Goal: Complete application form: Complete application form

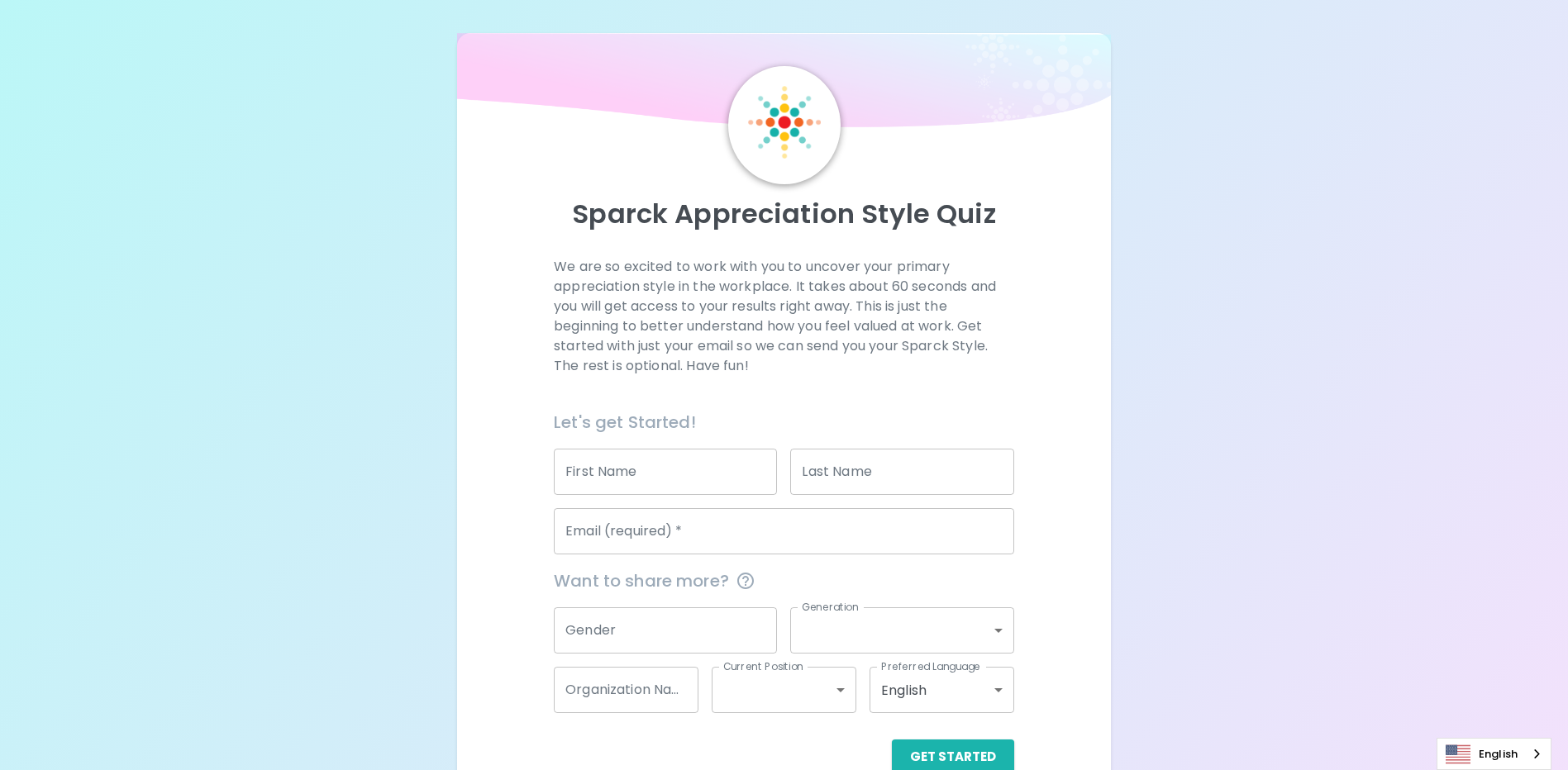
click at [682, 474] on input "First Name" at bounding box center [665, 471] width 224 height 47
type input "Rhawnie"
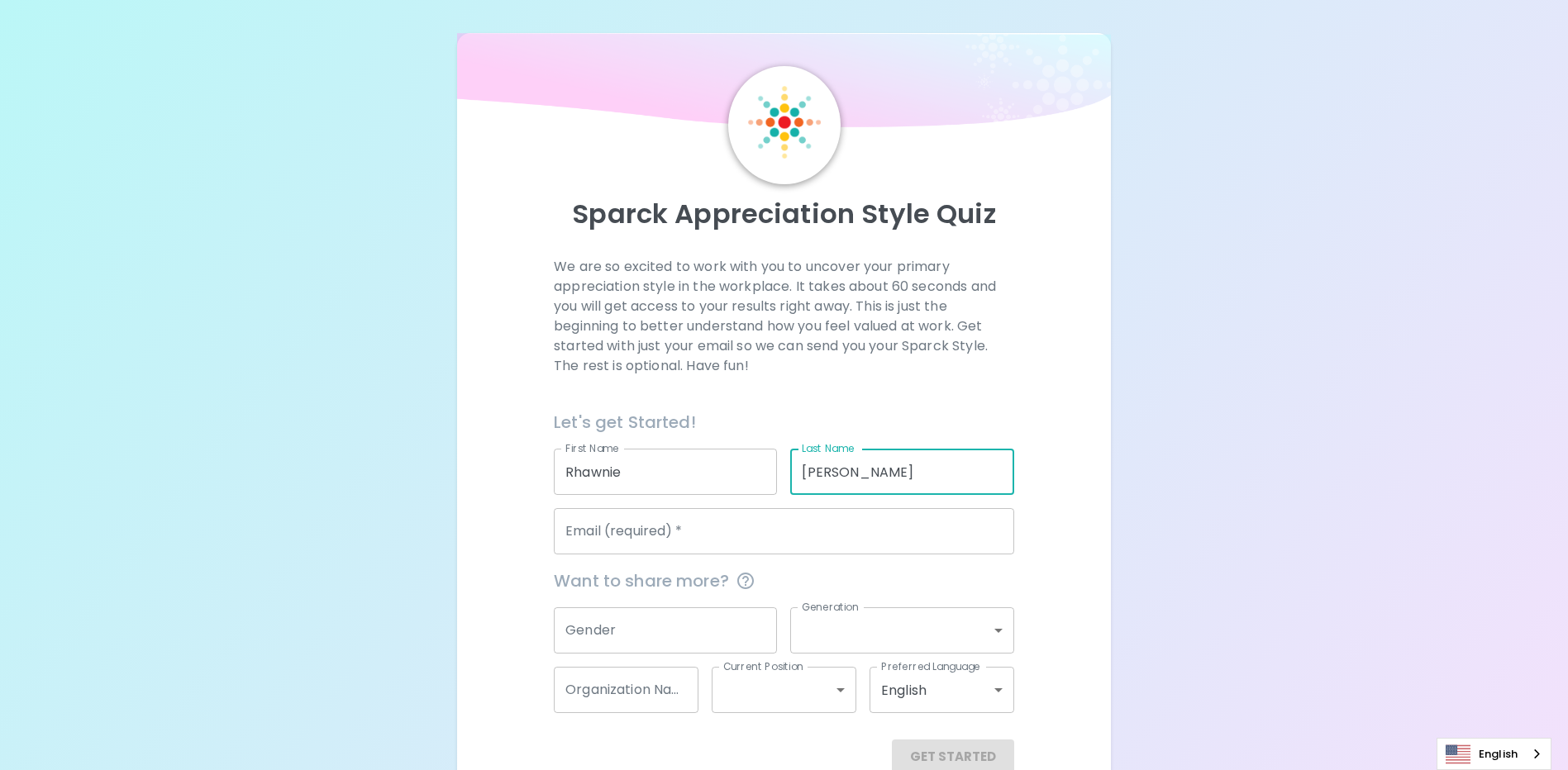
type input "[PERSON_NAME]"
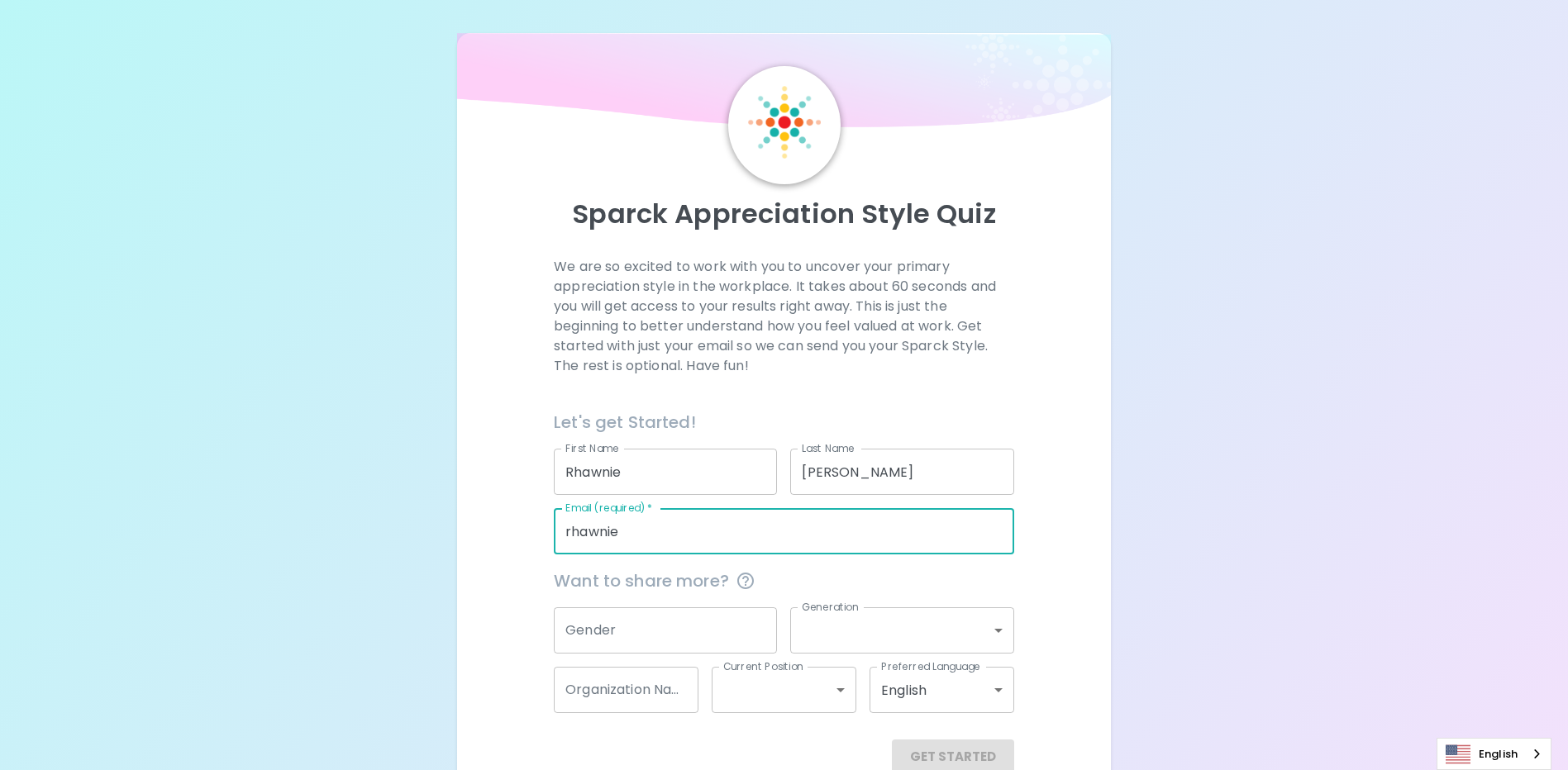
type input "[EMAIL_ADDRESS][PERSON_NAME][DOMAIN_NAME]"
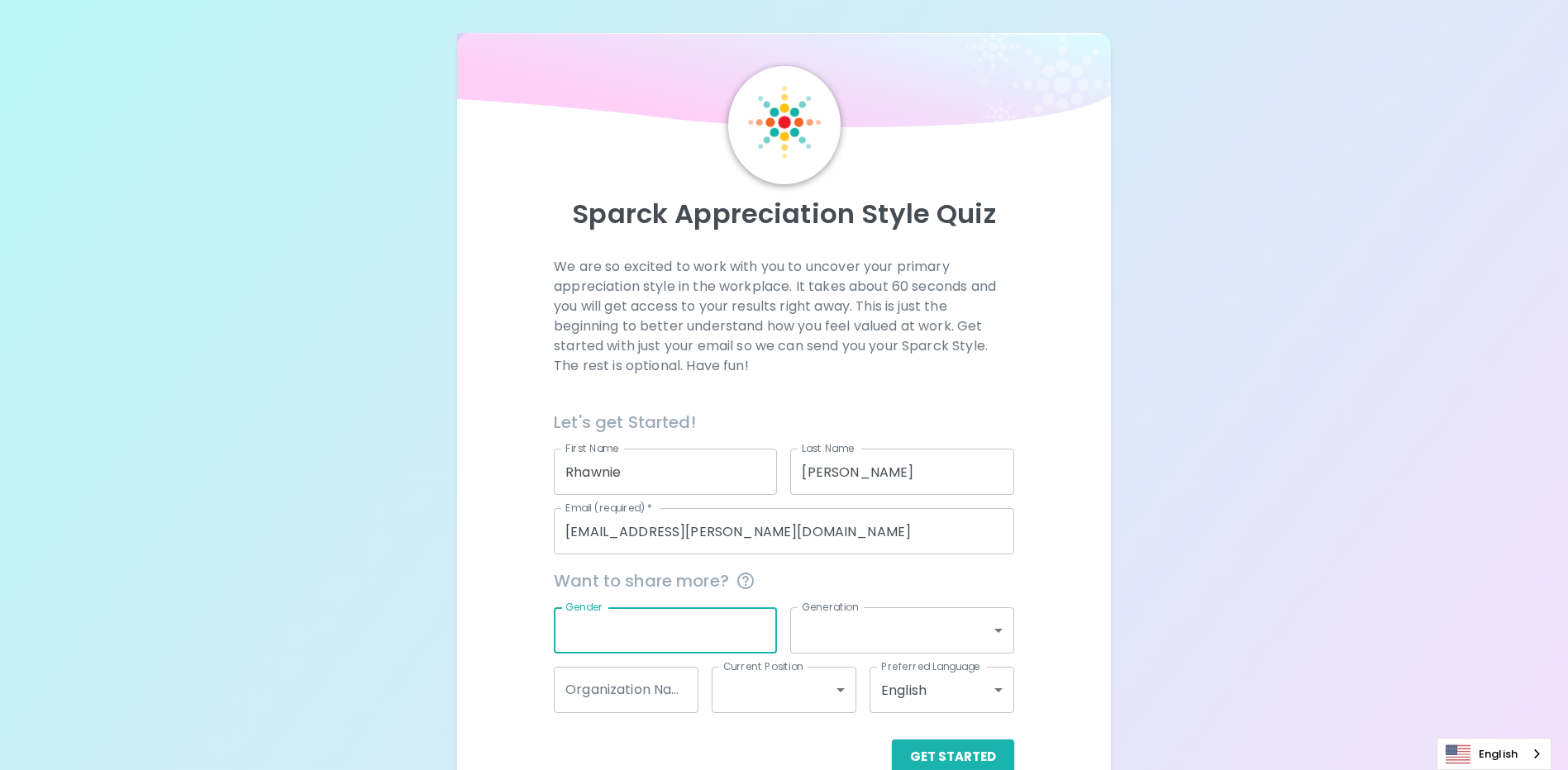
scroll to position [37, 0]
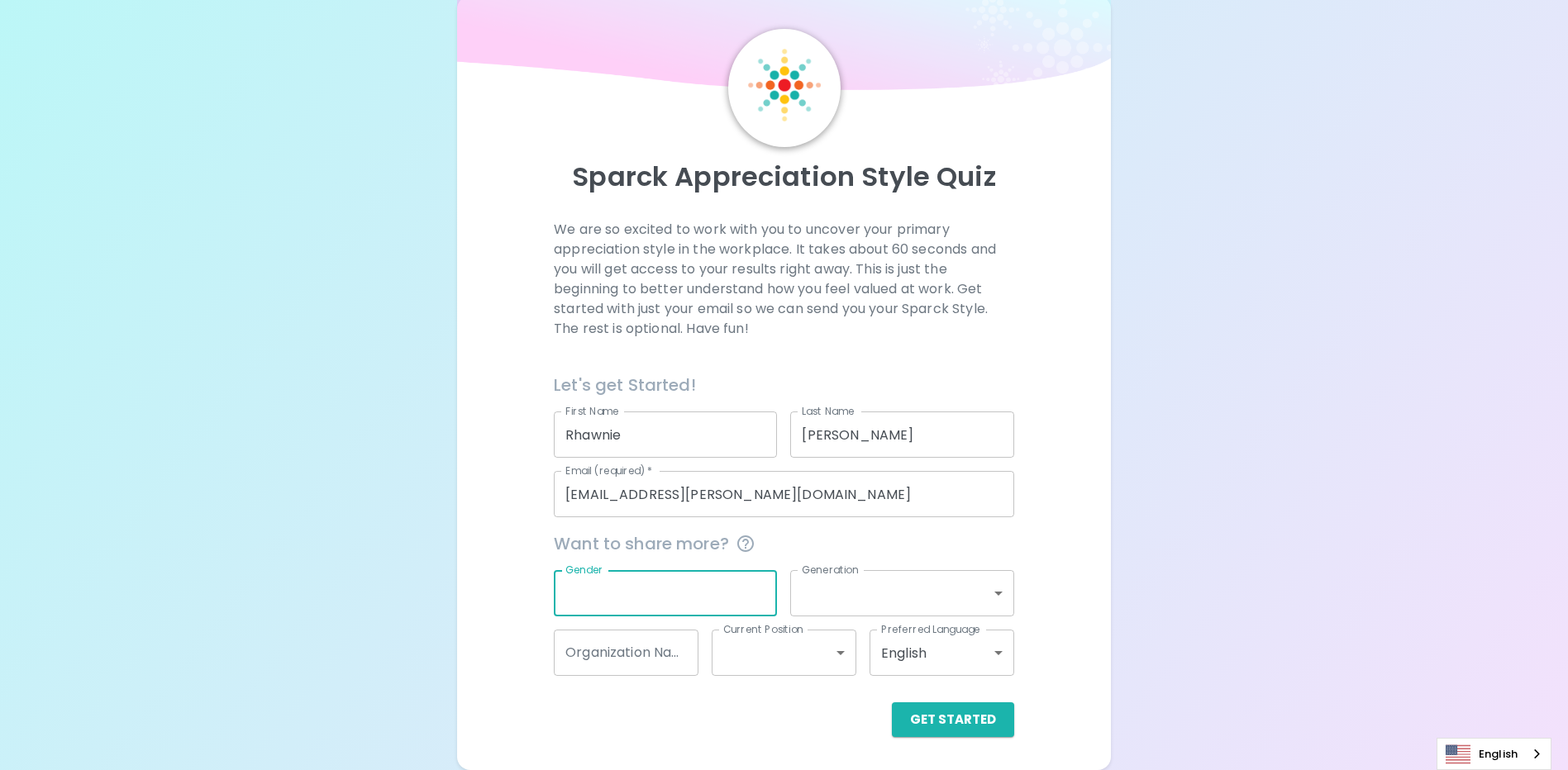
click at [655, 591] on input "Gender" at bounding box center [665, 593] width 224 height 47
type input "[DEMOGRAPHIC_DATA]"
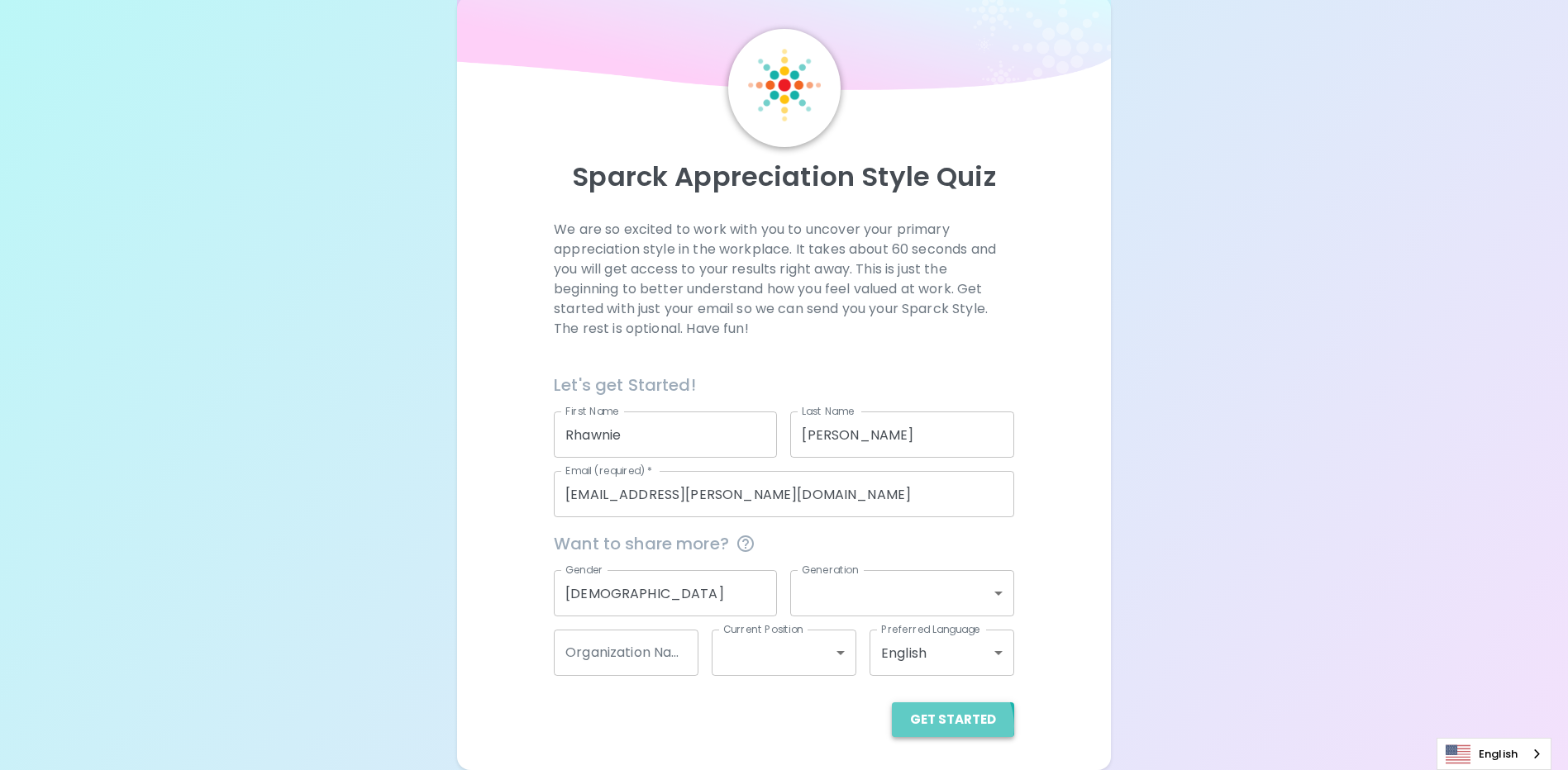
click at [949, 726] on button "Get Started" at bounding box center [952, 719] width 122 height 35
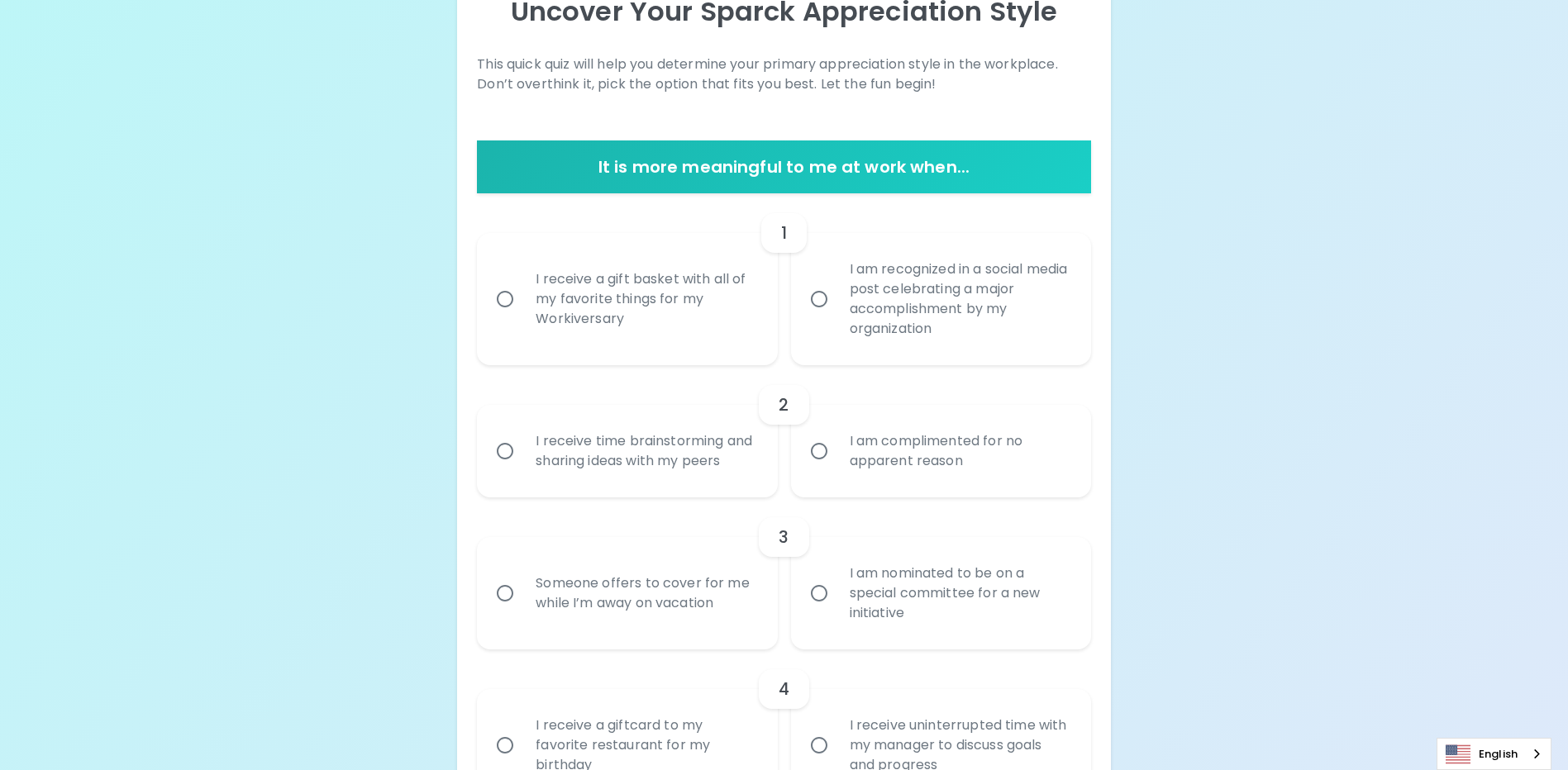
scroll to position [285, 0]
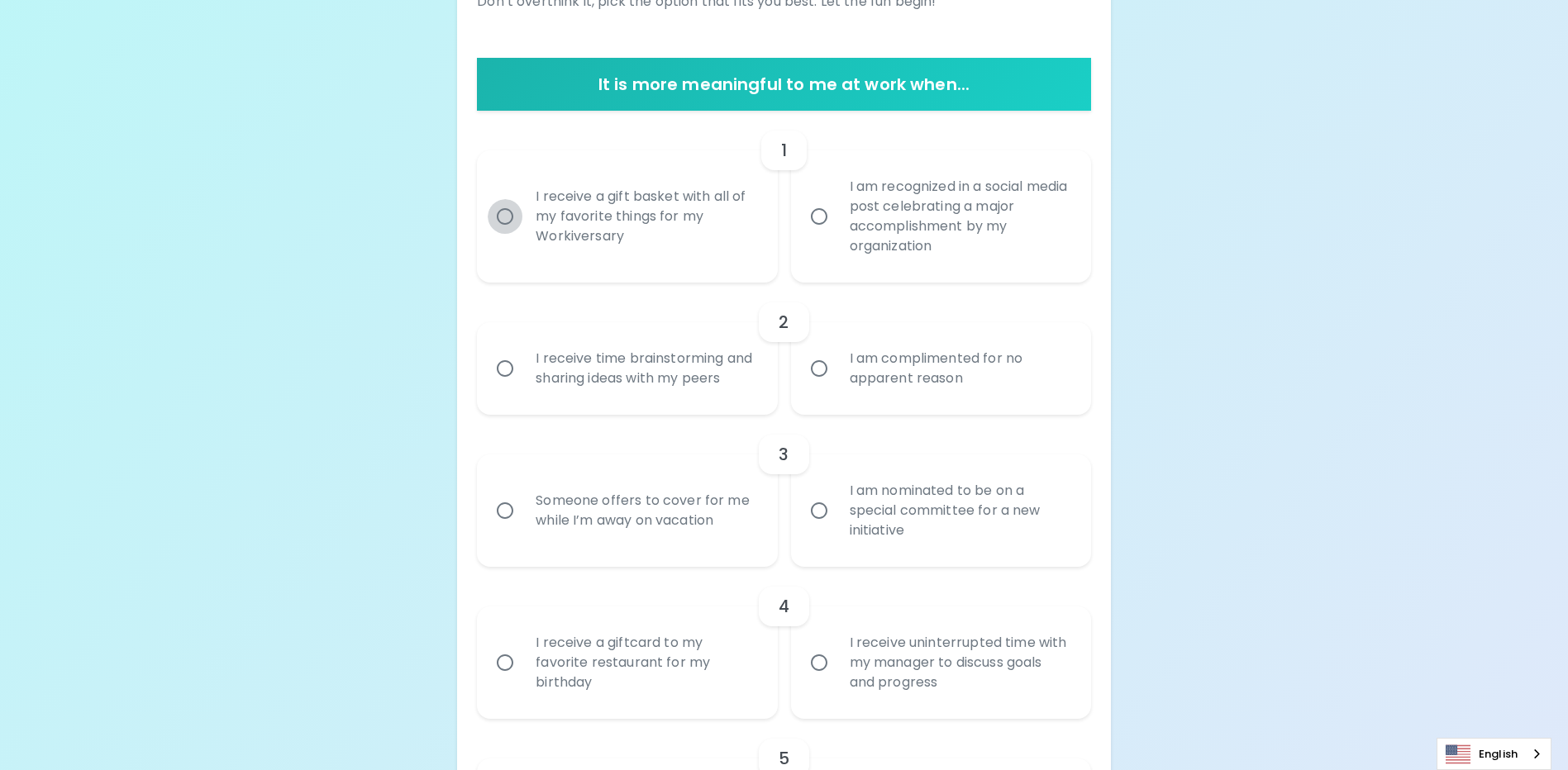
click at [515, 217] on input "I receive a gift basket with all of my favorite things for my Workiversary" at bounding box center [505, 216] width 35 height 35
radio input "true"
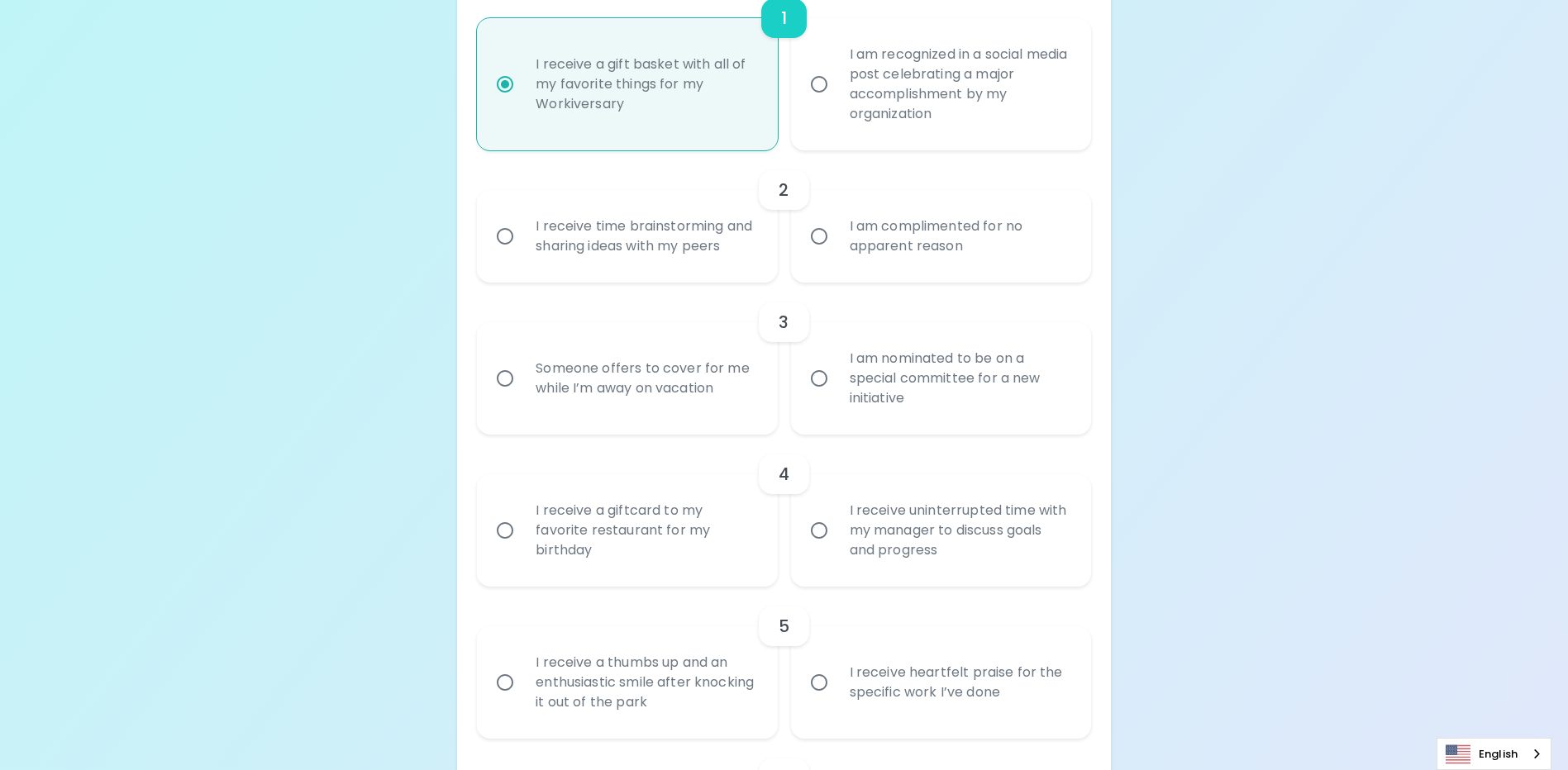
scroll to position [252, 0]
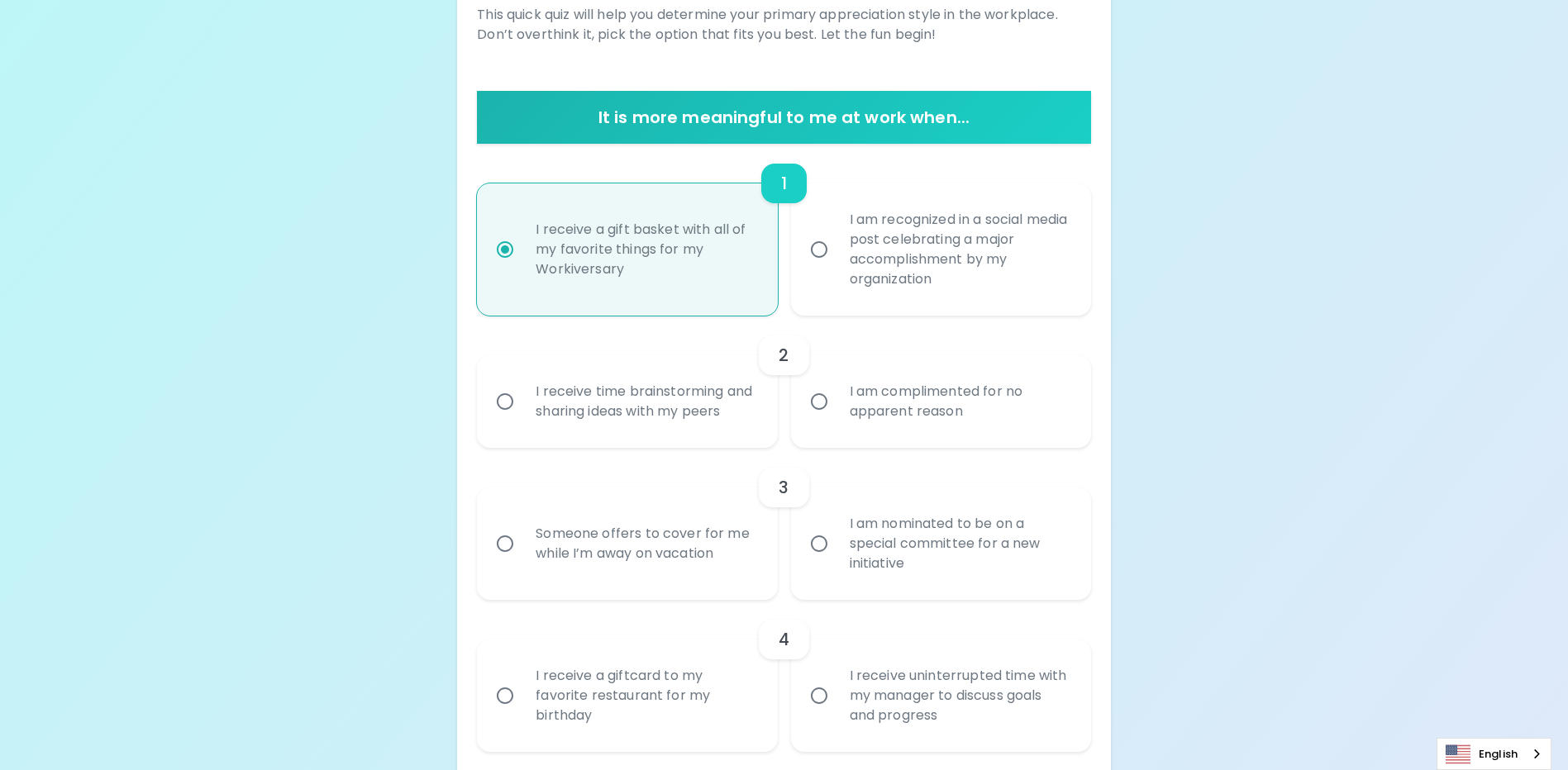
click at [605, 422] on div "I receive time brainstorming and sharing ideas with my peers" at bounding box center [645, 402] width 246 height 80
click at [522, 419] on input "I receive time brainstorming and sharing ideas with my peers" at bounding box center [505, 401] width 35 height 35
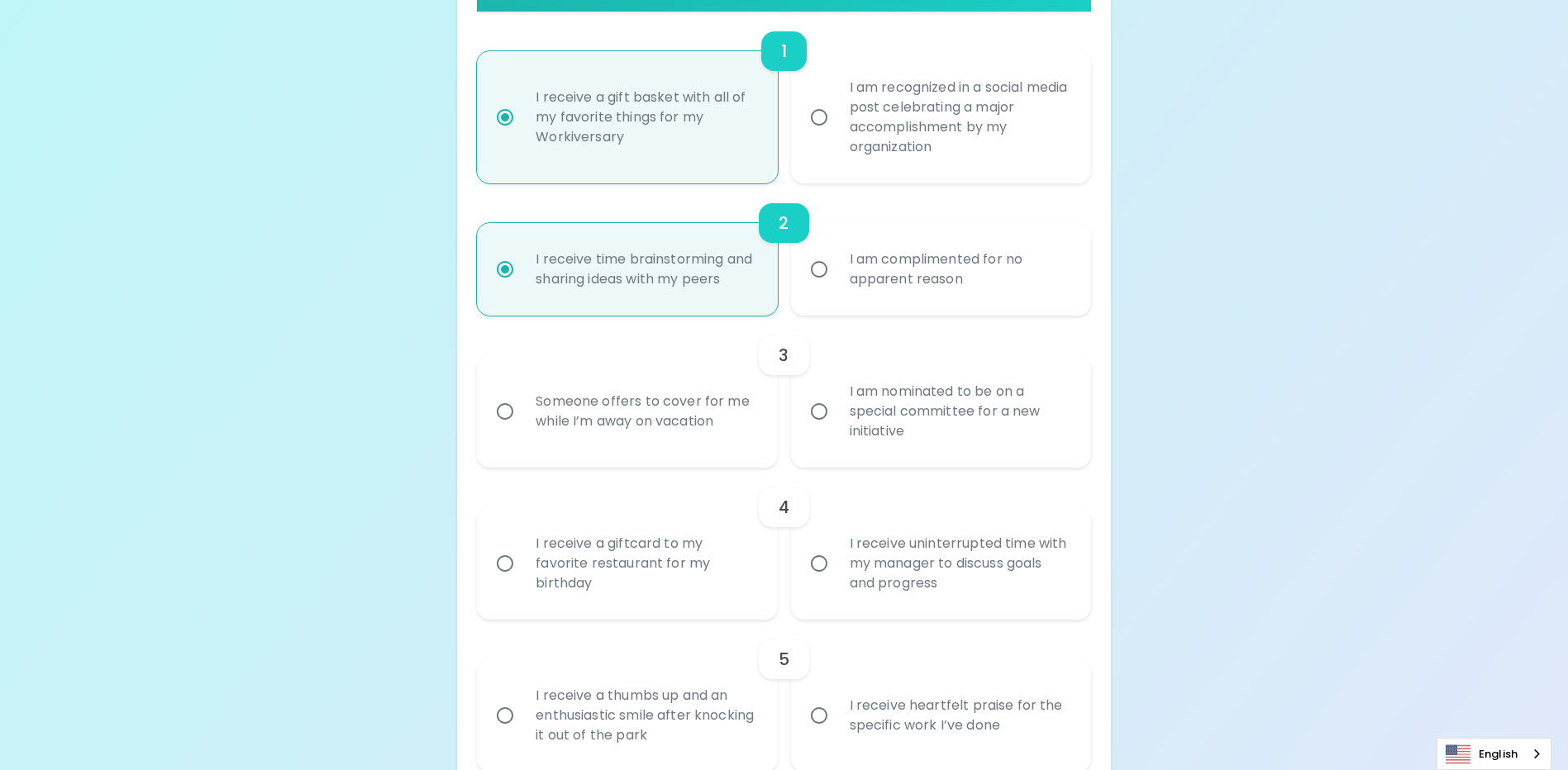
scroll to position [301, 0]
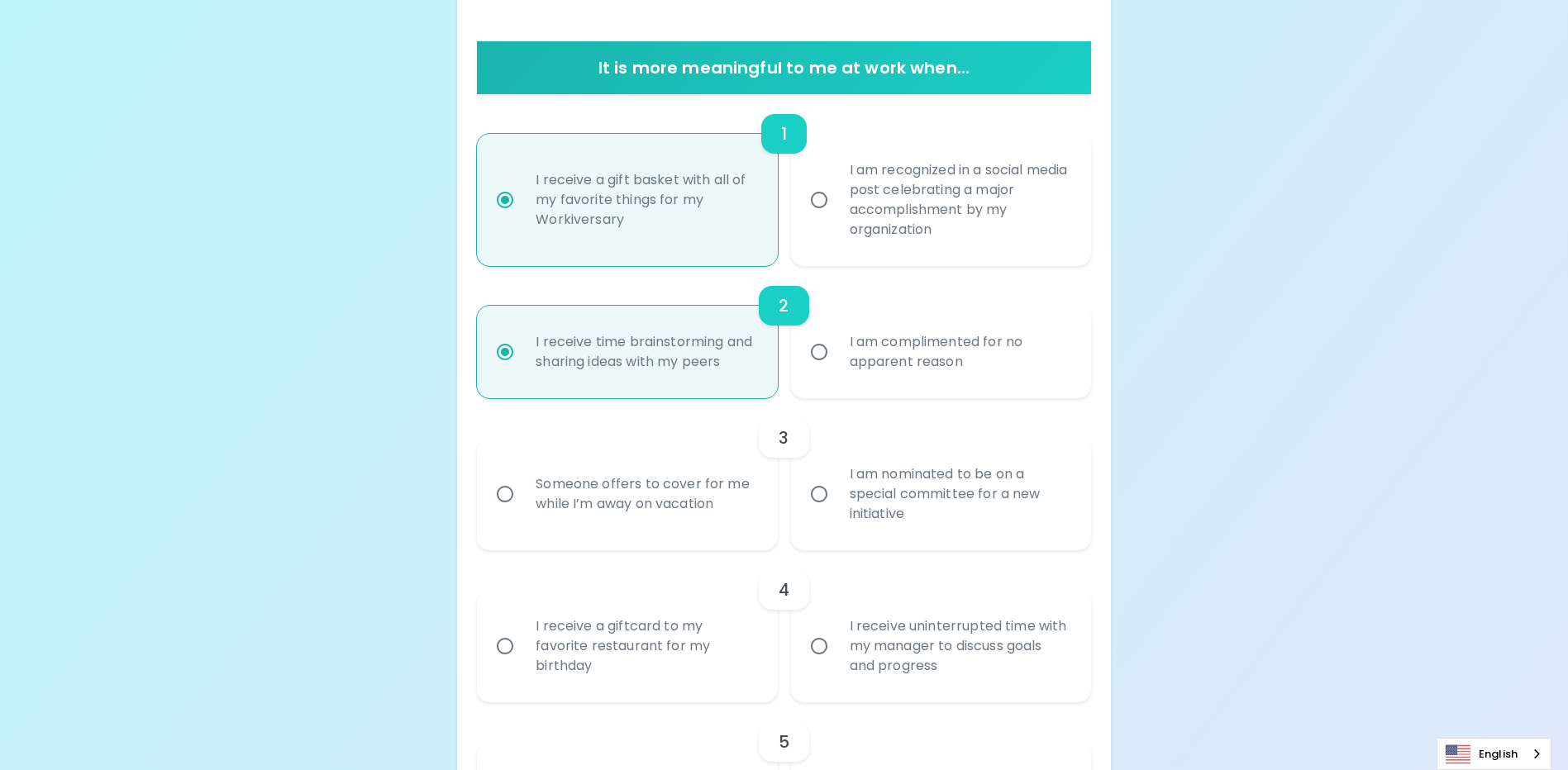
radio input "true"
click at [523, 524] on div "Someone offers to cover for me while I’m away on vacation" at bounding box center [645, 494] width 246 height 80
click at [522, 511] on input "Someone offers to cover for me while I’m away on vacation" at bounding box center [505, 493] width 35 height 35
radio input "false"
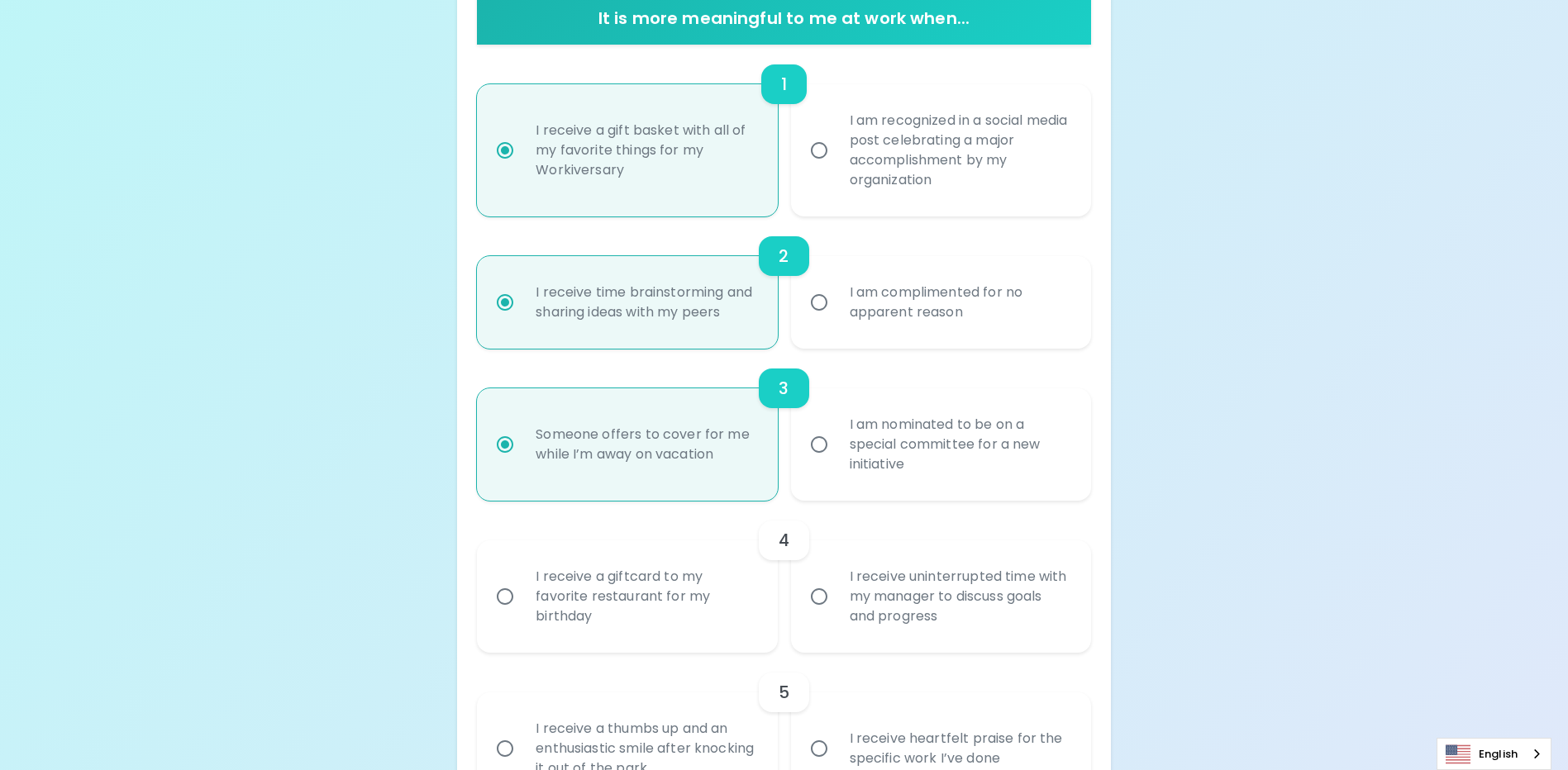
scroll to position [433, 0]
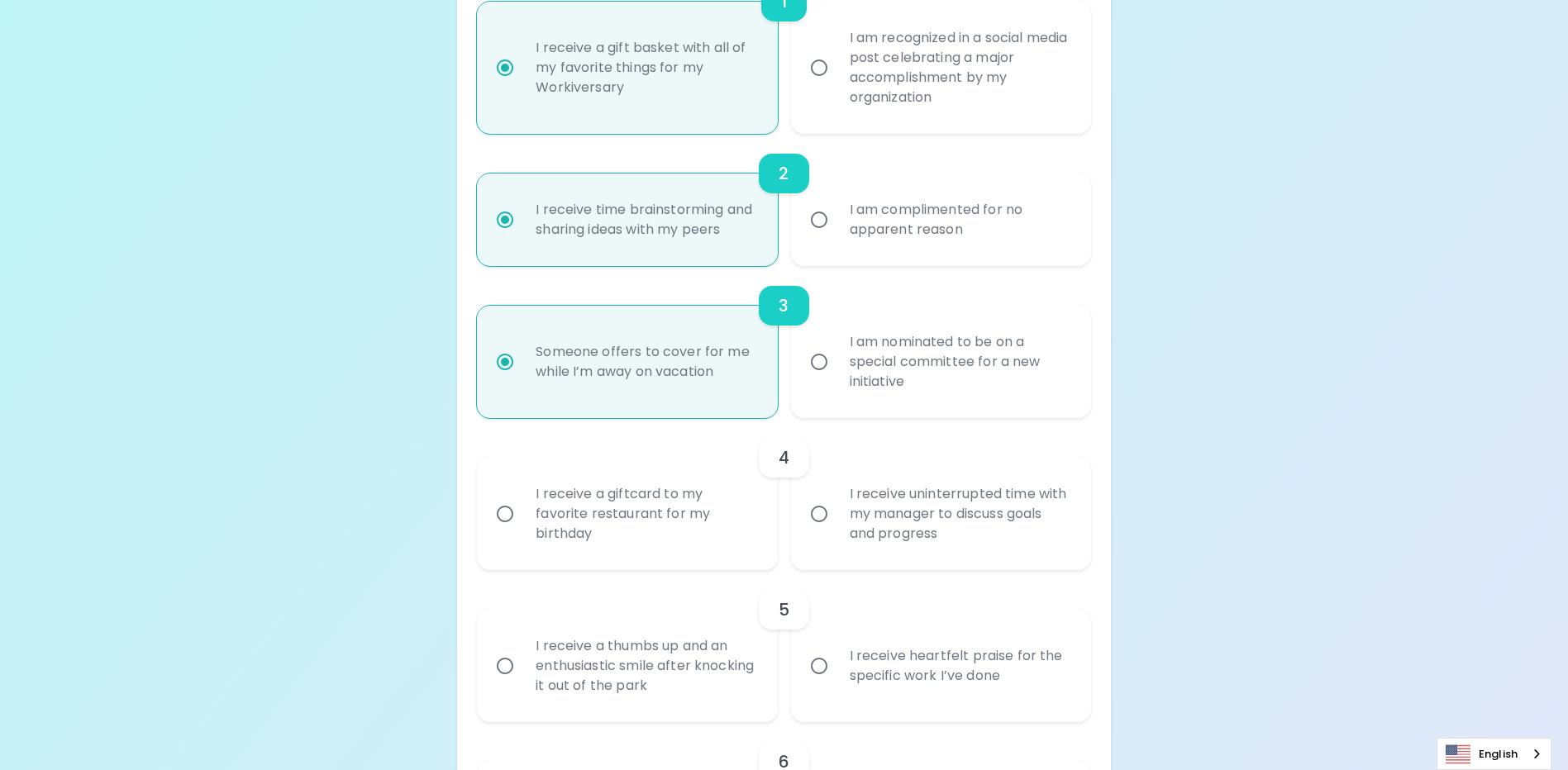
radio input "true"
click at [705, 557] on div "I receive a giftcard to my favorite restaurant for my birthday" at bounding box center [645, 514] width 246 height 99
click at [522, 531] on input "I receive a giftcard to my favorite restaurant for my birthday" at bounding box center [505, 514] width 35 height 35
radio input "false"
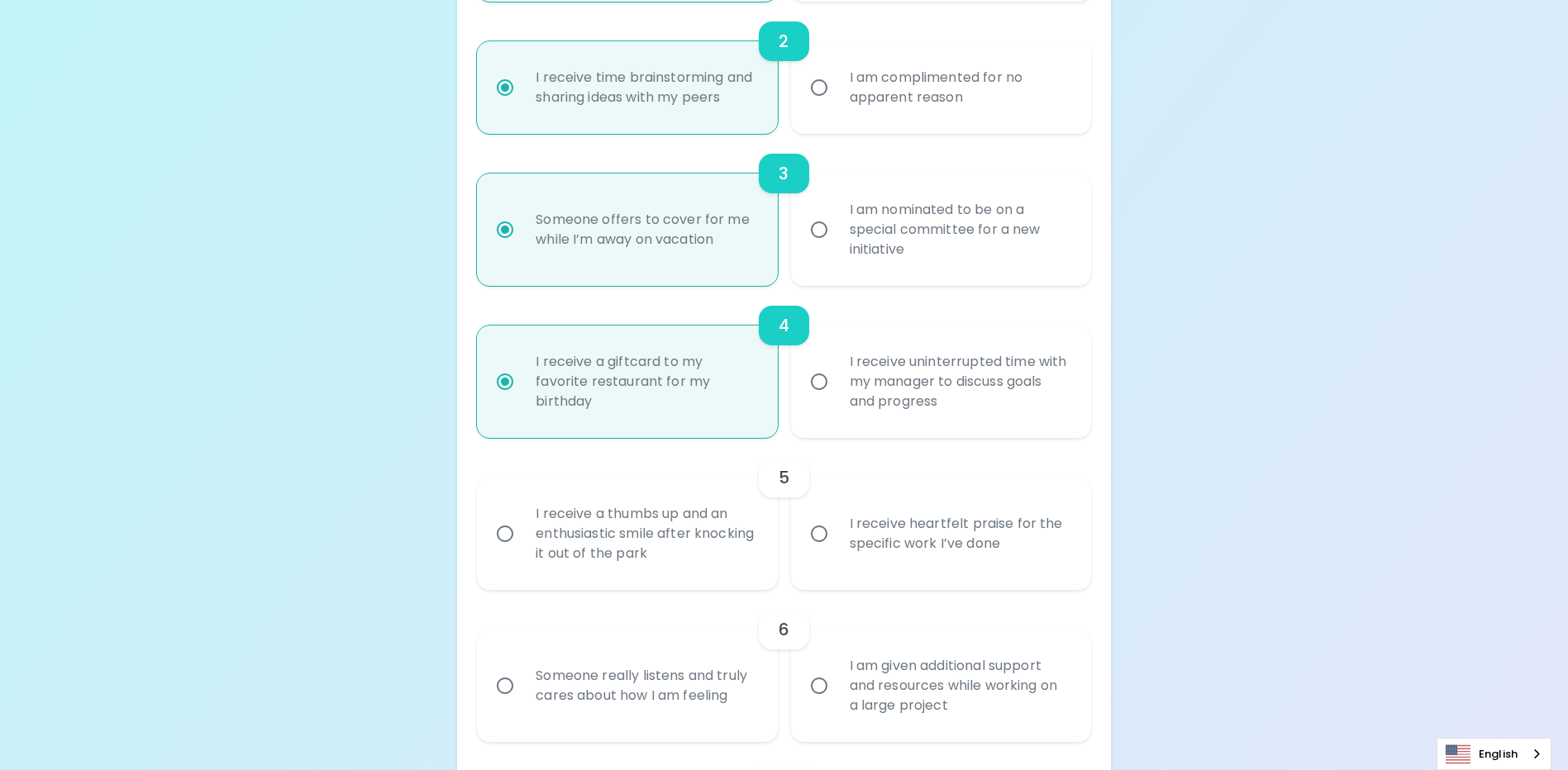
scroll to position [648, 0]
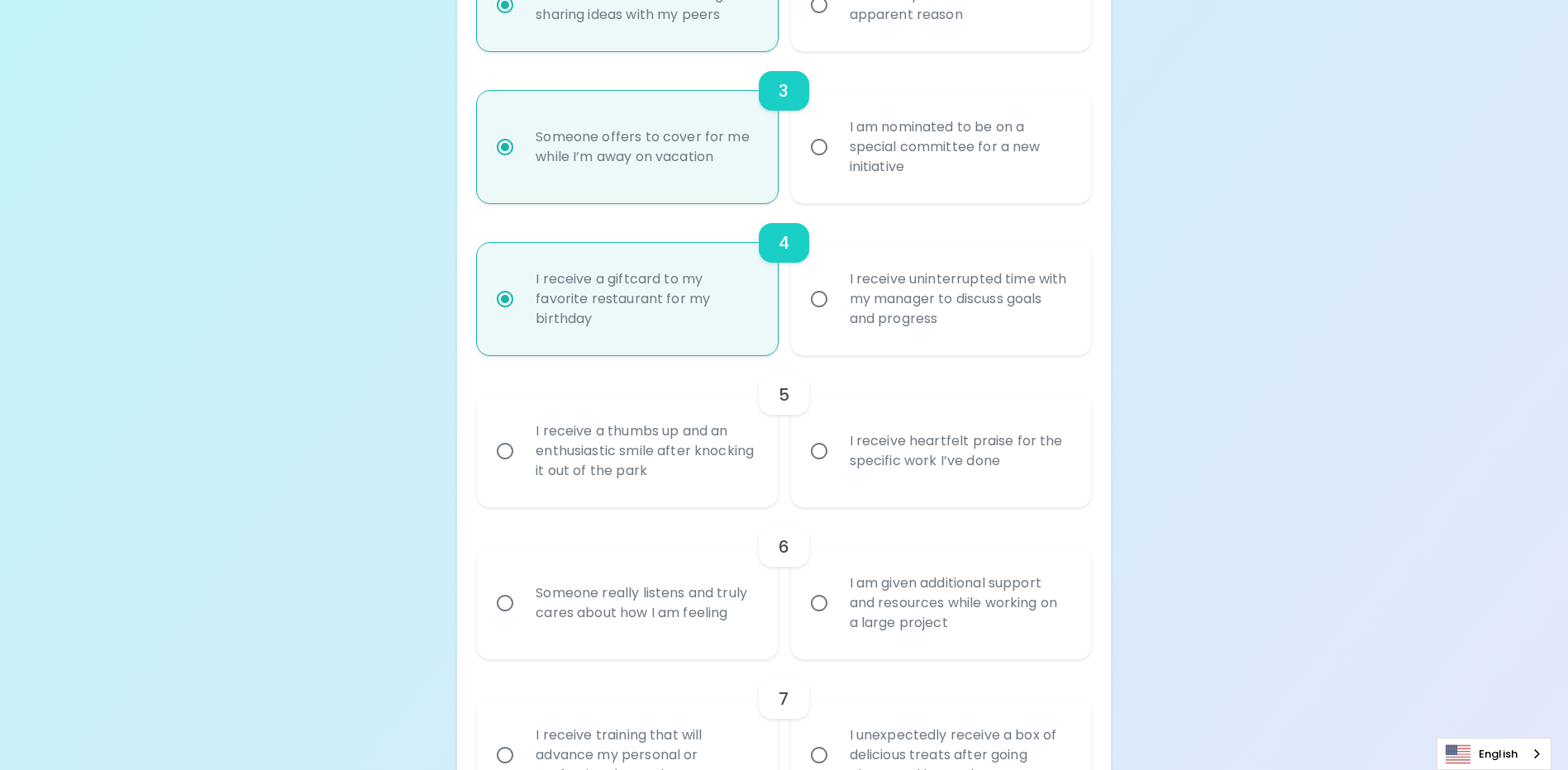
radio input "true"
click at [892, 482] on div "I receive heartfelt praise for the specific work I’ve done" at bounding box center [959, 451] width 246 height 80
click at [836, 468] on input "I receive heartfelt praise for the specific work I’ve done" at bounding box center [819, 450] width 35 height 35
radio input "false"
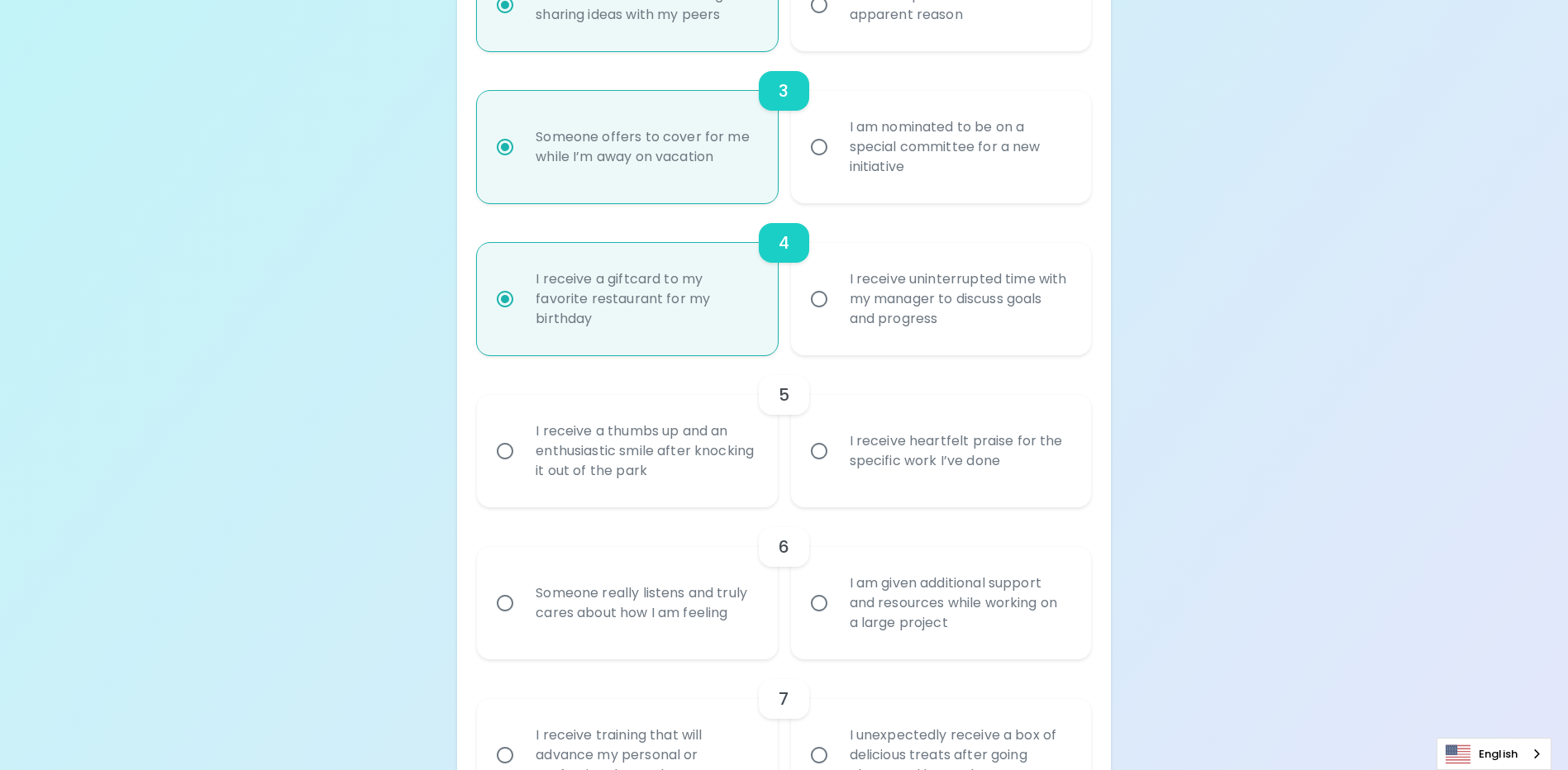
radio input "false"
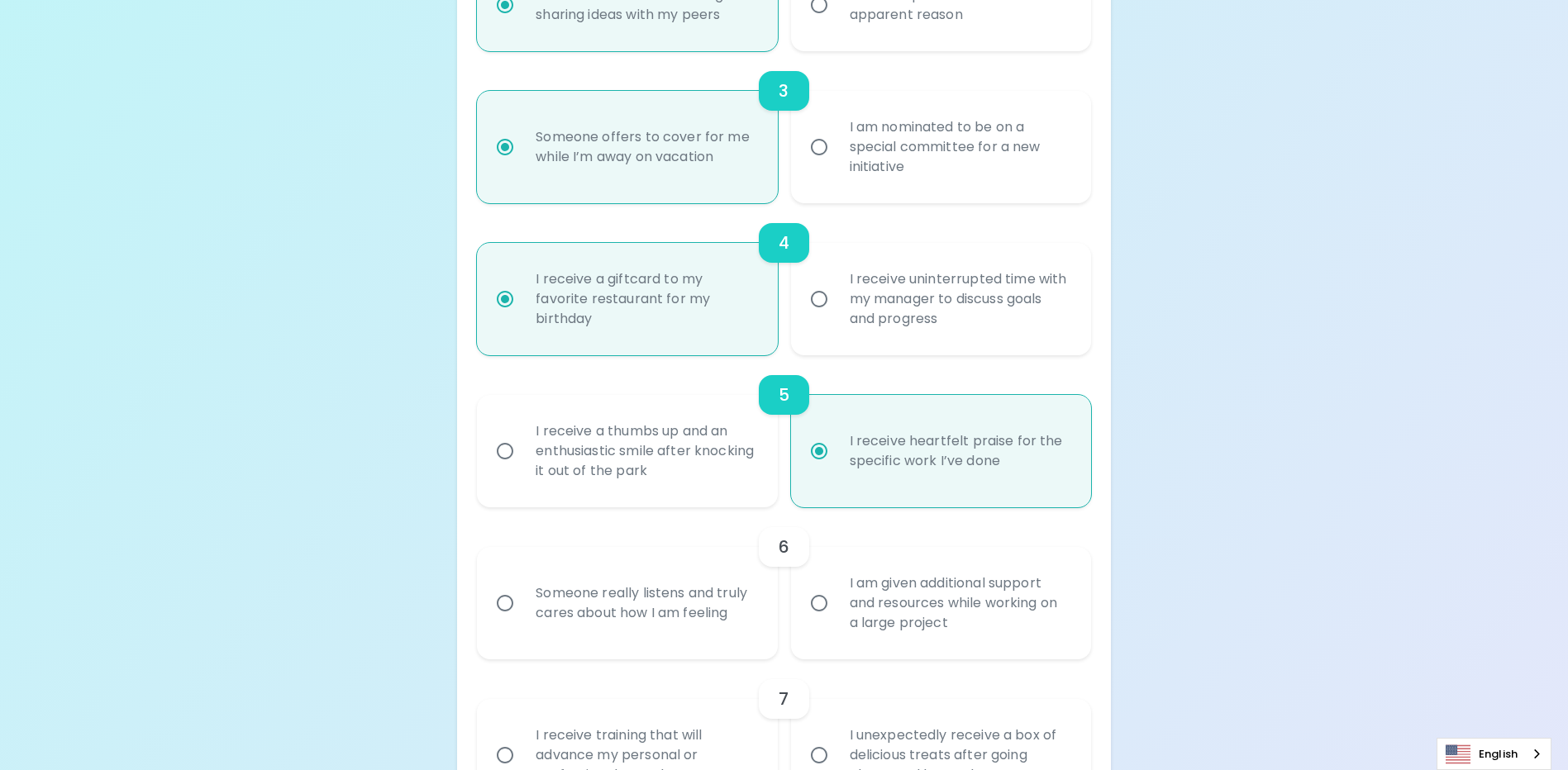
scroll to position [780, 0]
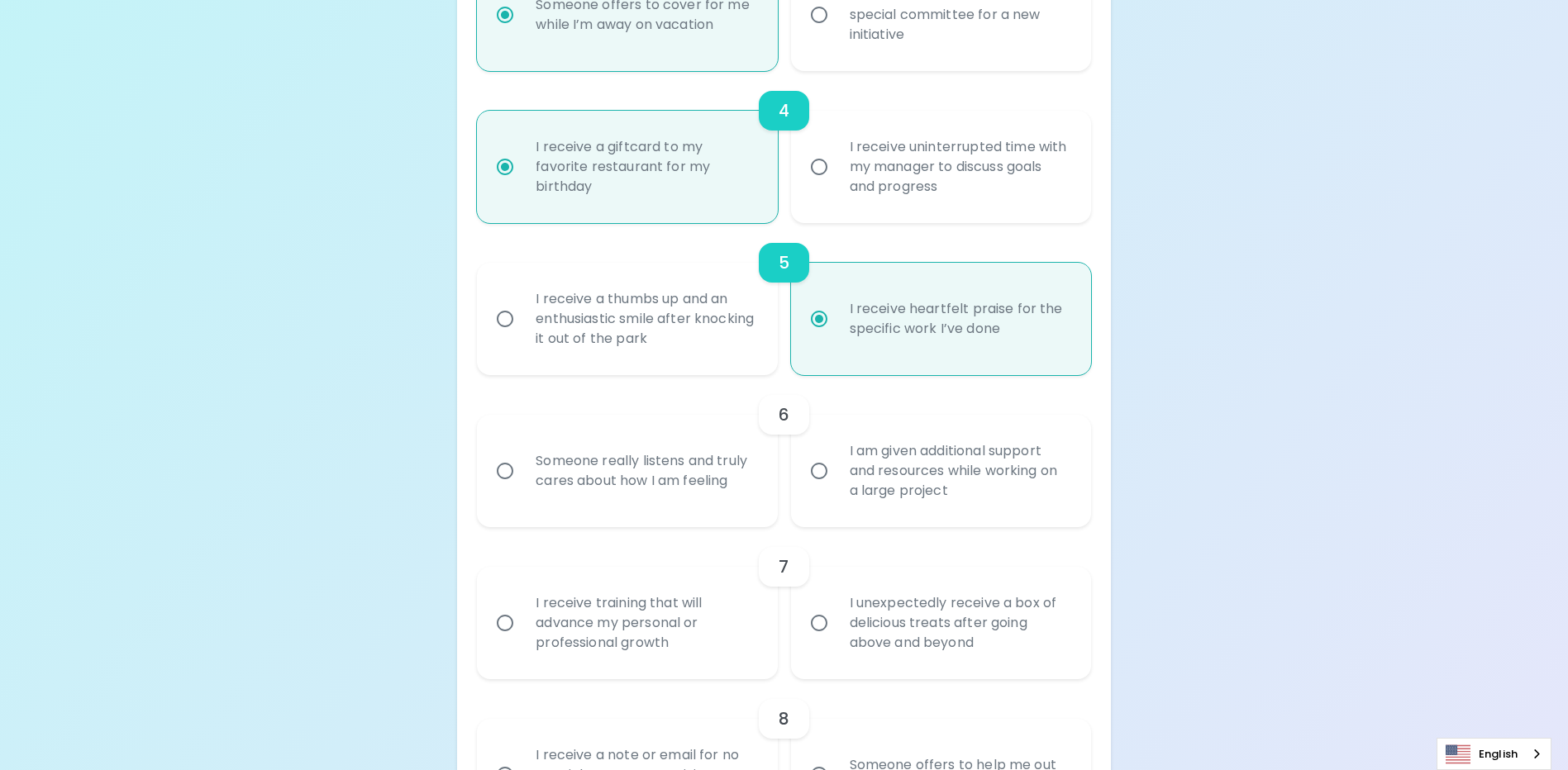
radio input "true"
click at [667, 493] on div "Someone really listens and truly cares about how I am feeling" at bounding box center [645, 471] width 246 height 80
click at [522, 488] on input "Someone really listens and truly cares about how I am feeling" at bounding box center [505, 470] width 35 height 35
radio input "false"
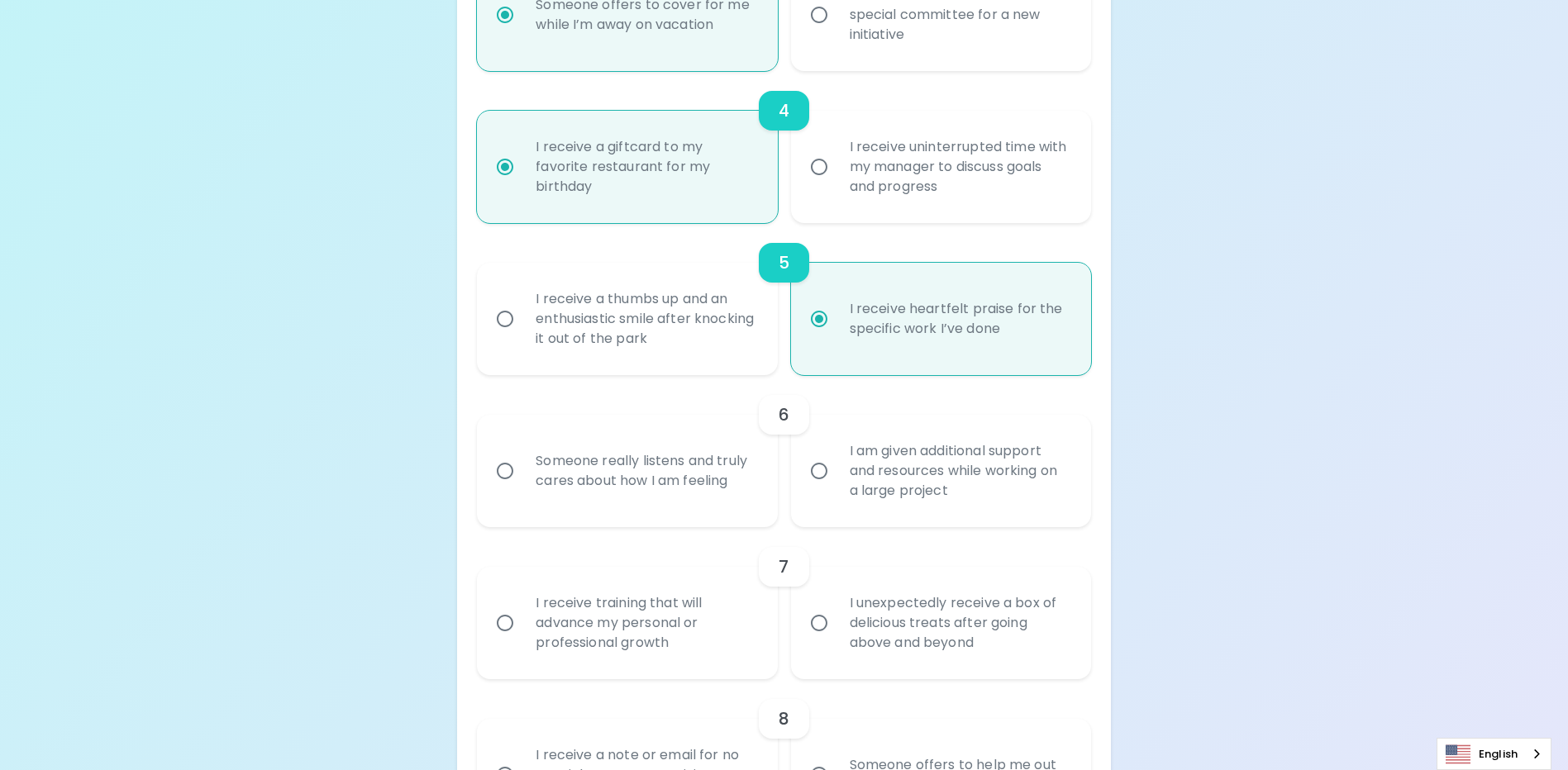
radio input "false"
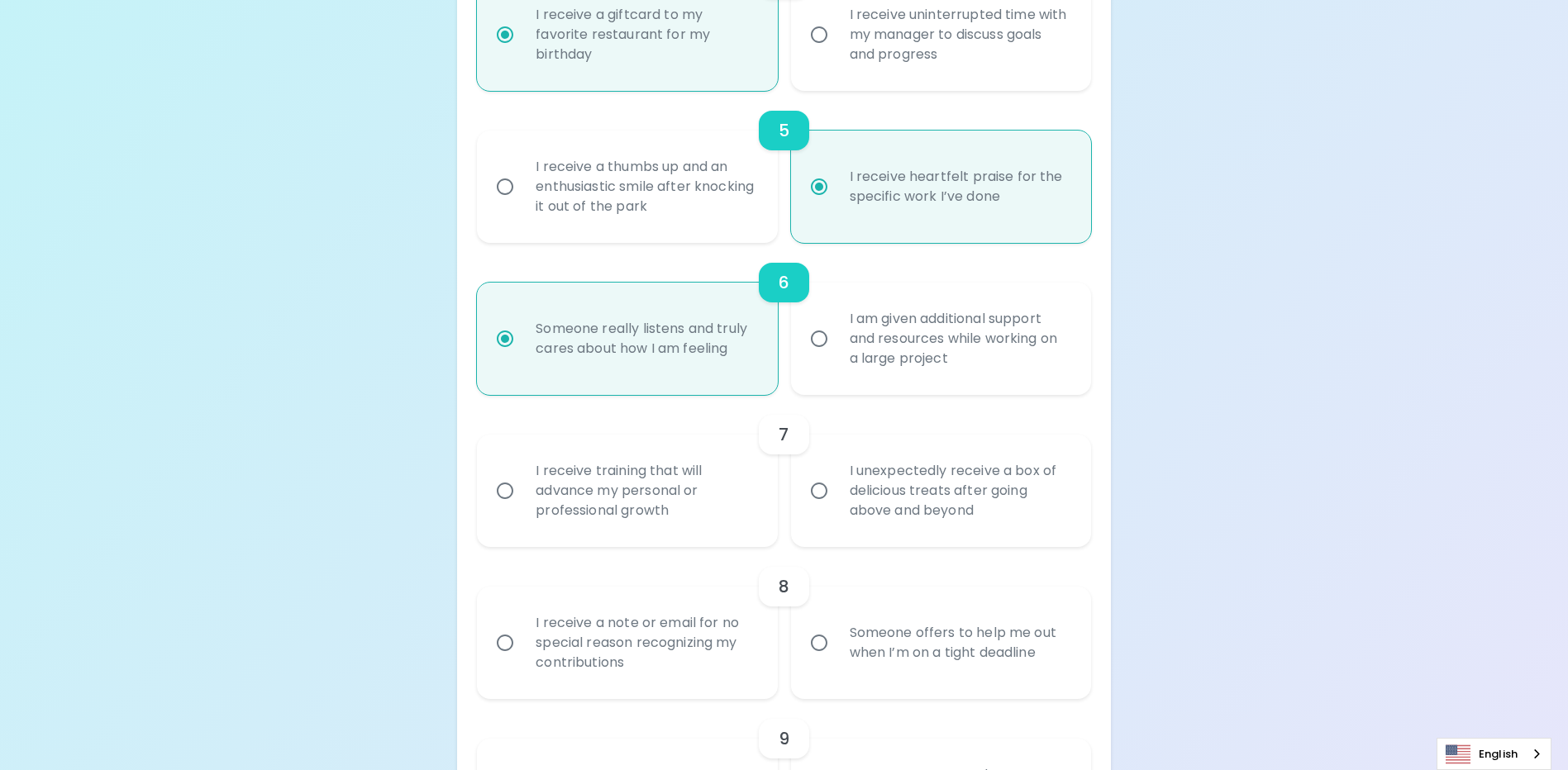
scroll to position [995, 0]
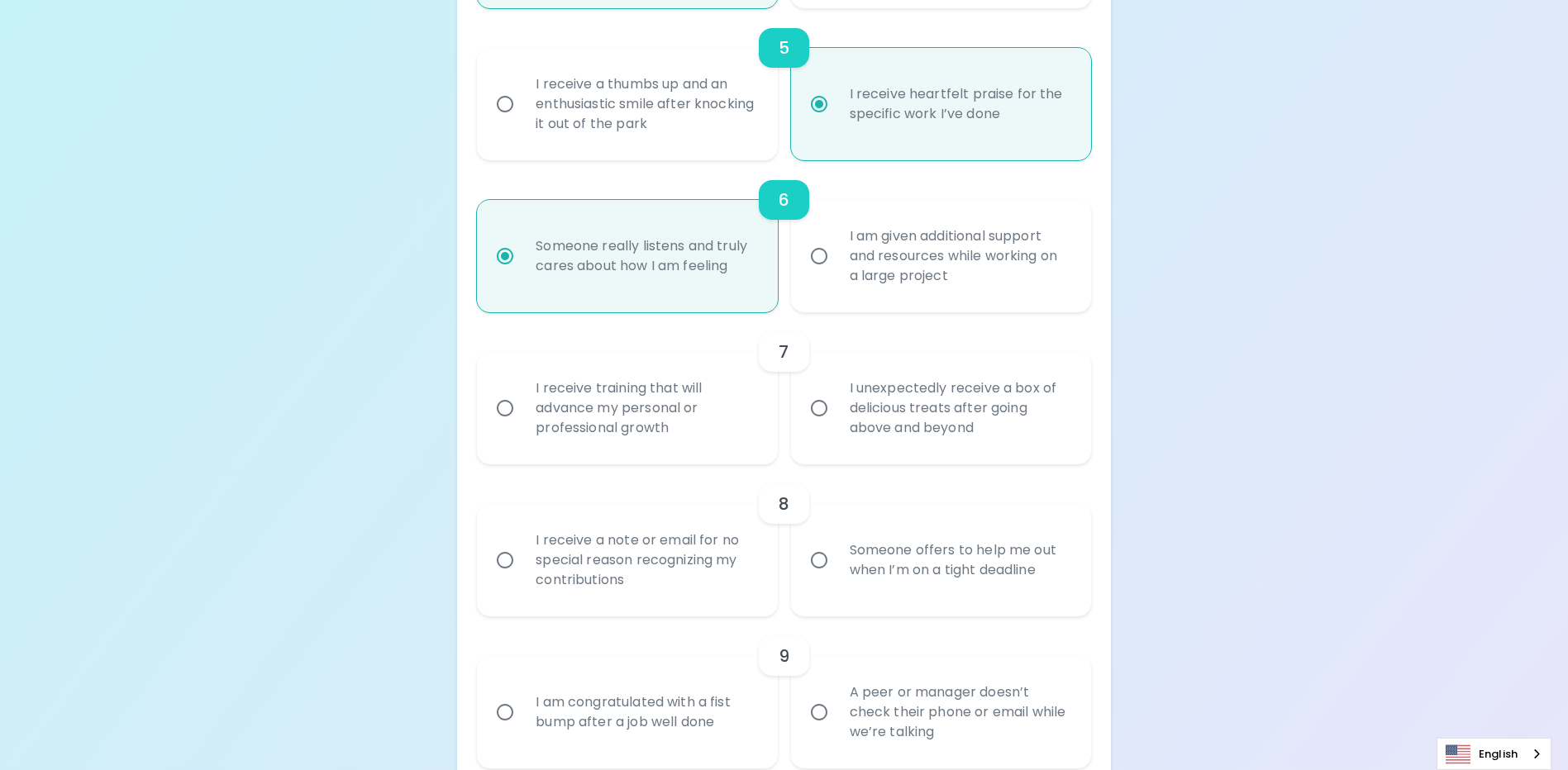
radio input "true"
click at [709, 458] on div "I receive training that will advance my personal or professional growth" at bounding box center [645, 408] width 246 height 99
click at [522, 426] on input "I receive training that will advance my personal or professional growth" at bounding box center [505, 408] width 35 height 35
radio input "false"
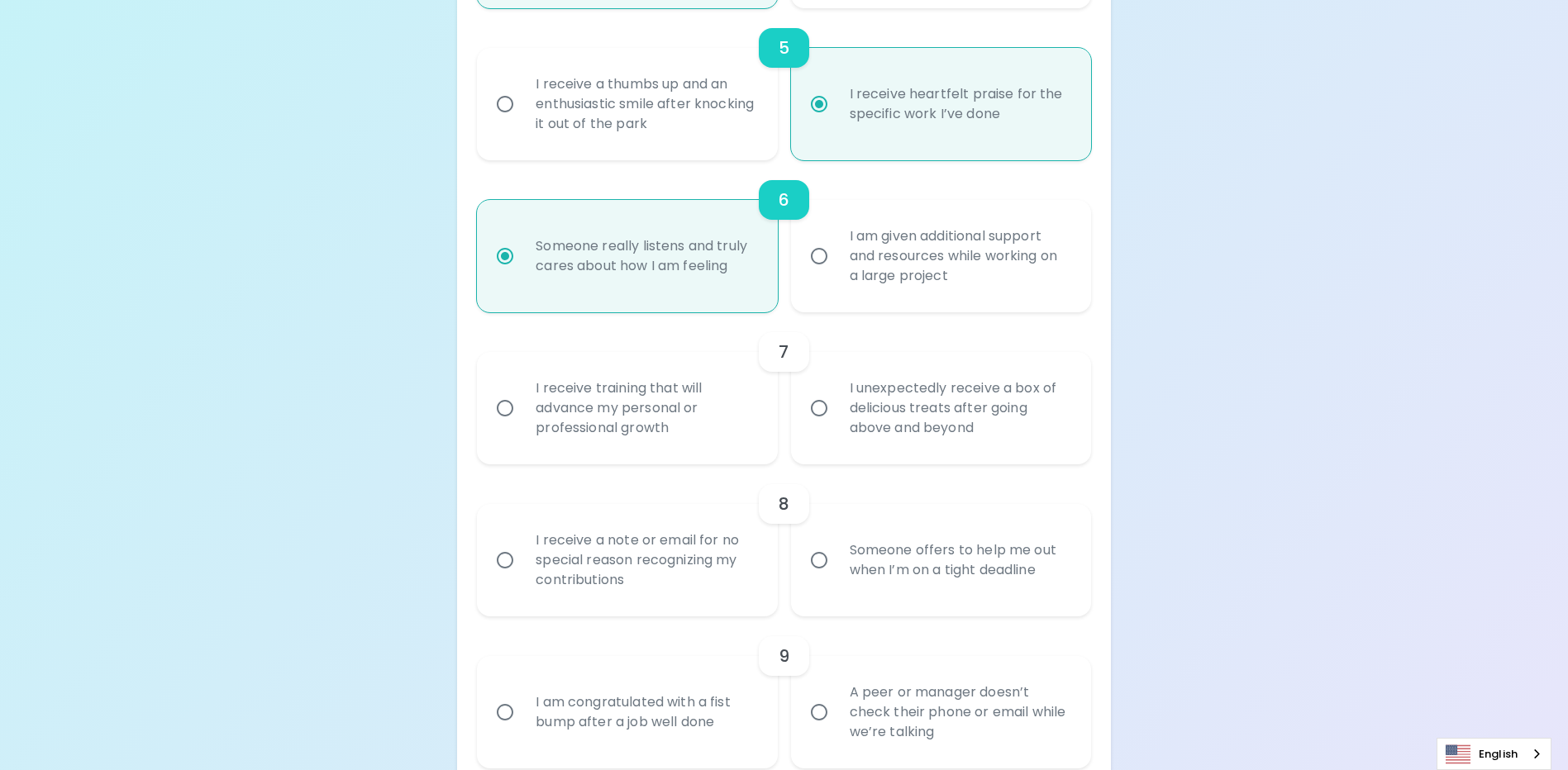
radio input "false"
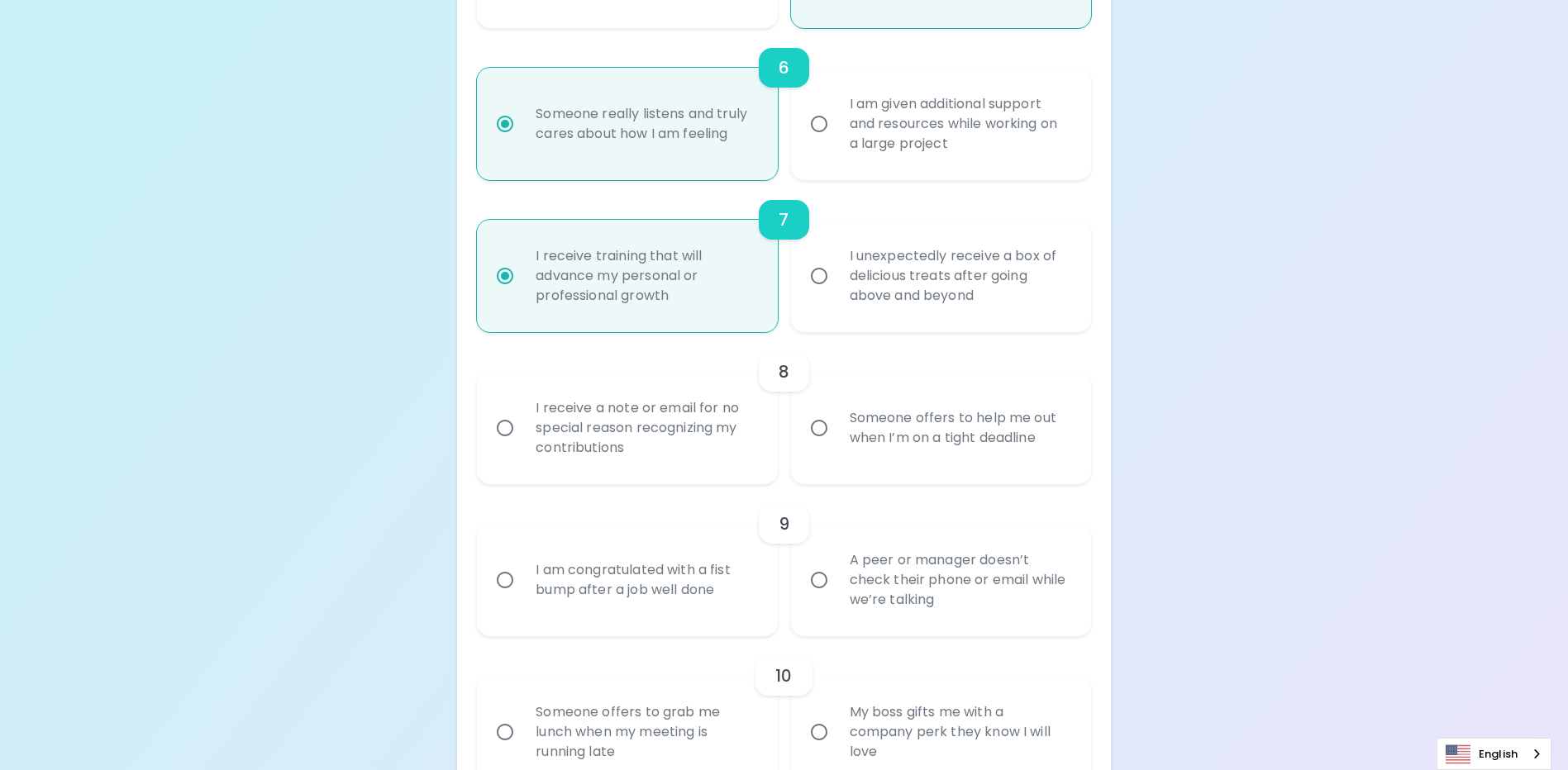
radio input "true"
click at [887, 445] on div "Someone offers to help me out when I’m on a tight deadline" at bounding box center [959, 428] width 246 height 80
click at [836, 445] on input "Someone offers to help me out when I’m on a tight deadline" at bounding box center [819, 427] width 35 height 35
radio input "false"
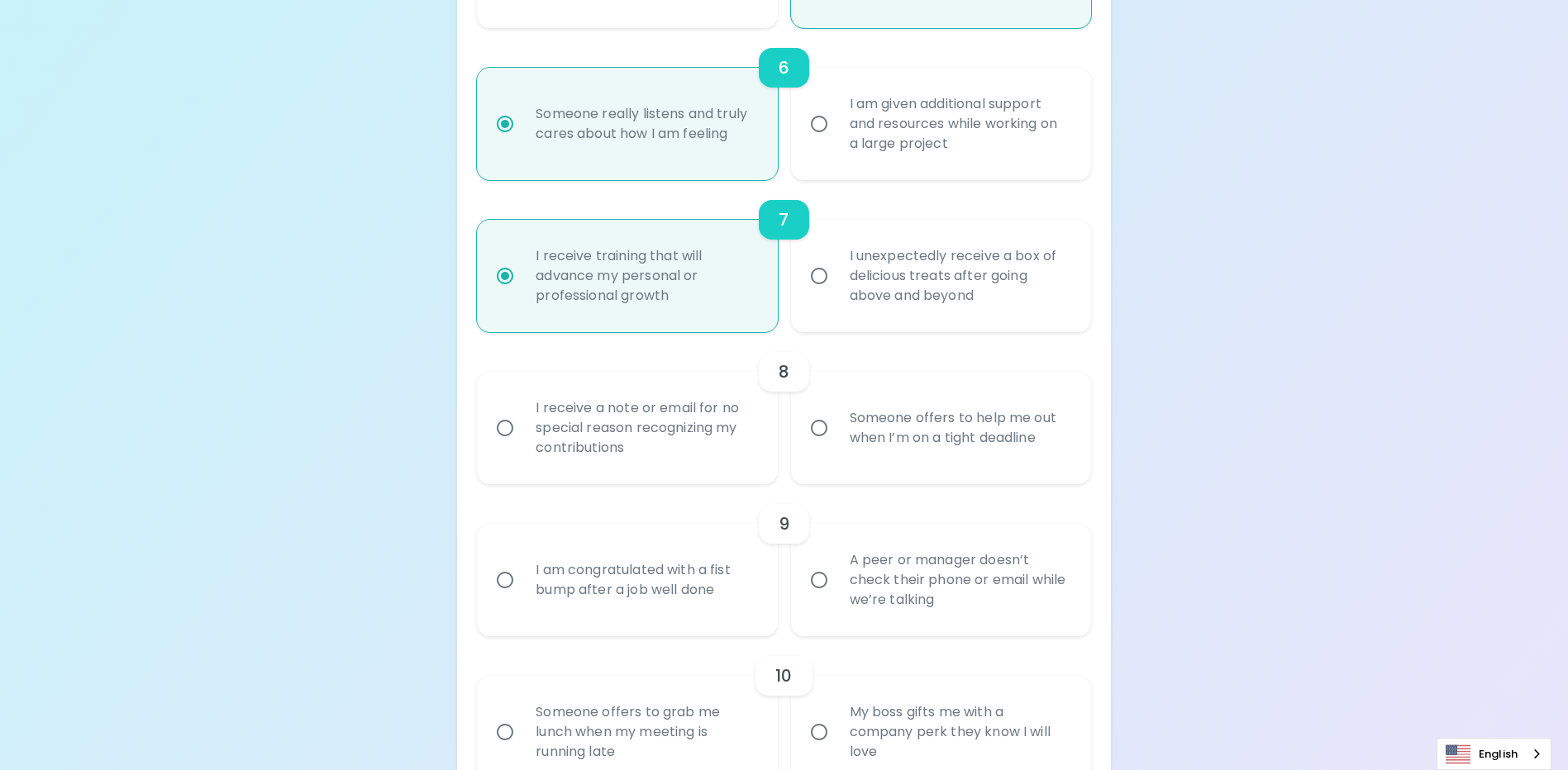
radio input "false"
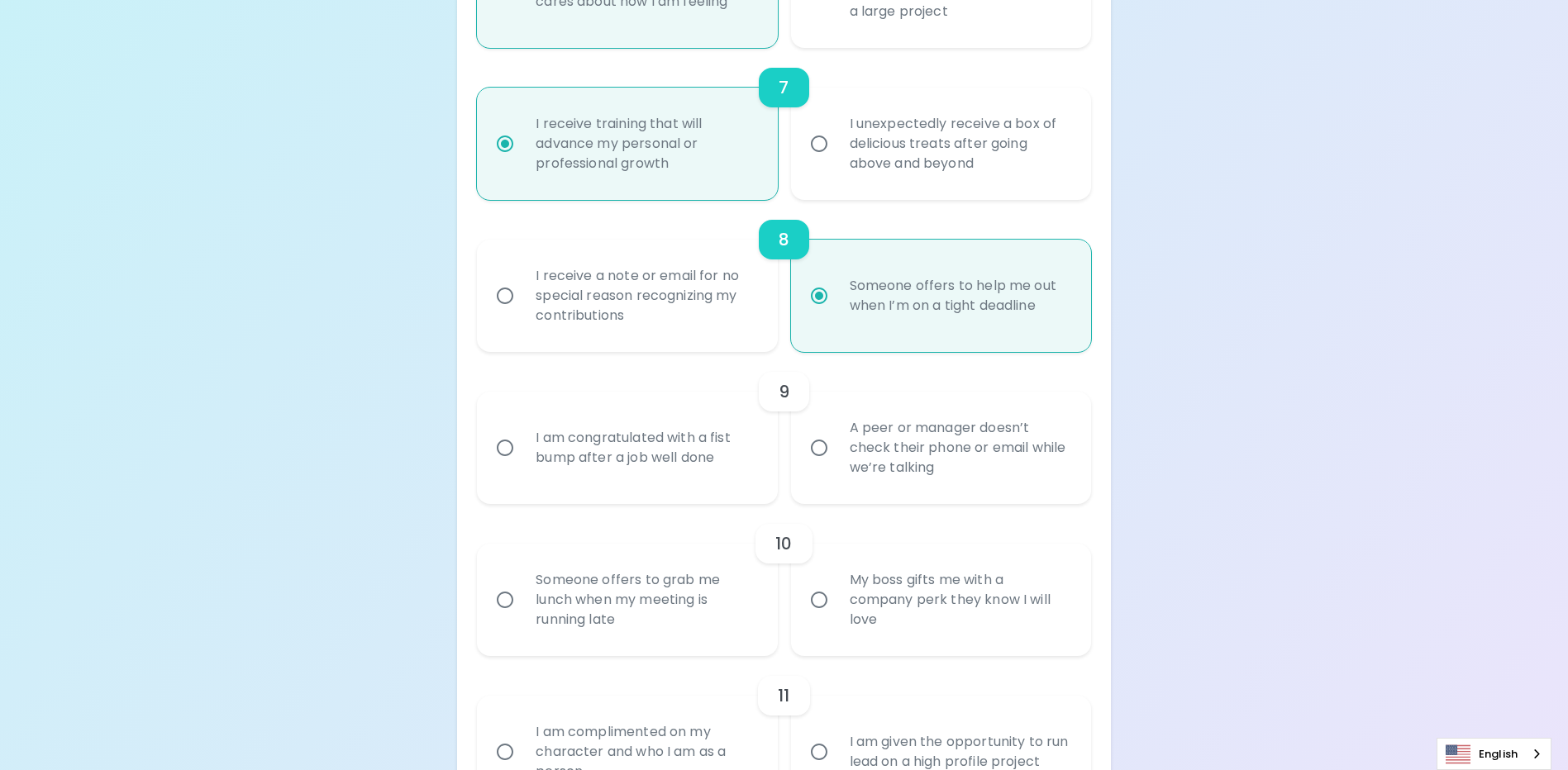
radio input "true"
click at [707, 476] on div "I am congratulated with a fist bump after a job well done" at bounding box center [645, 448] width 246 height 80
click at [522, 465] on input "I am congratulated with a fist bump after a job well done" at bounding box center [505, 448] width 35 height 35
radio input "false"
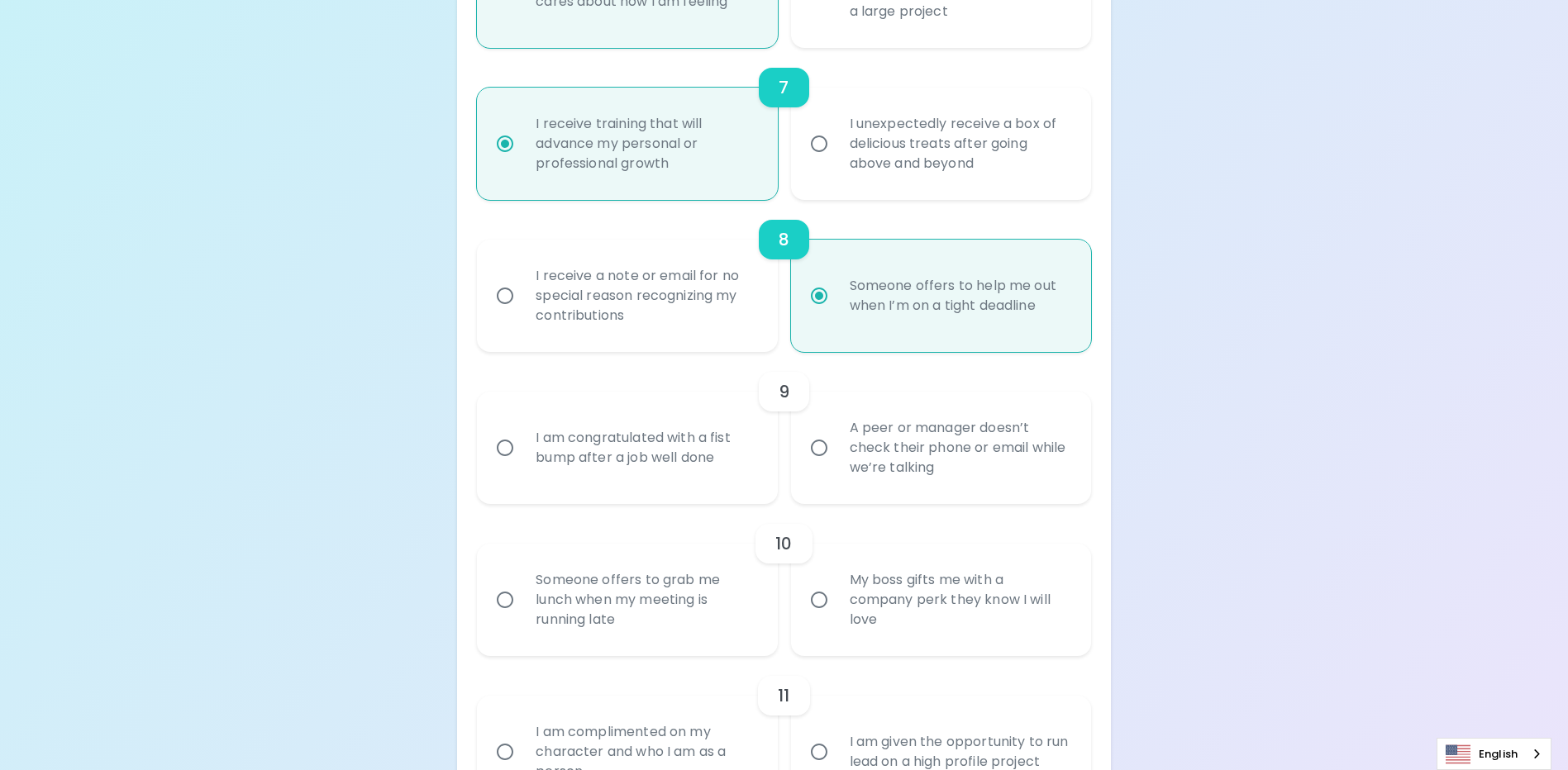
radio input "false"
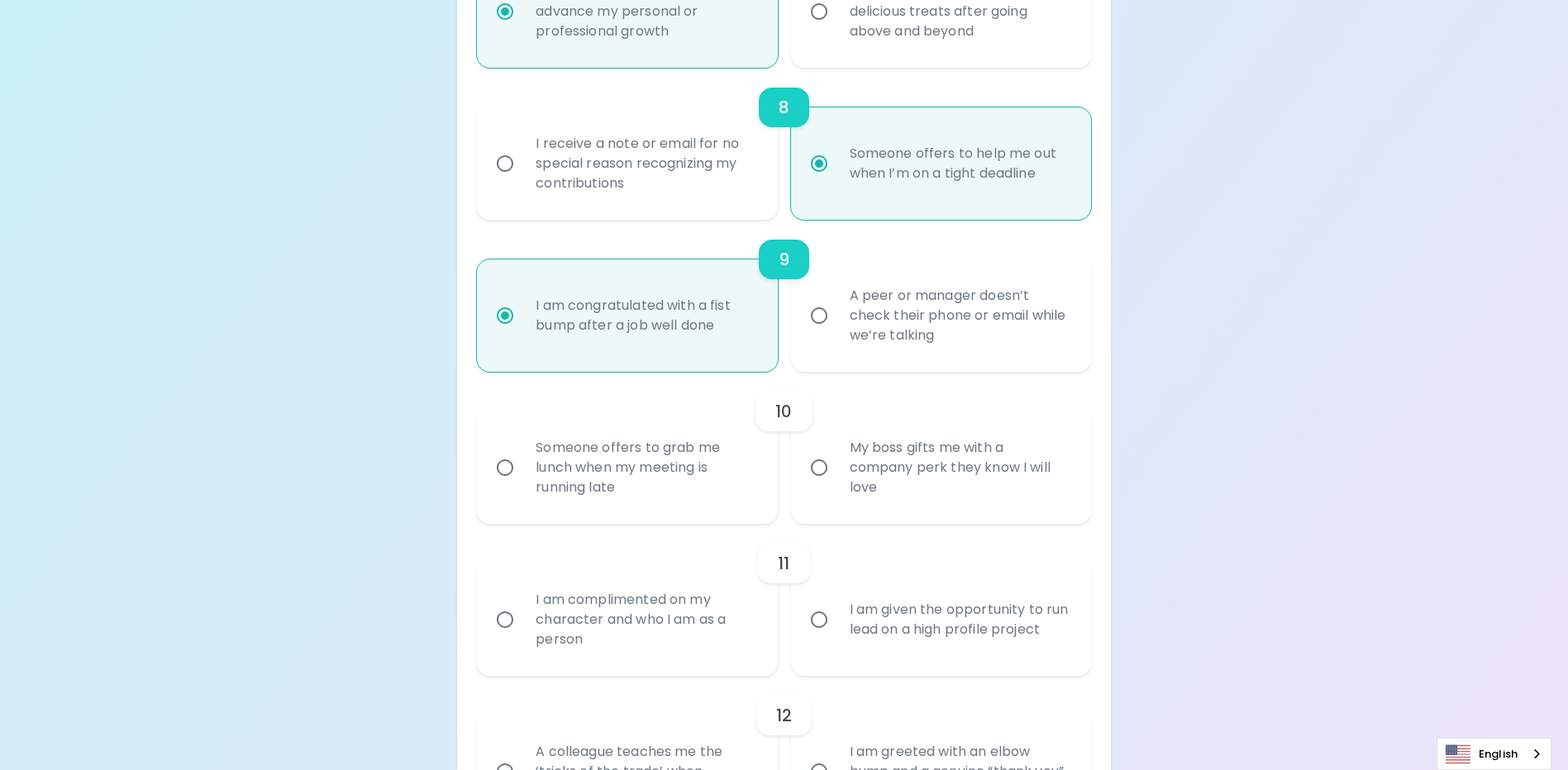
scroll to position [1474, 0]
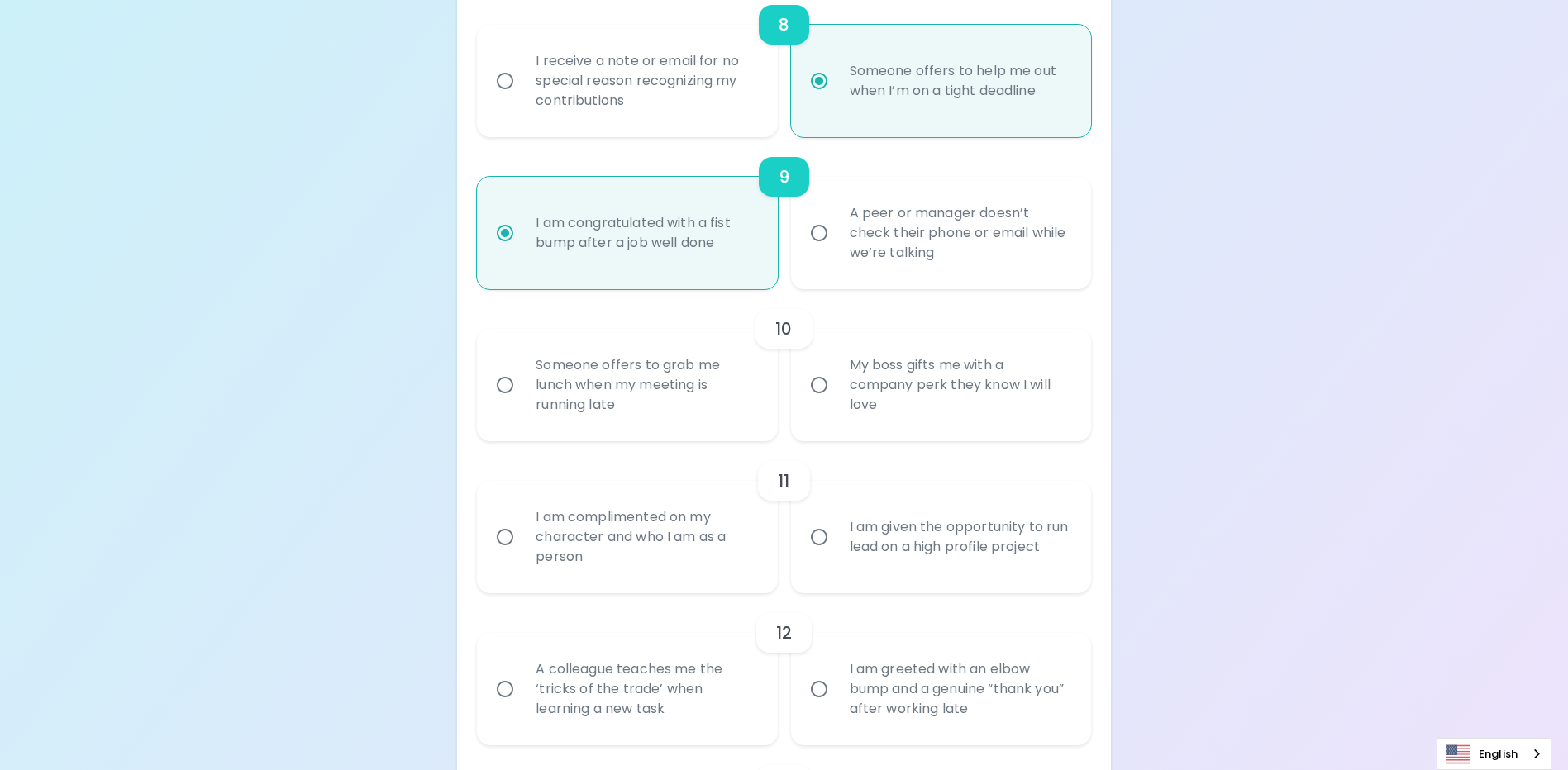
radio input "true"
click at [883, 409] on div "My boss gifts me with a company perk they know I will love" at bounding box center [959, 384] width 246 height 99
click at [836, 402] on input "My boss gifts me with a company perk they know I will love" at bounding box center [819, 384] width 35 height 35
radio input "false"
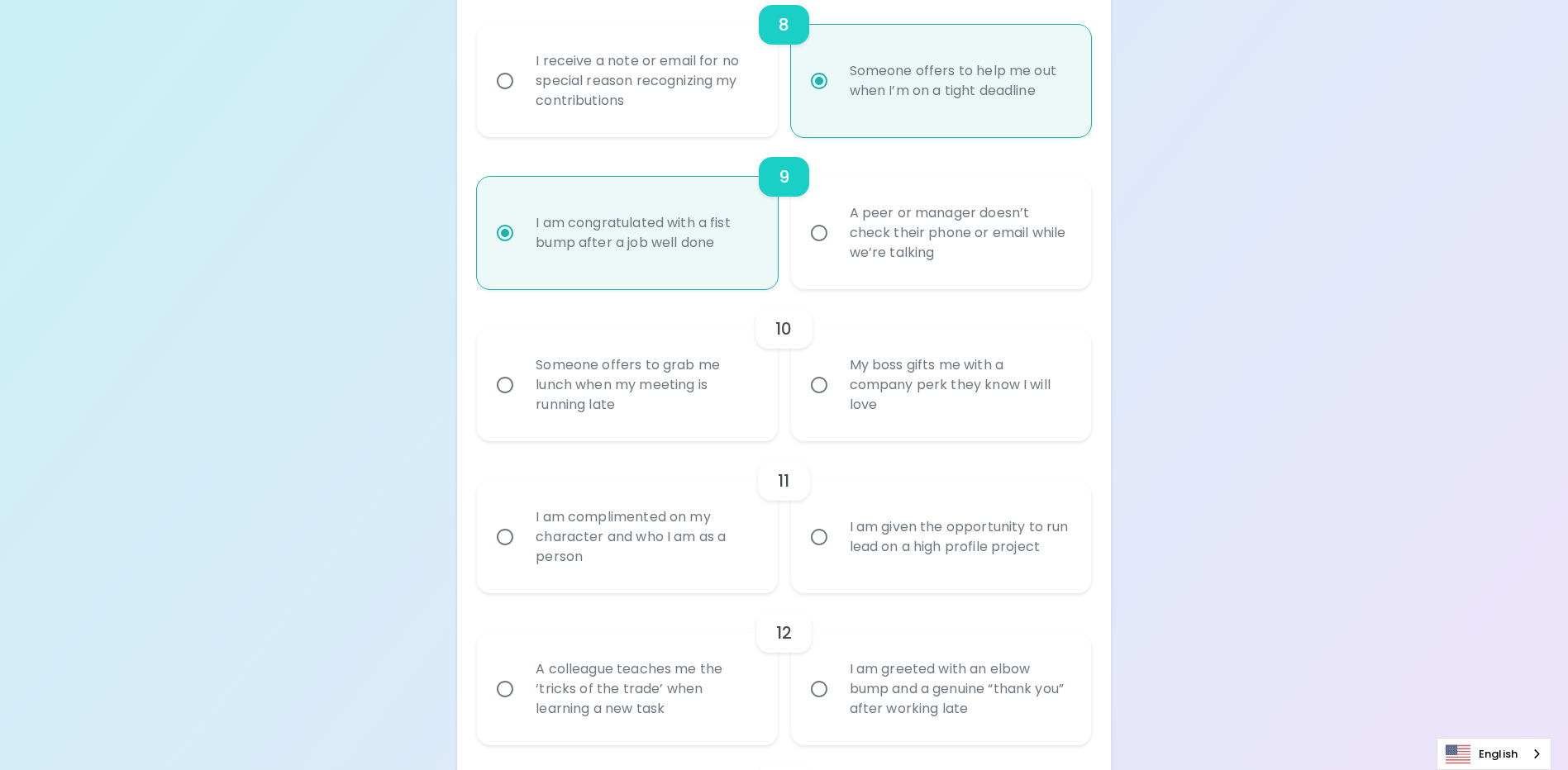
radio input "false"
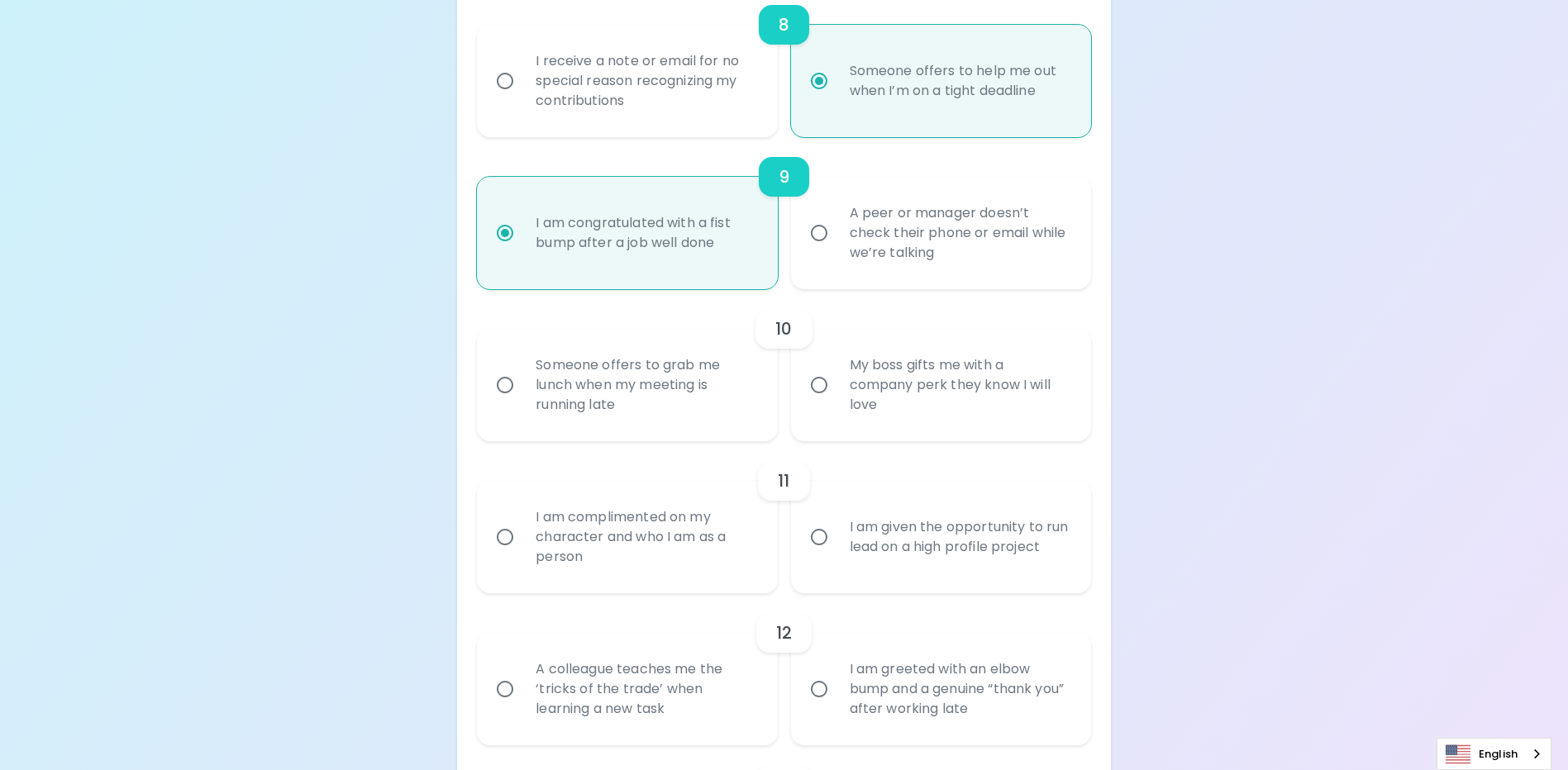
radio input "false"
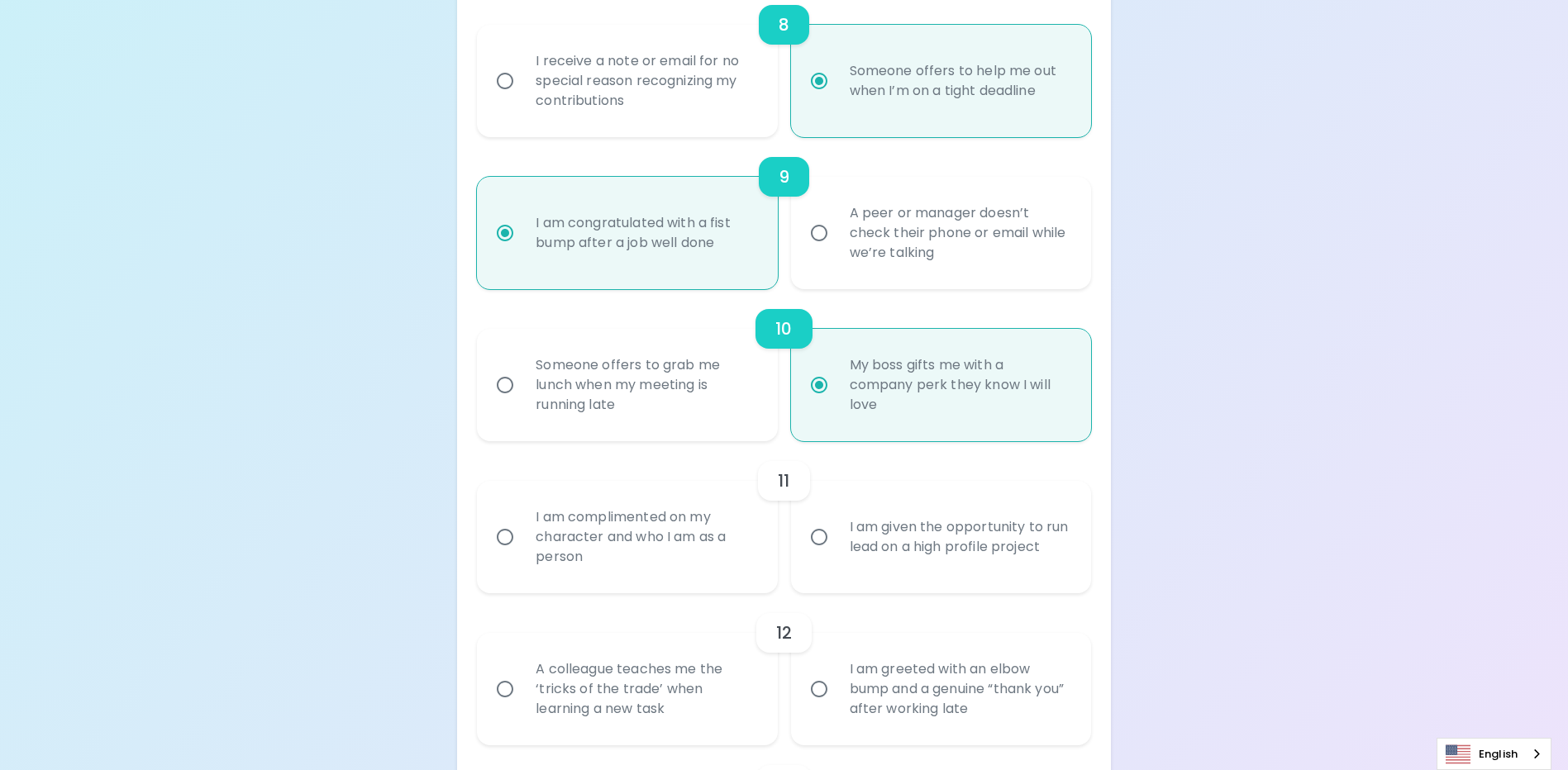
scroll to position [1607, 0]
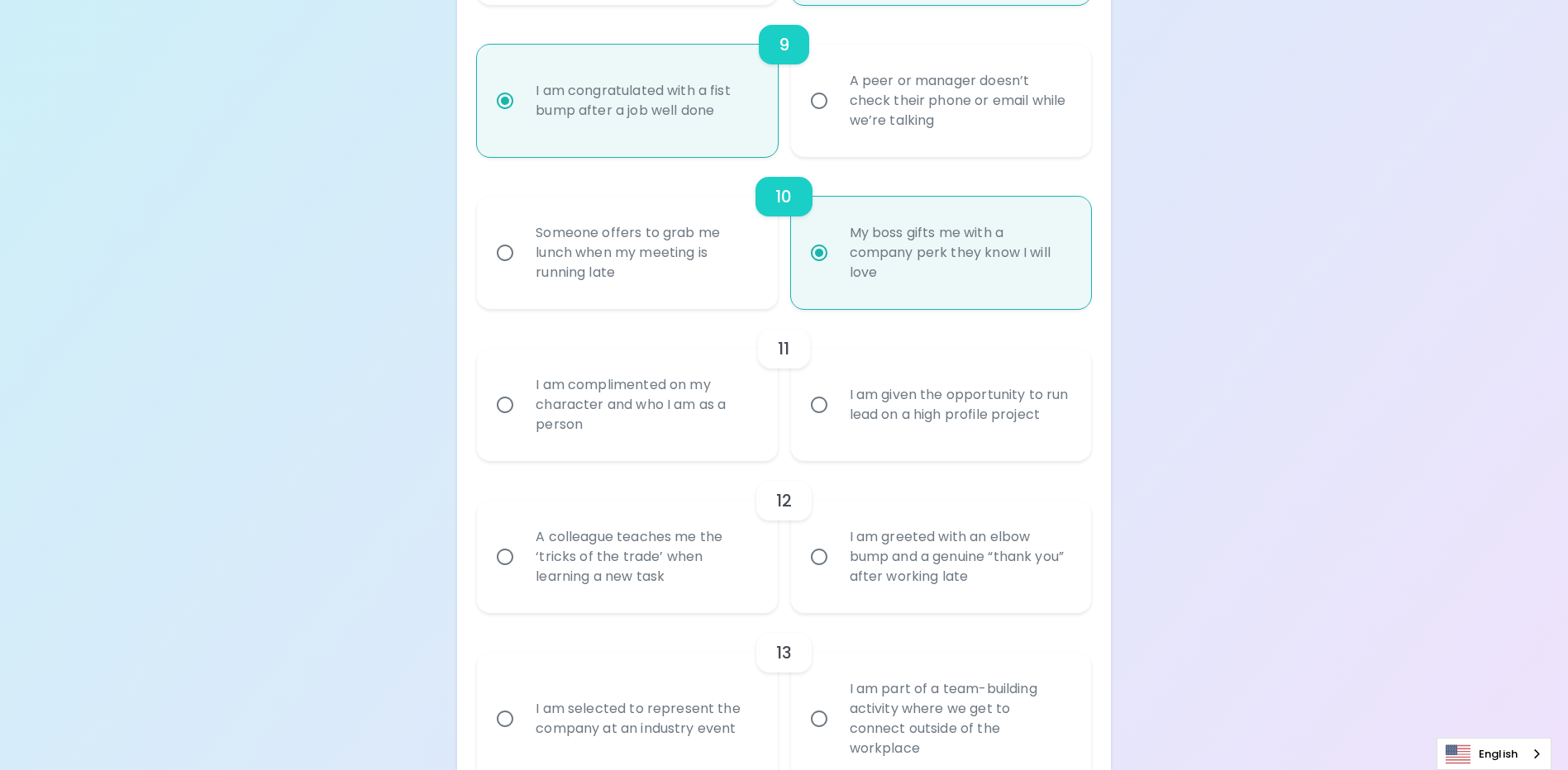
radio input "true"
click at [696, 438] on div "I am complimented on my character and who I am as a person" at bounding box center [645, 404] width 246 height 99
click at [522, 422] on input "I am complimented on my character and who I am as a person" at bounding box center [505, 404] width 35 height 35
radio input "false"
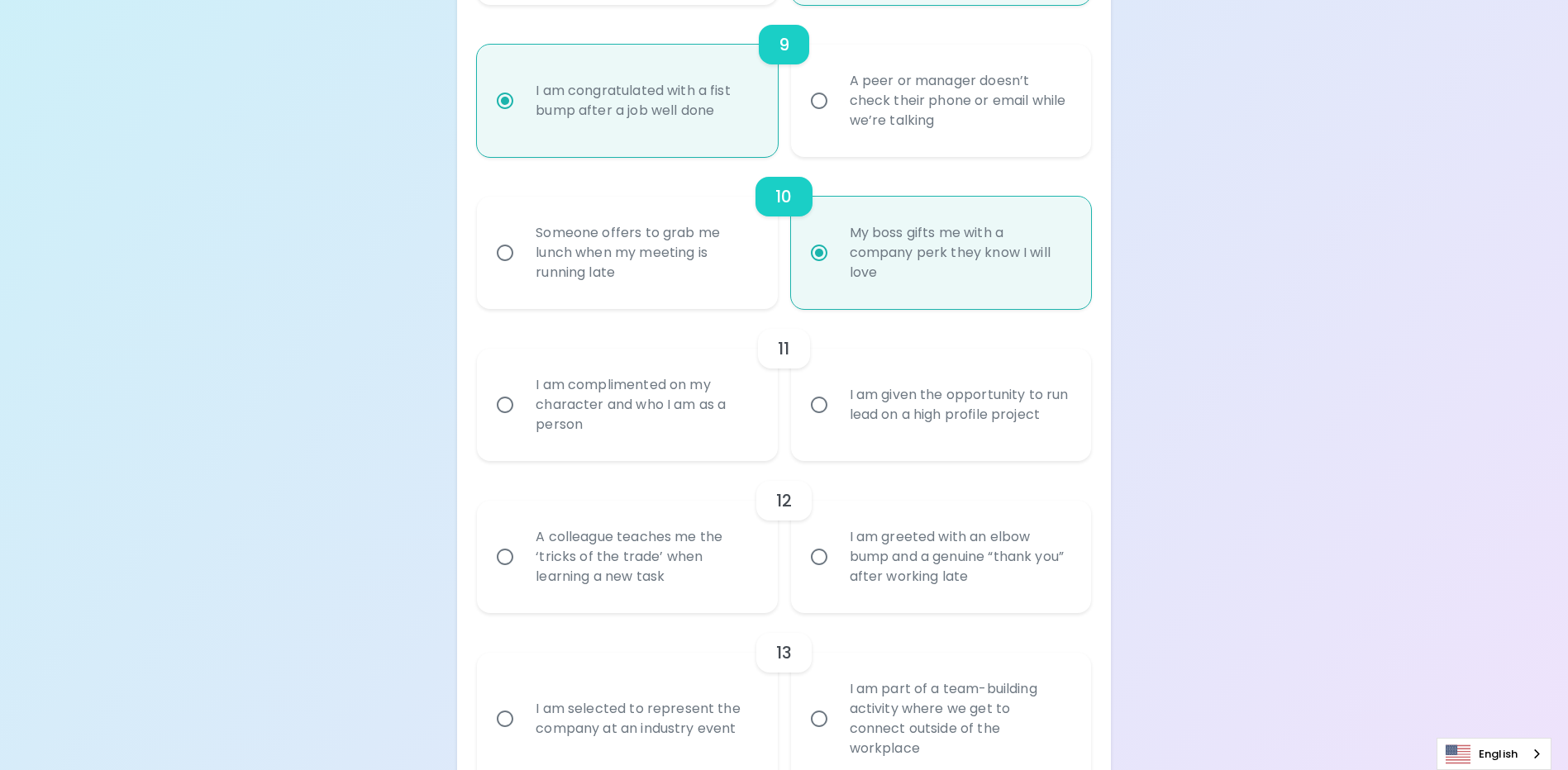
radio input "false"
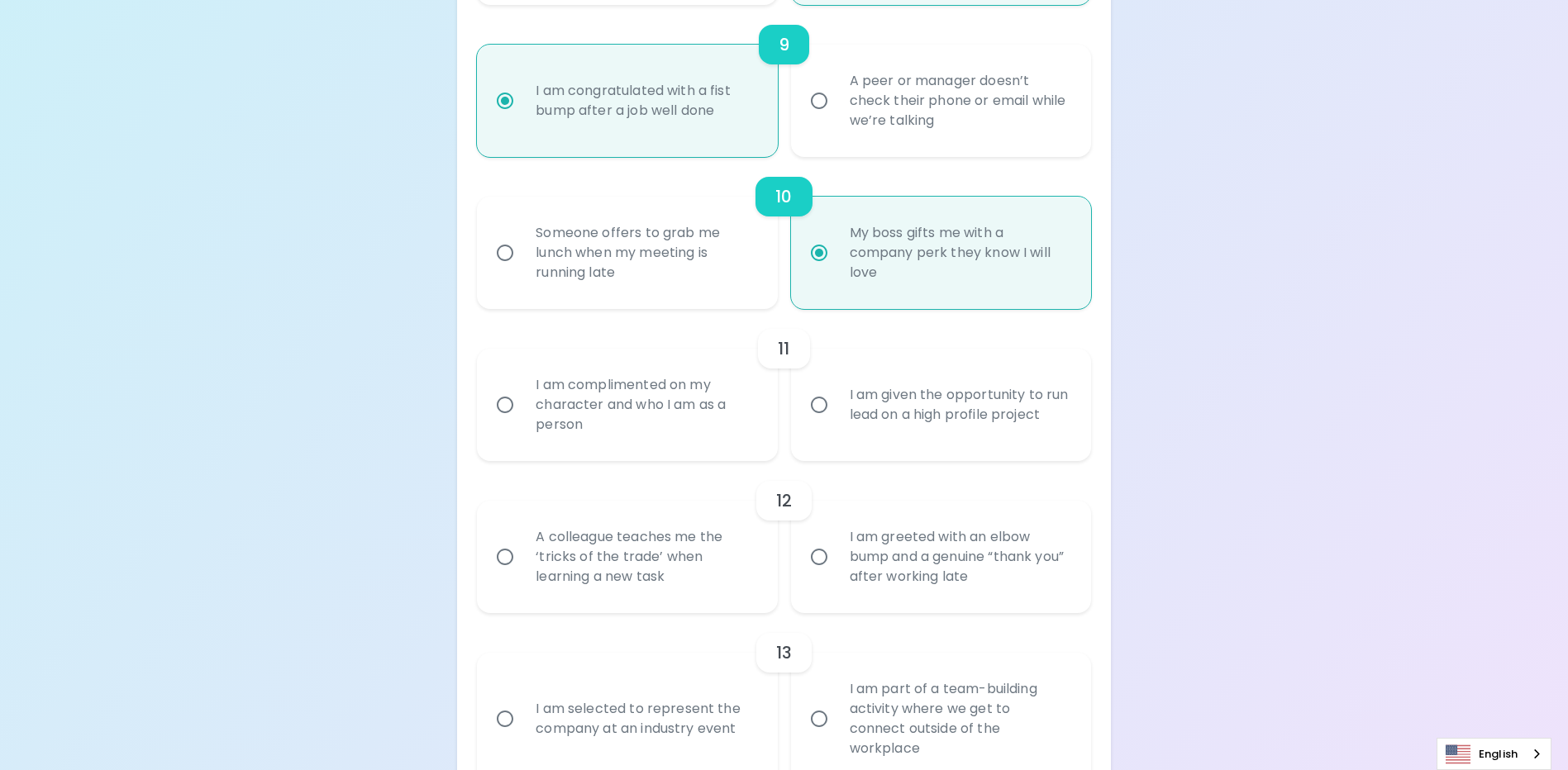
radio input "false"
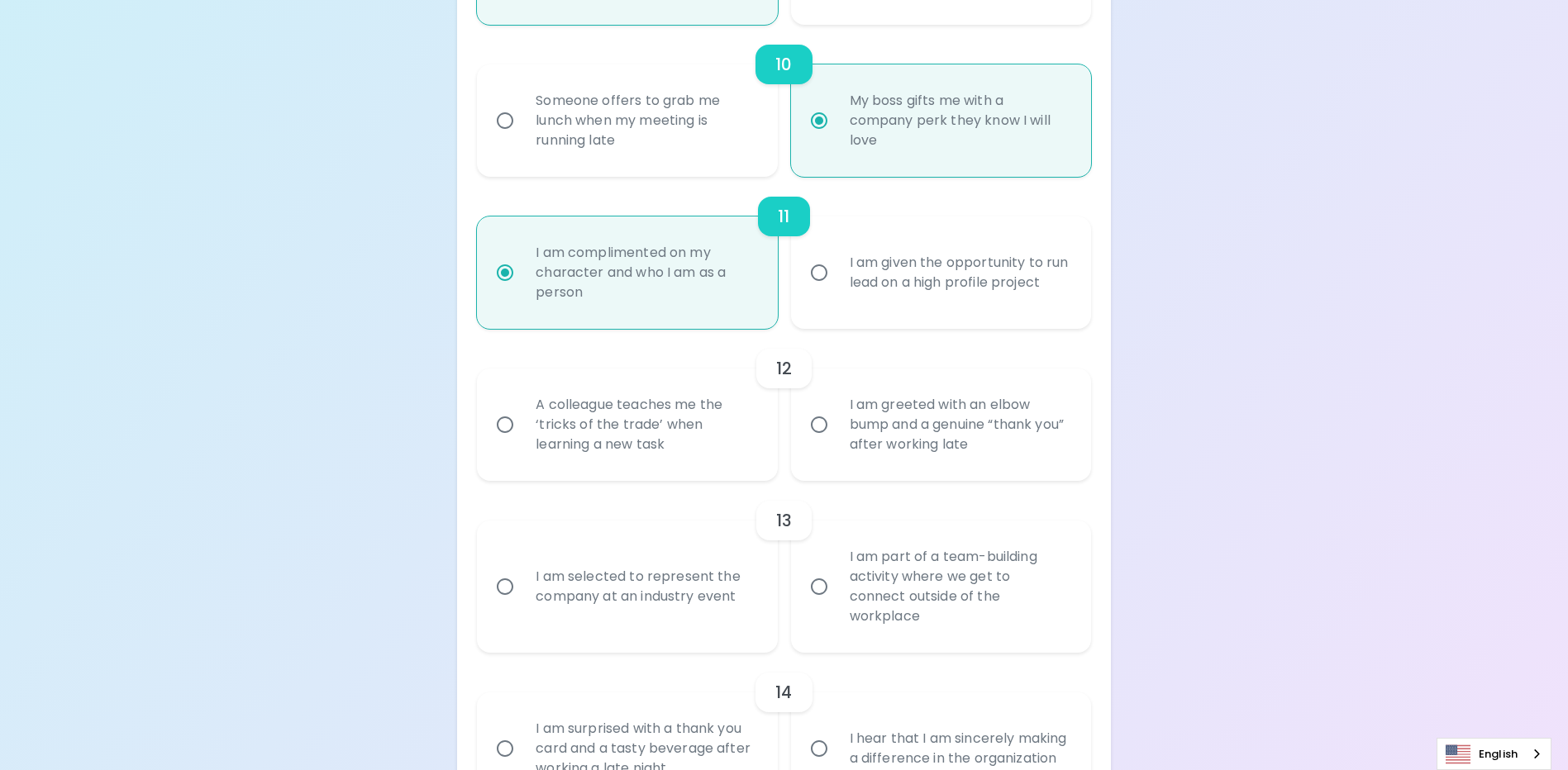
radio input "true"
click at [976, 459] on div "I am greeted with an elbow bump and a genuine “thank you” after working late" at bounding box center [959, 424] width 246 height 99
click at [836, 442] on input "I am greeted with an elbow bump and a genuine “thank you” after working late" at bounding box center [819, 424] width 35 height 35
radio input "false"
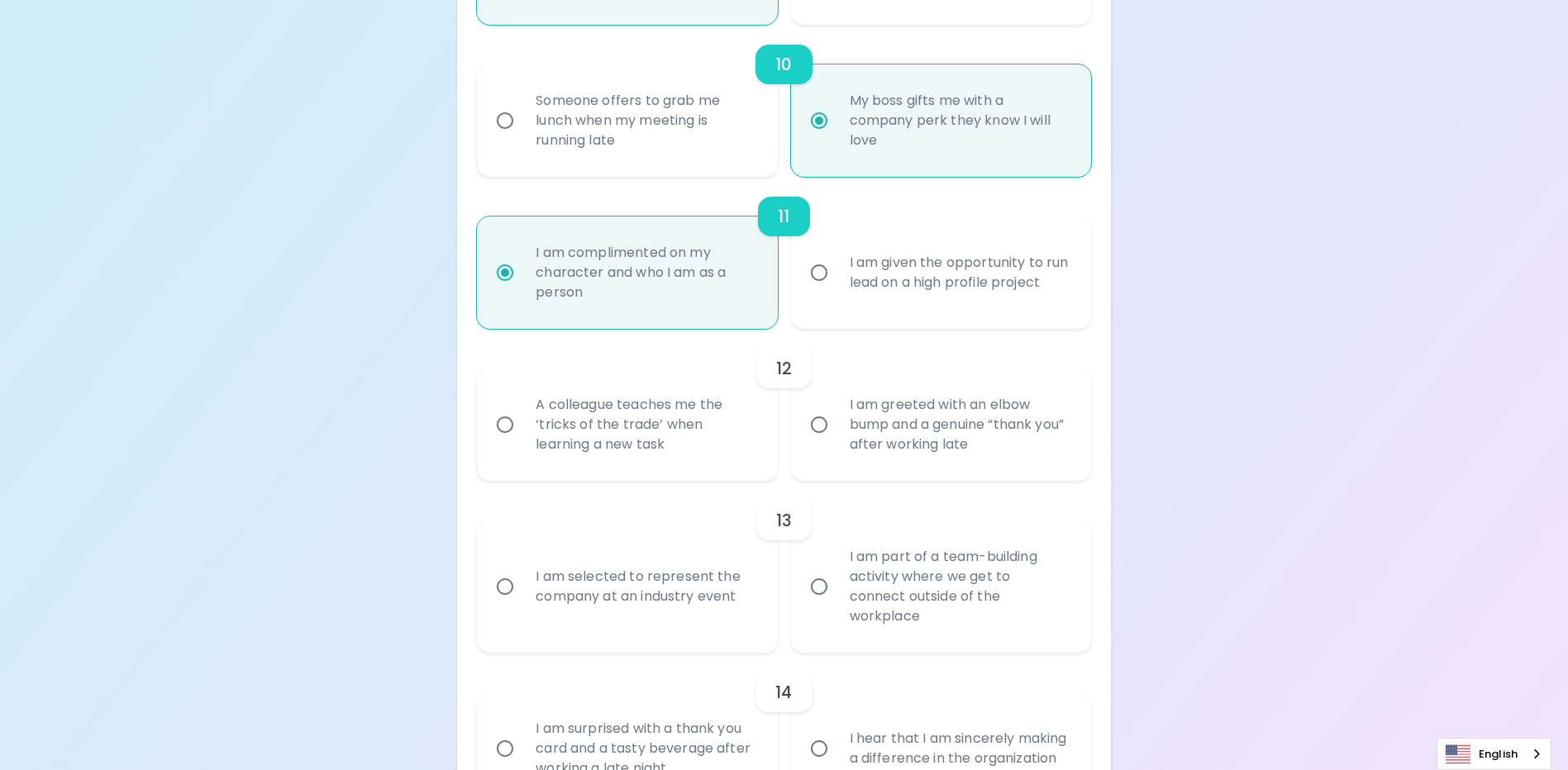
radio input "false"
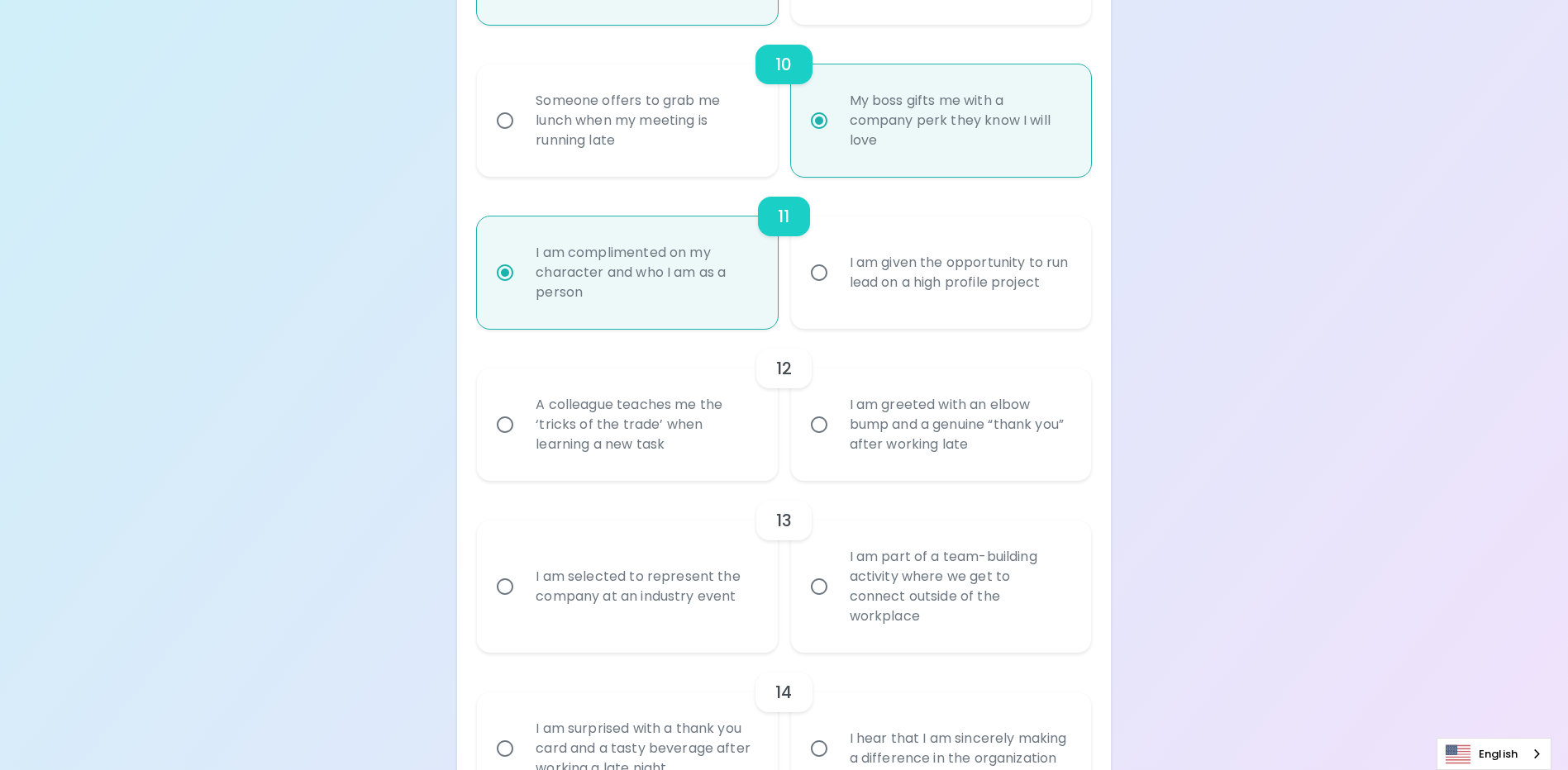
radio input "false"
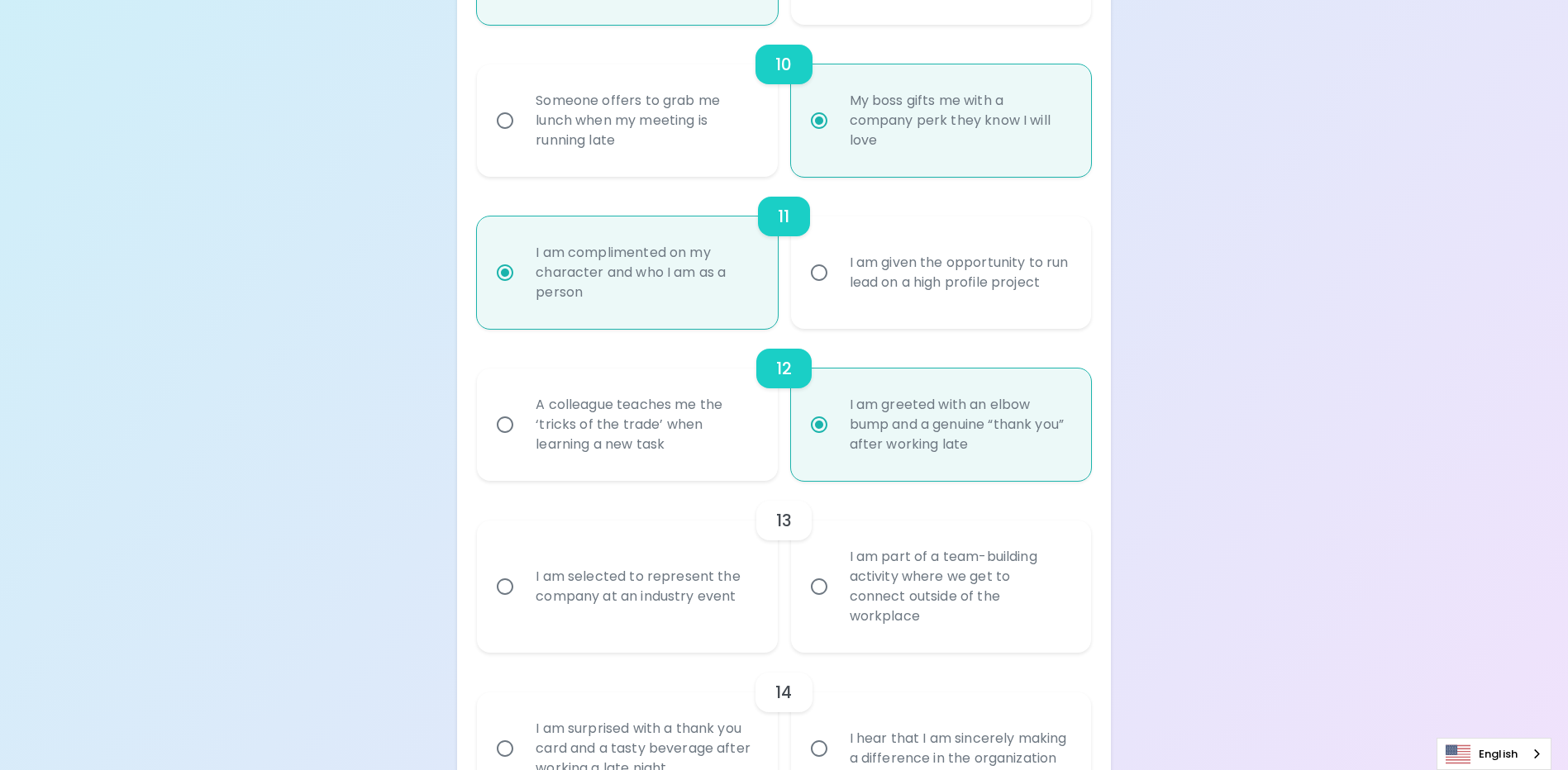
scroll to position [1871, 0]
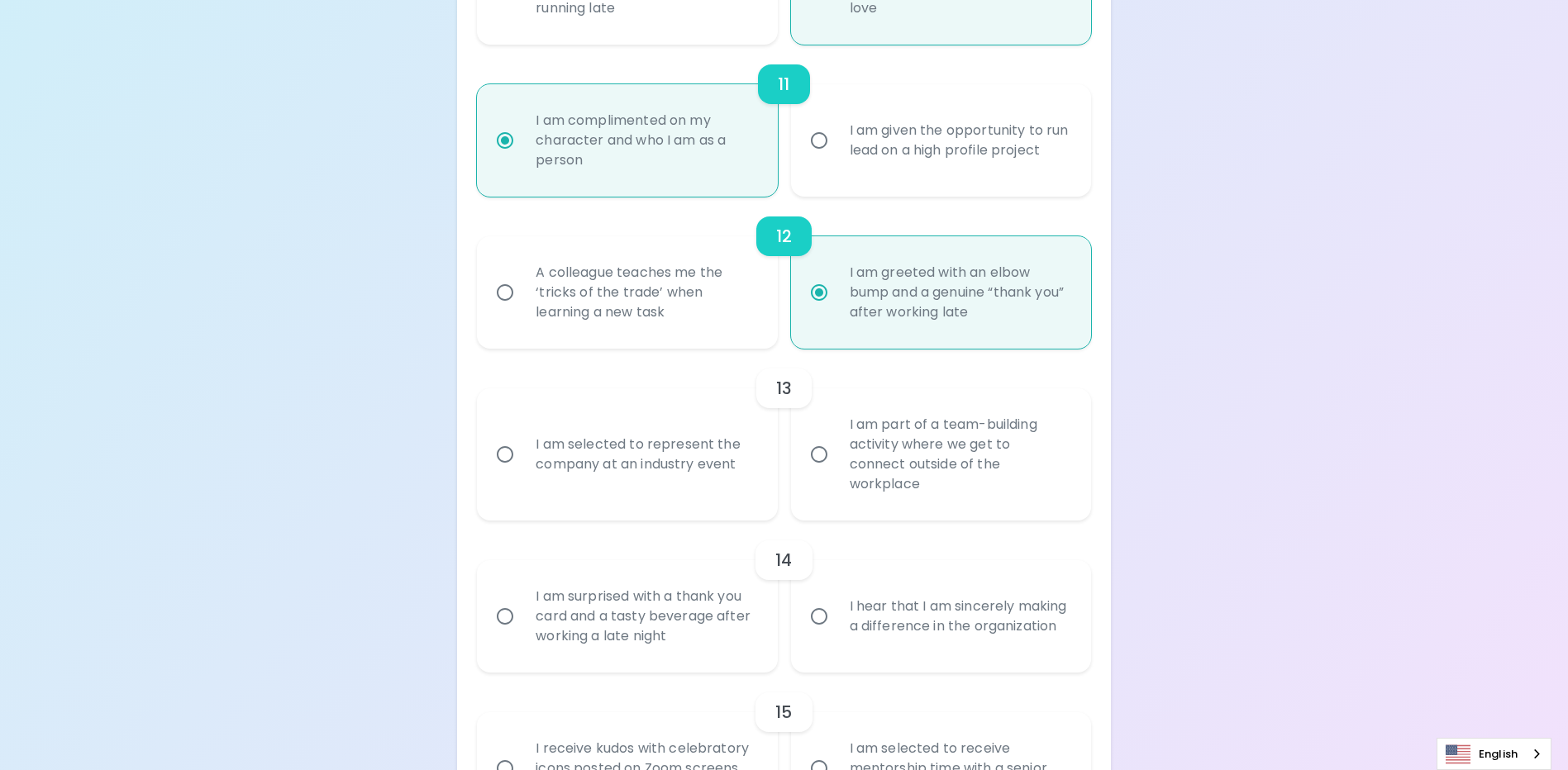
radio input "true"
click at [986, 456] on div "I am part of a team-building activity where we get to connect outside of the wo…" at bounding box center [959, 454] width 246 height 119
click at [836, 456] on input "I am part of a team-building activity where we get to connect outside of the wo…" at bounding box center [819, 454] width 35 height 35
radio input "false"
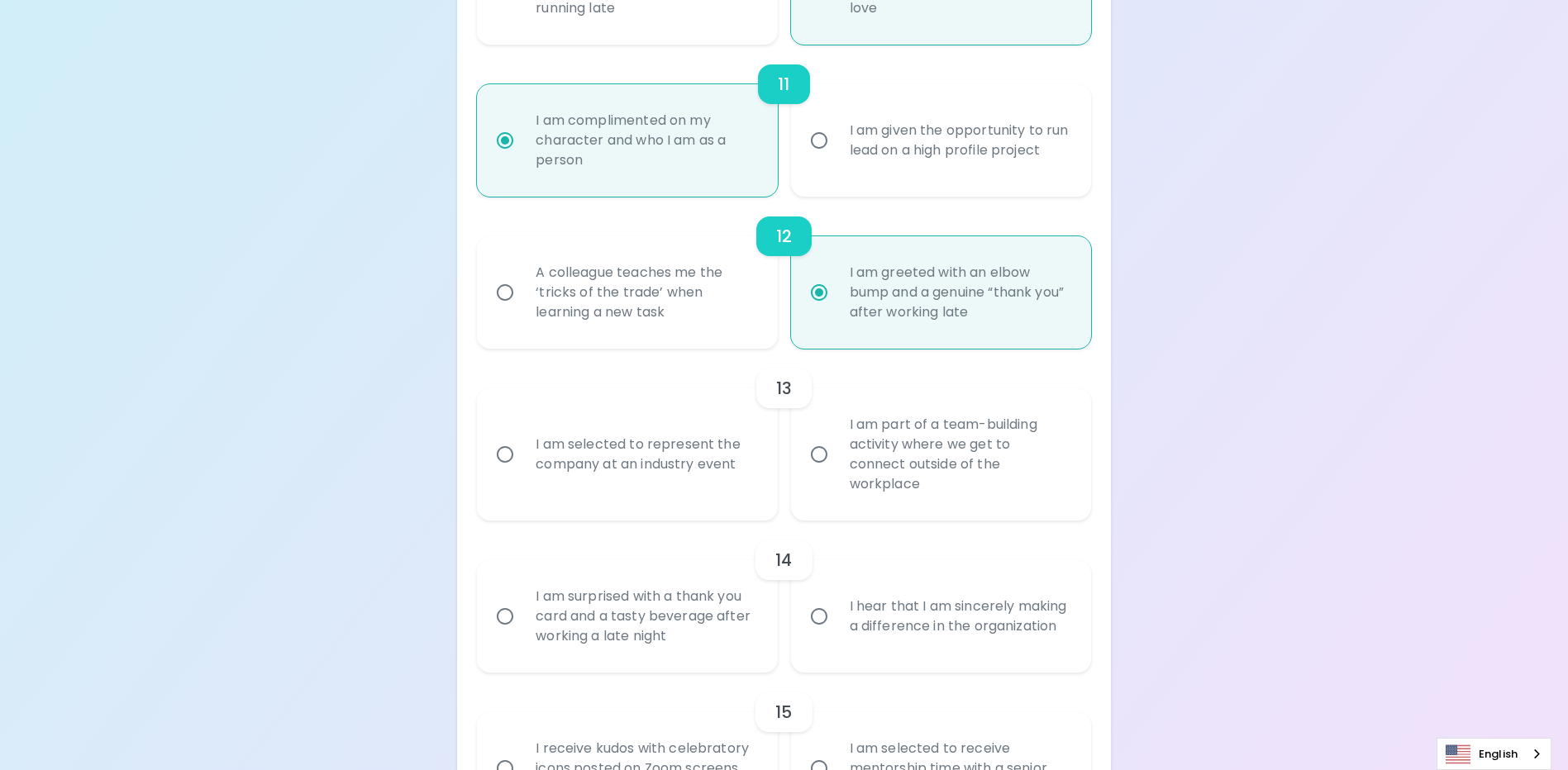
radio input "false"
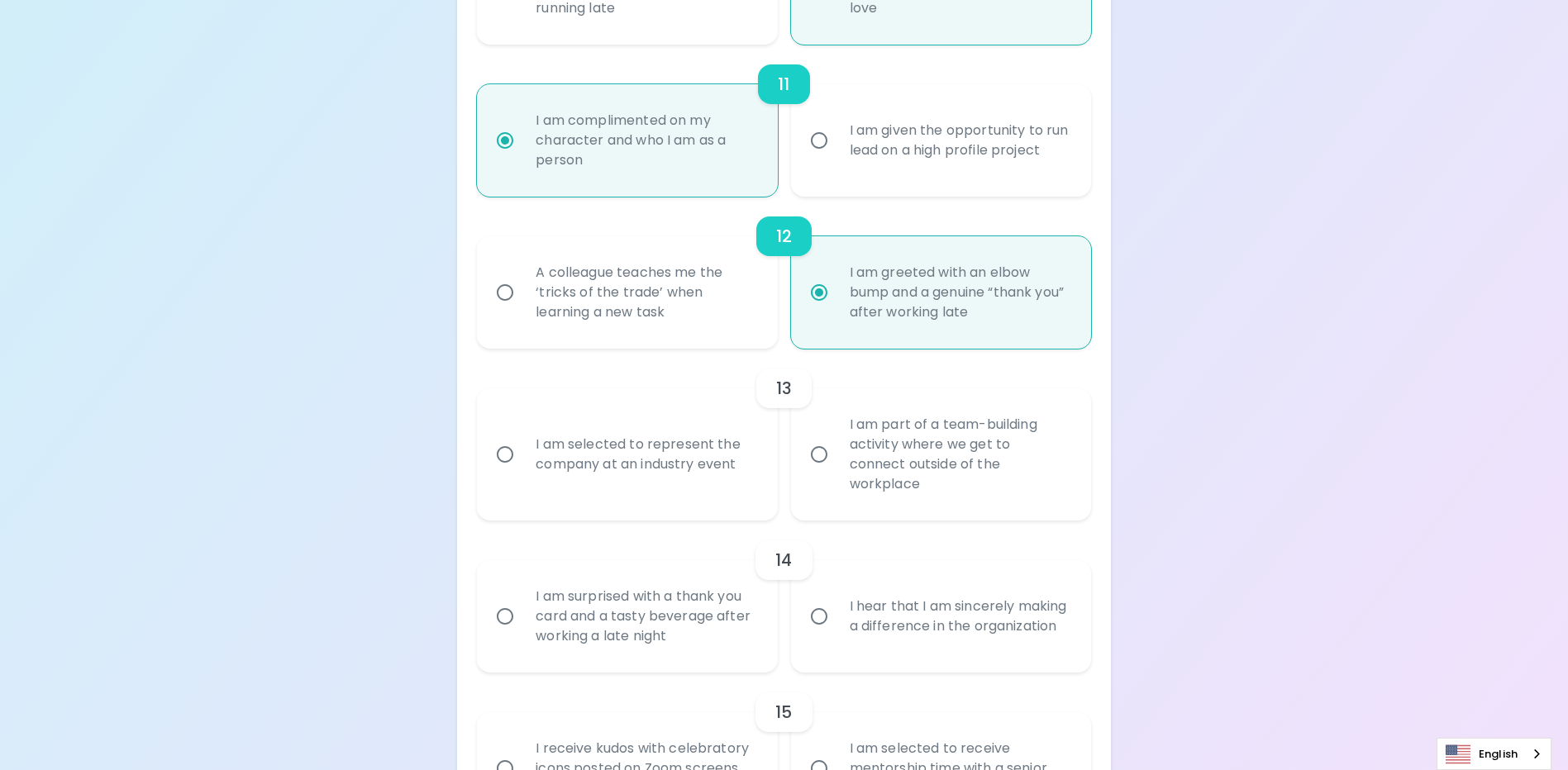
radio input "false"
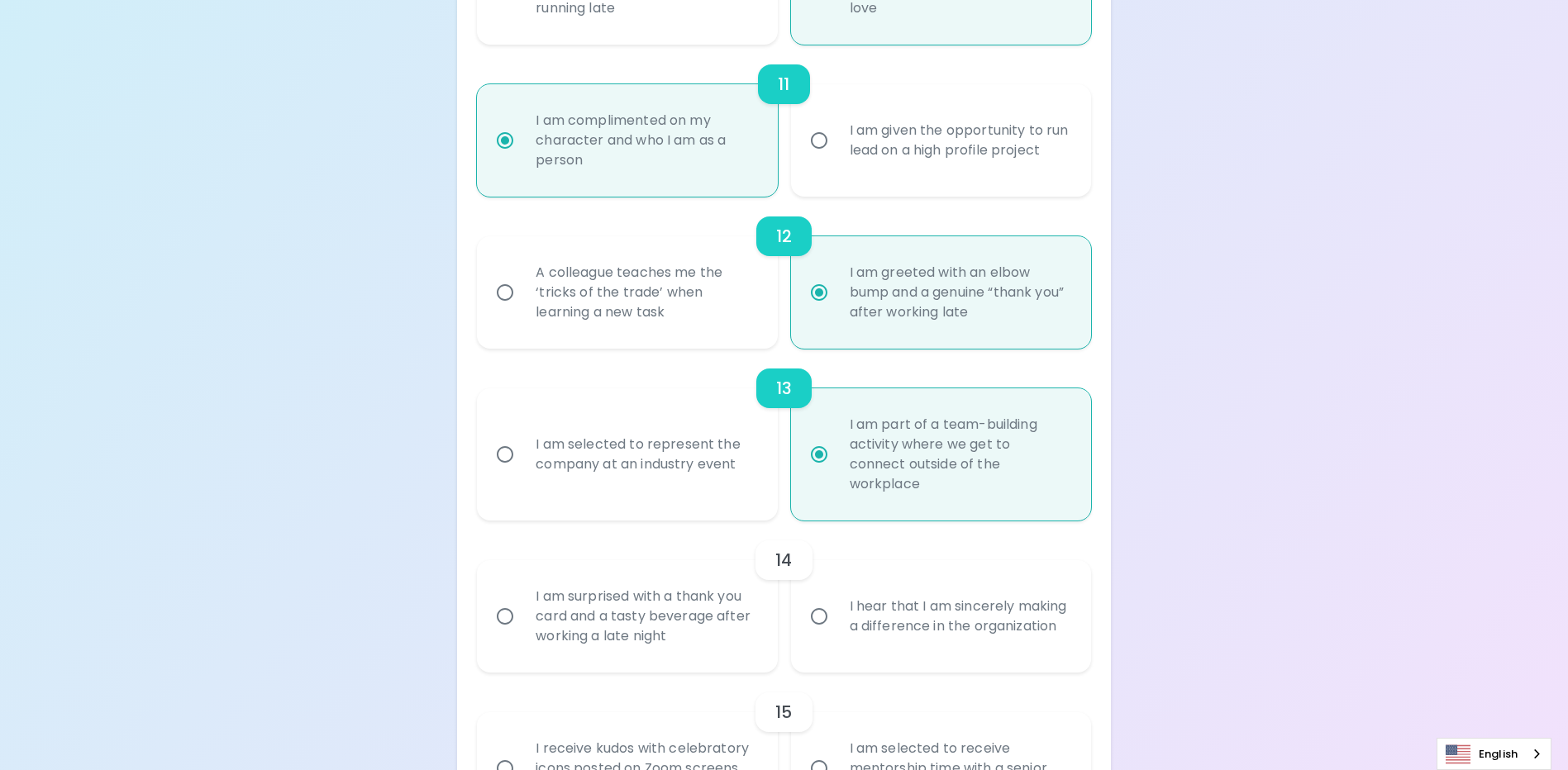
scroll to position [2003, 0]
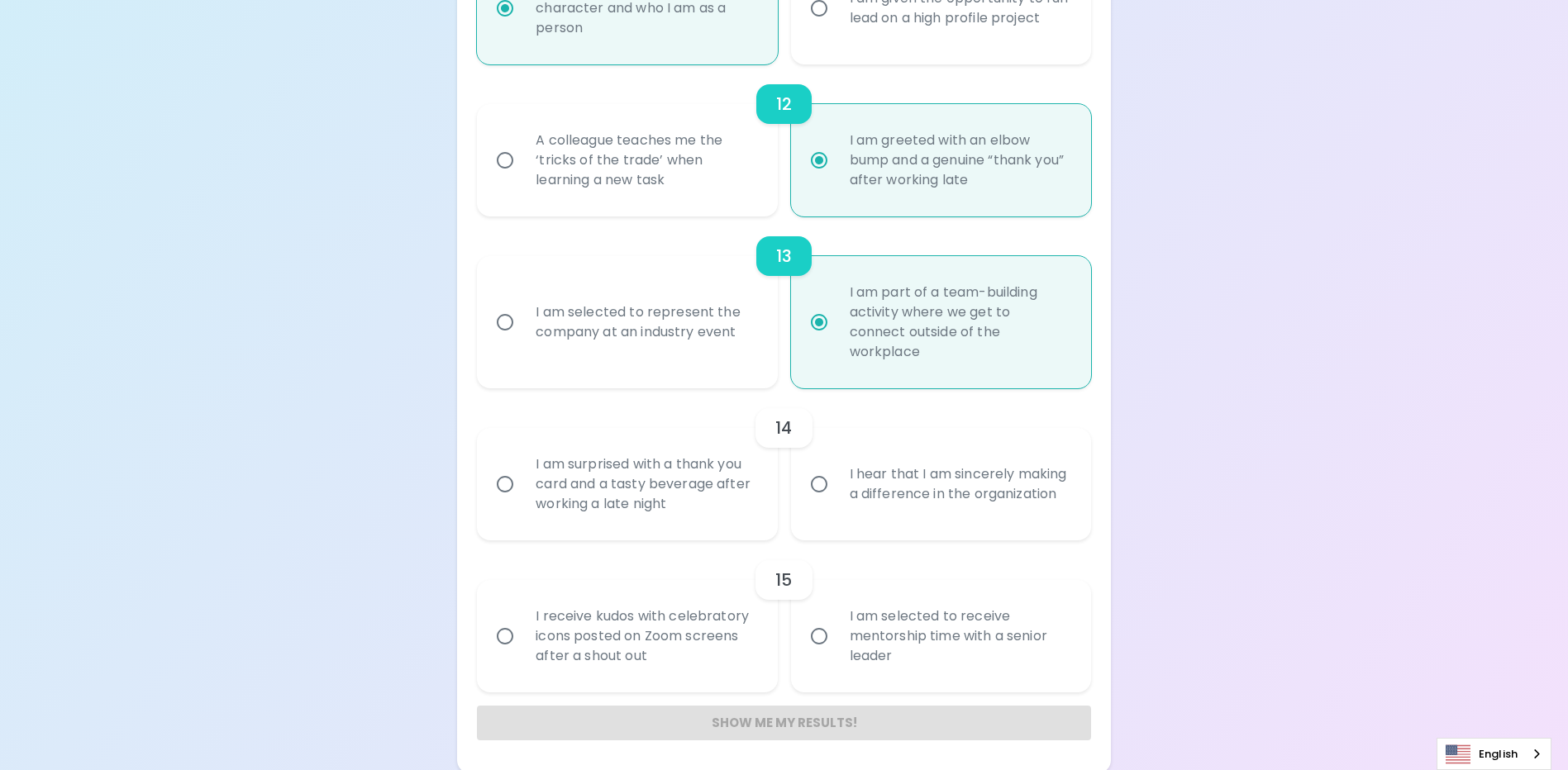
radio input "true"
click at [918, 506] on div "I hear that I am sincerely making a difference in the organization" at bounding box center [959, 484] width 246 height 80
click at [836, 501] on input "I hear that I am sincerely making a difference in the organization" at bounding box center [819, 483] width 35 height 35
radio input "false"
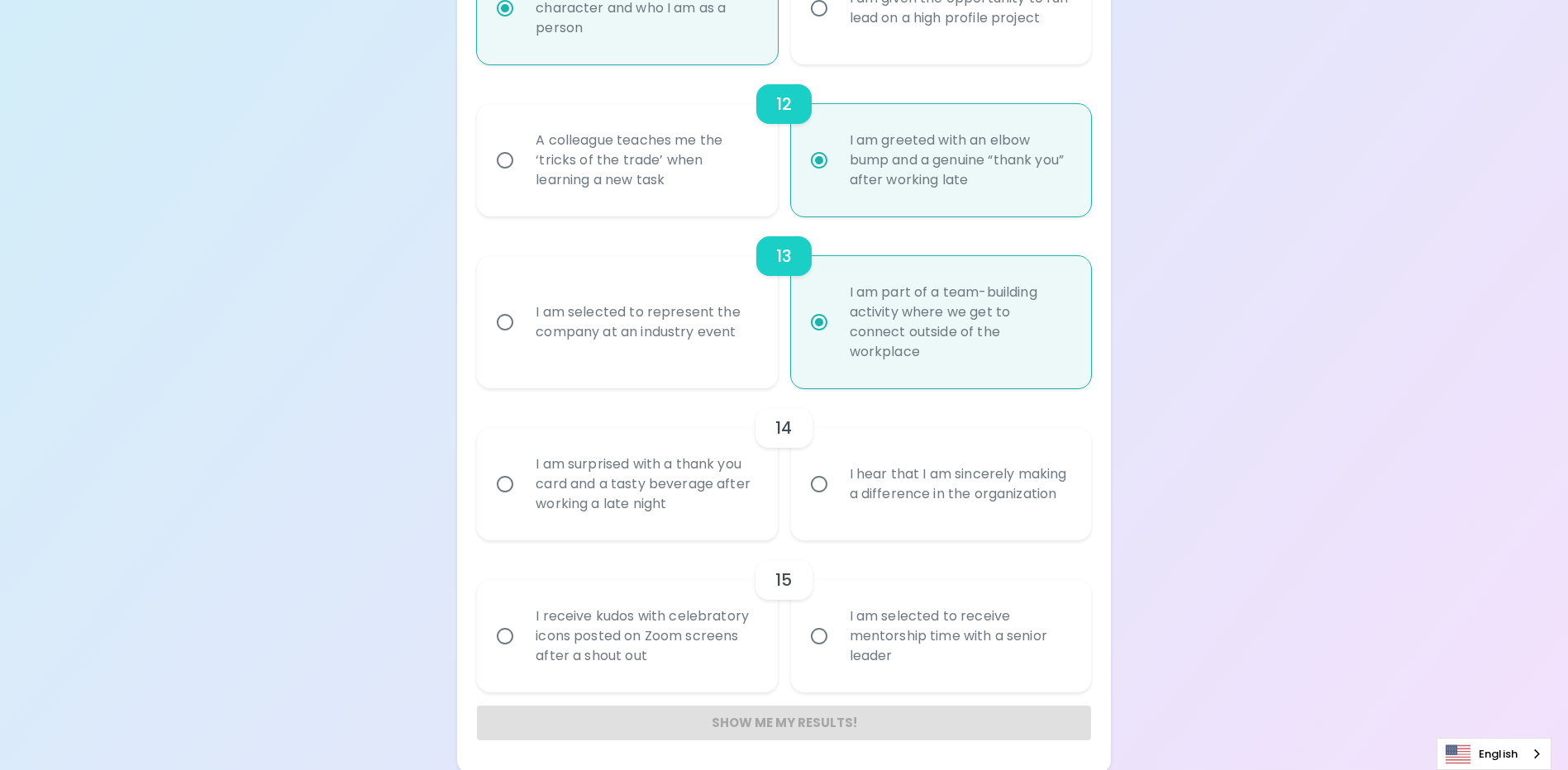
radio input "false"
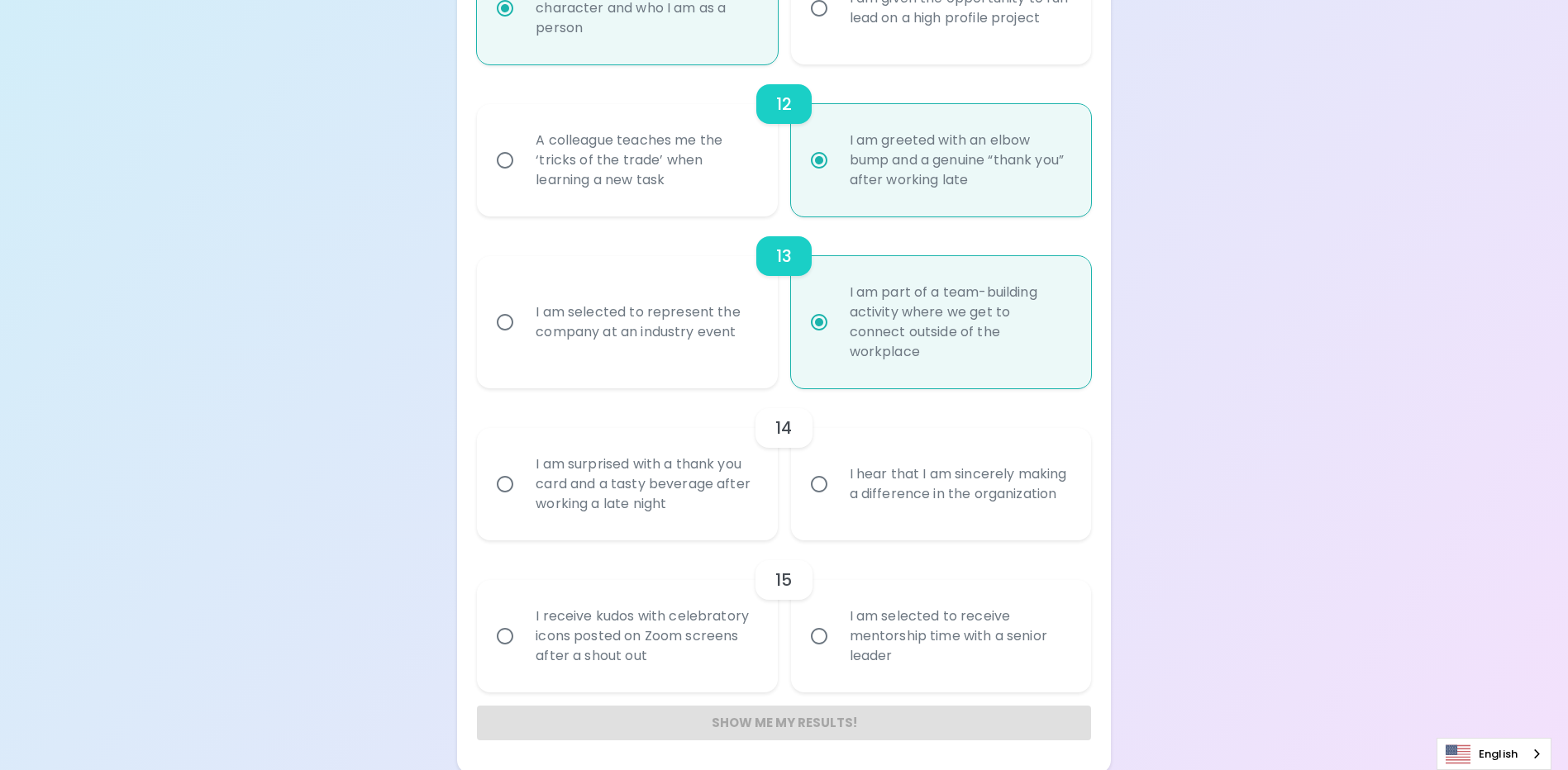
radio input "false"
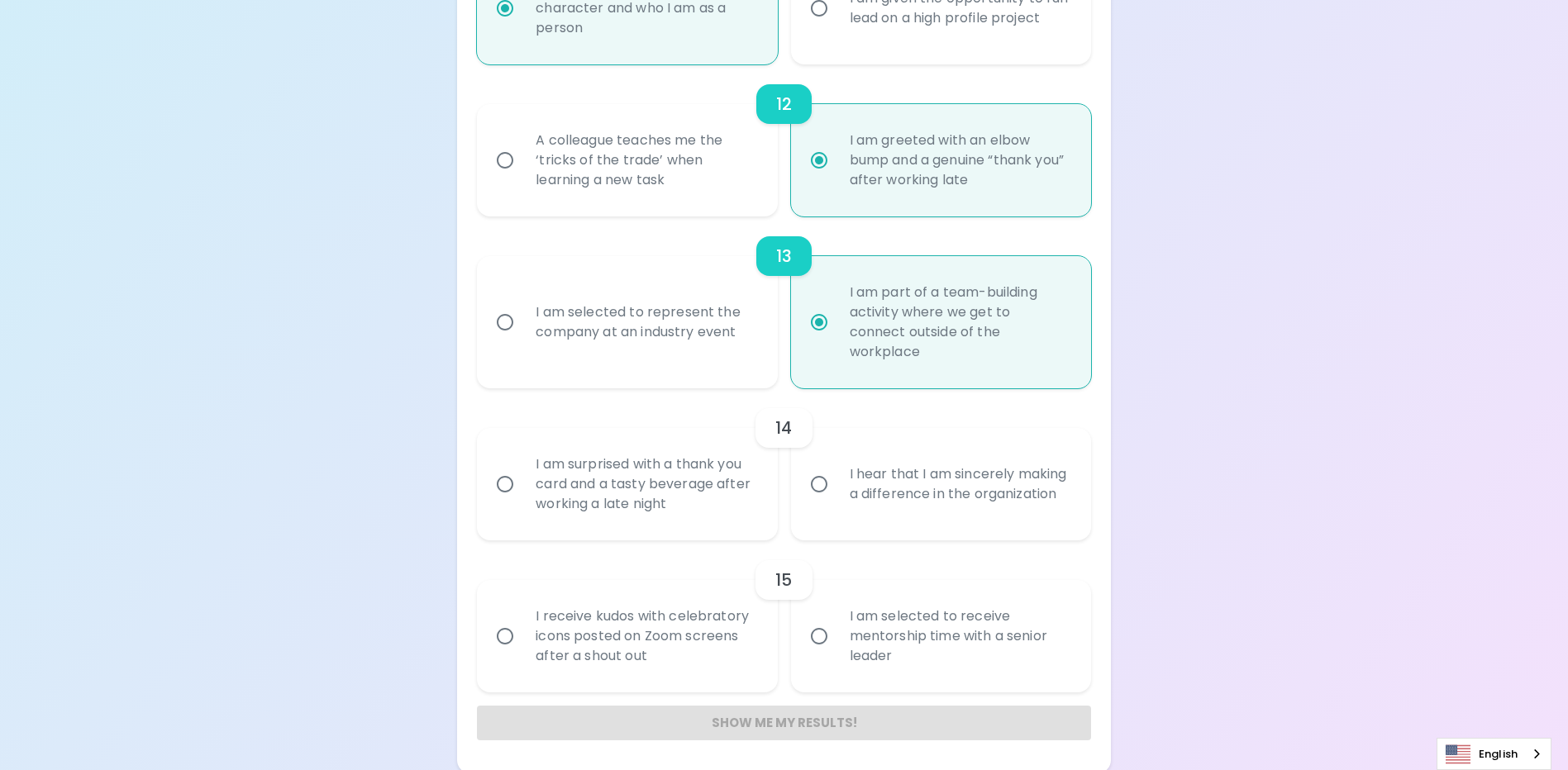
scroll to position [2006, 0]
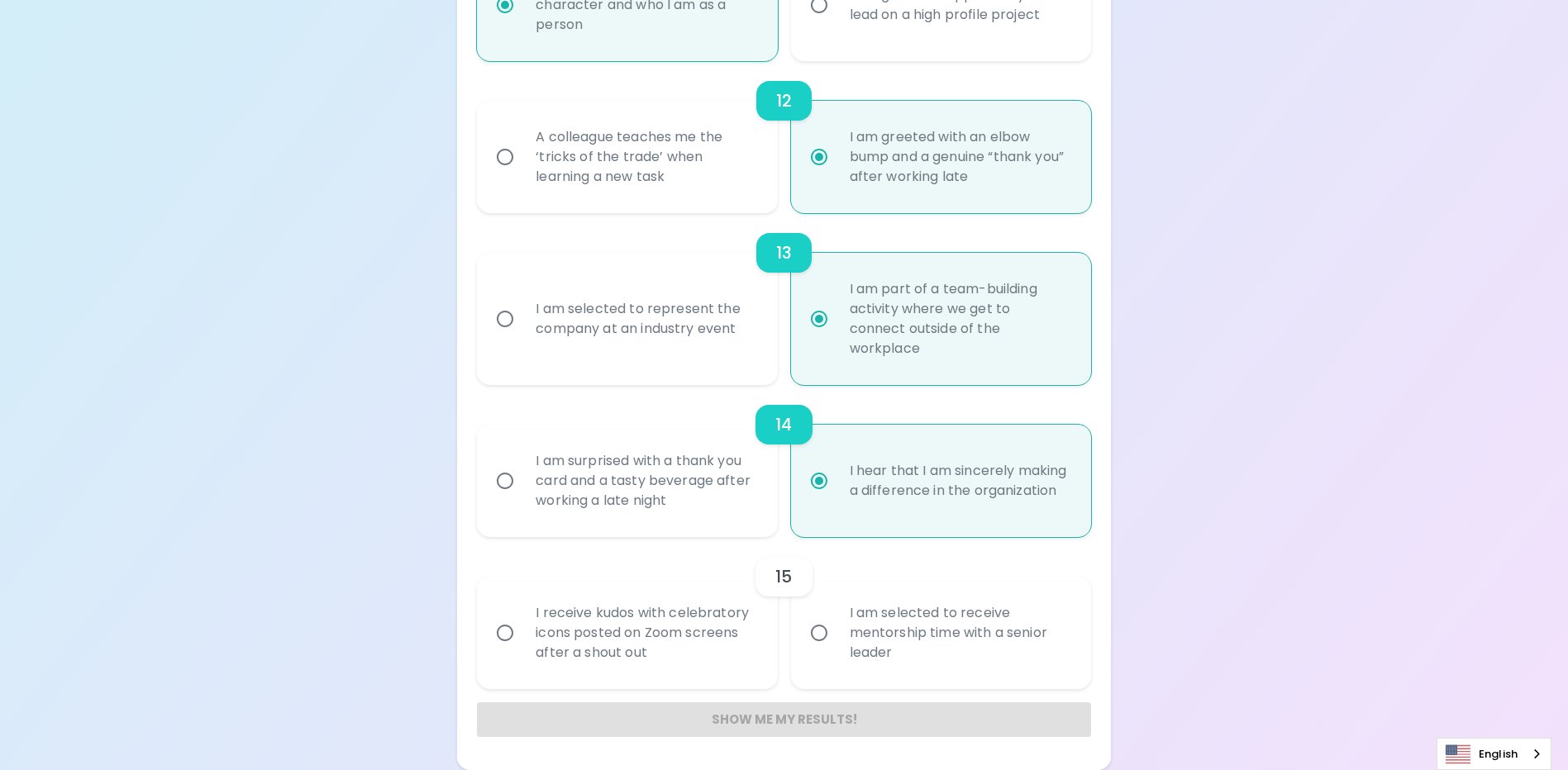
radio input "true"
click at [914, 640] on div "I am selected to receive mentorship time with a senior leader" at bounding box center [959, 632] width 246 height 99
click at [836, 640] on input "I am selected to receive mentorship time with a senior leader" at bounding box center [819, 632] width 35 height 35
radio input "false"
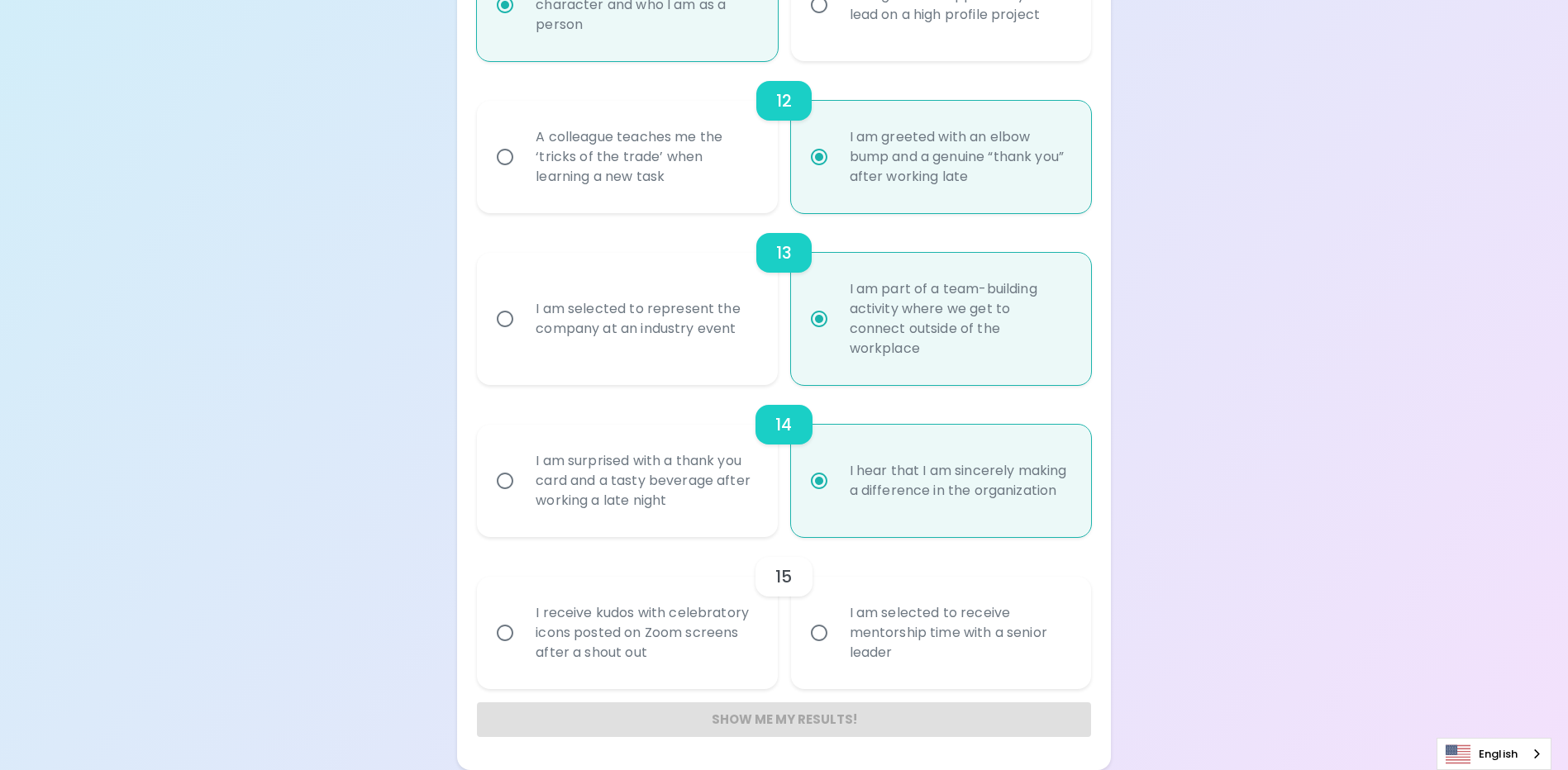
radio input "false"
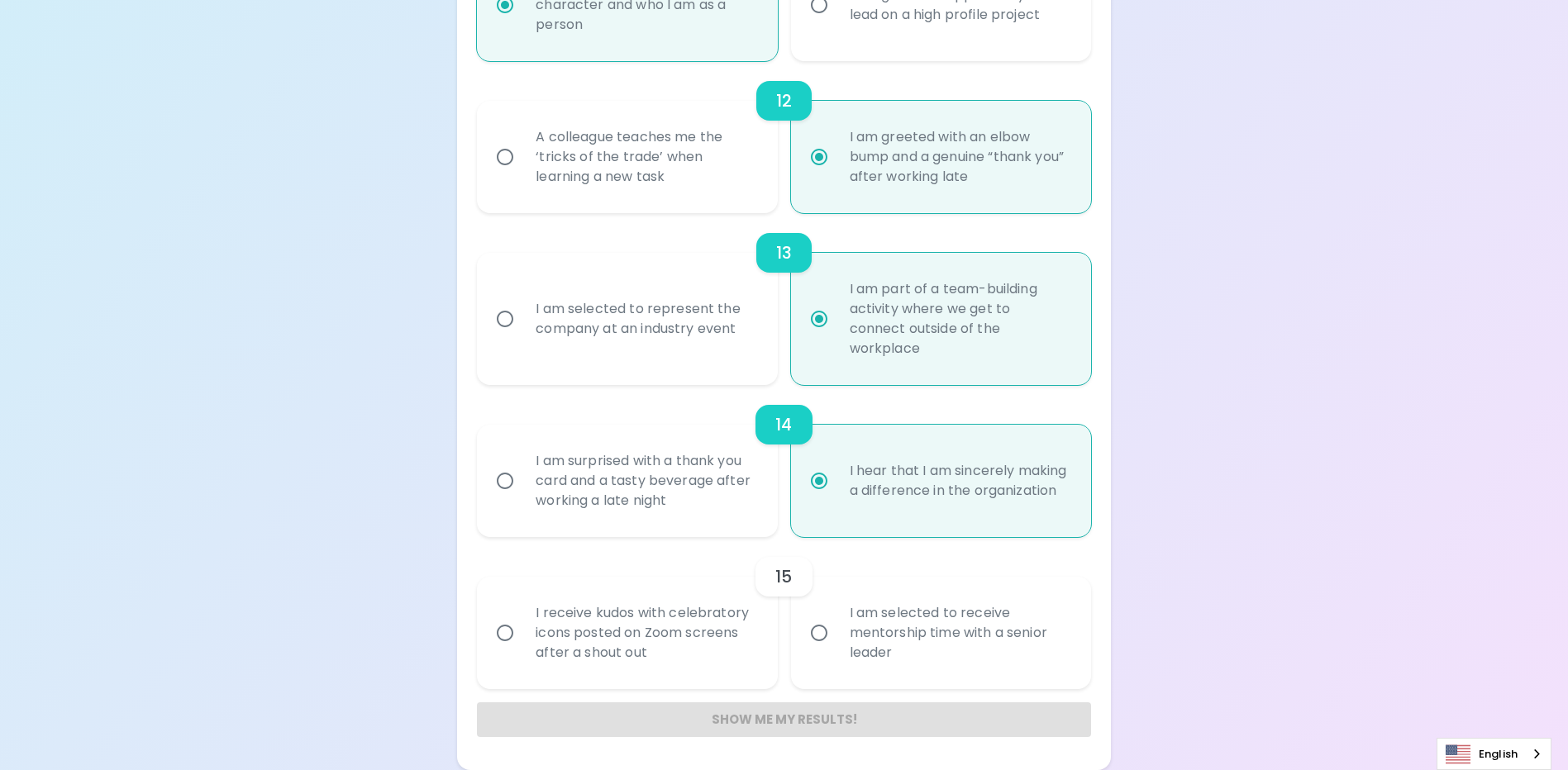
radio input "false"
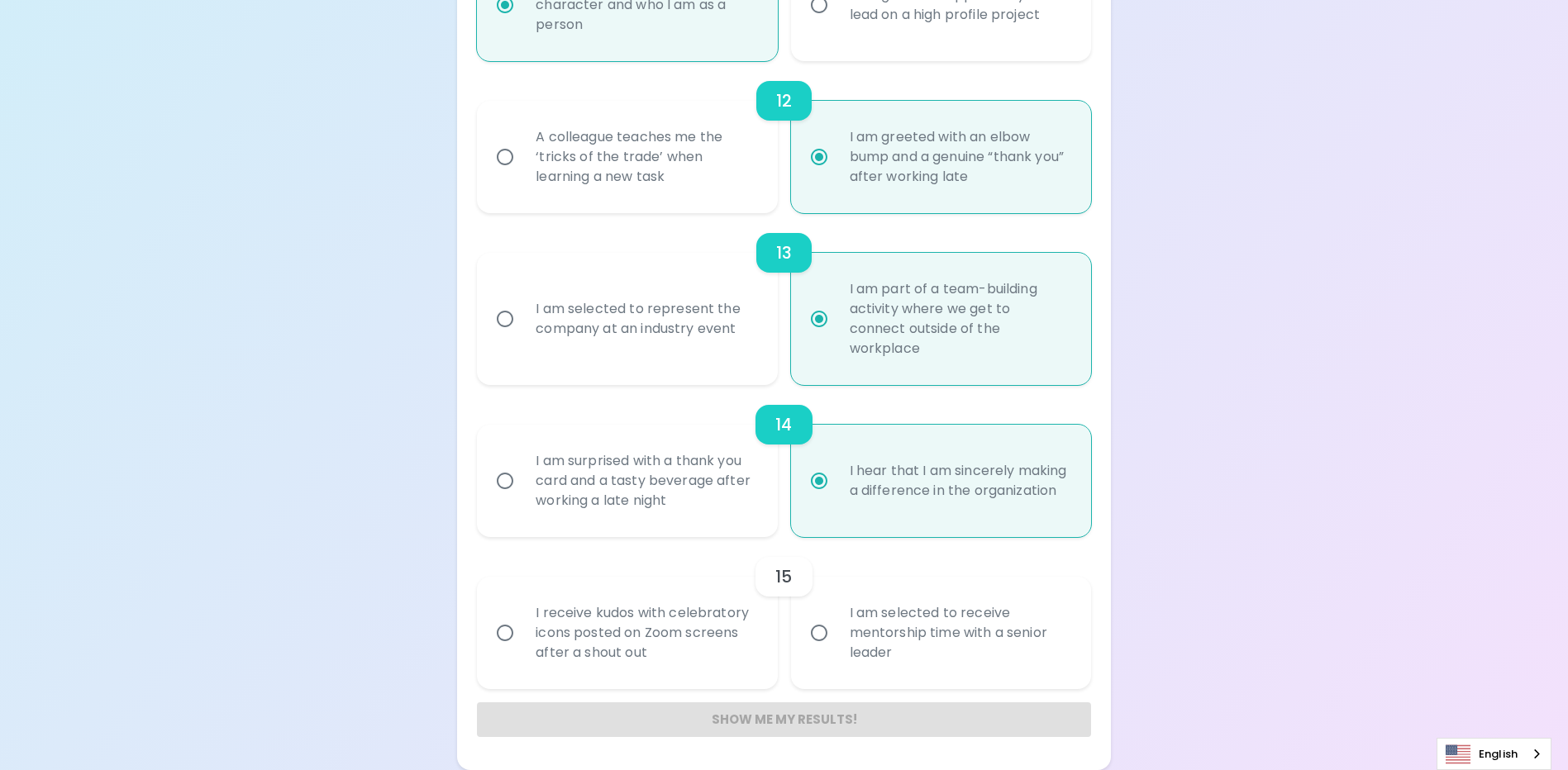
radio input "false"
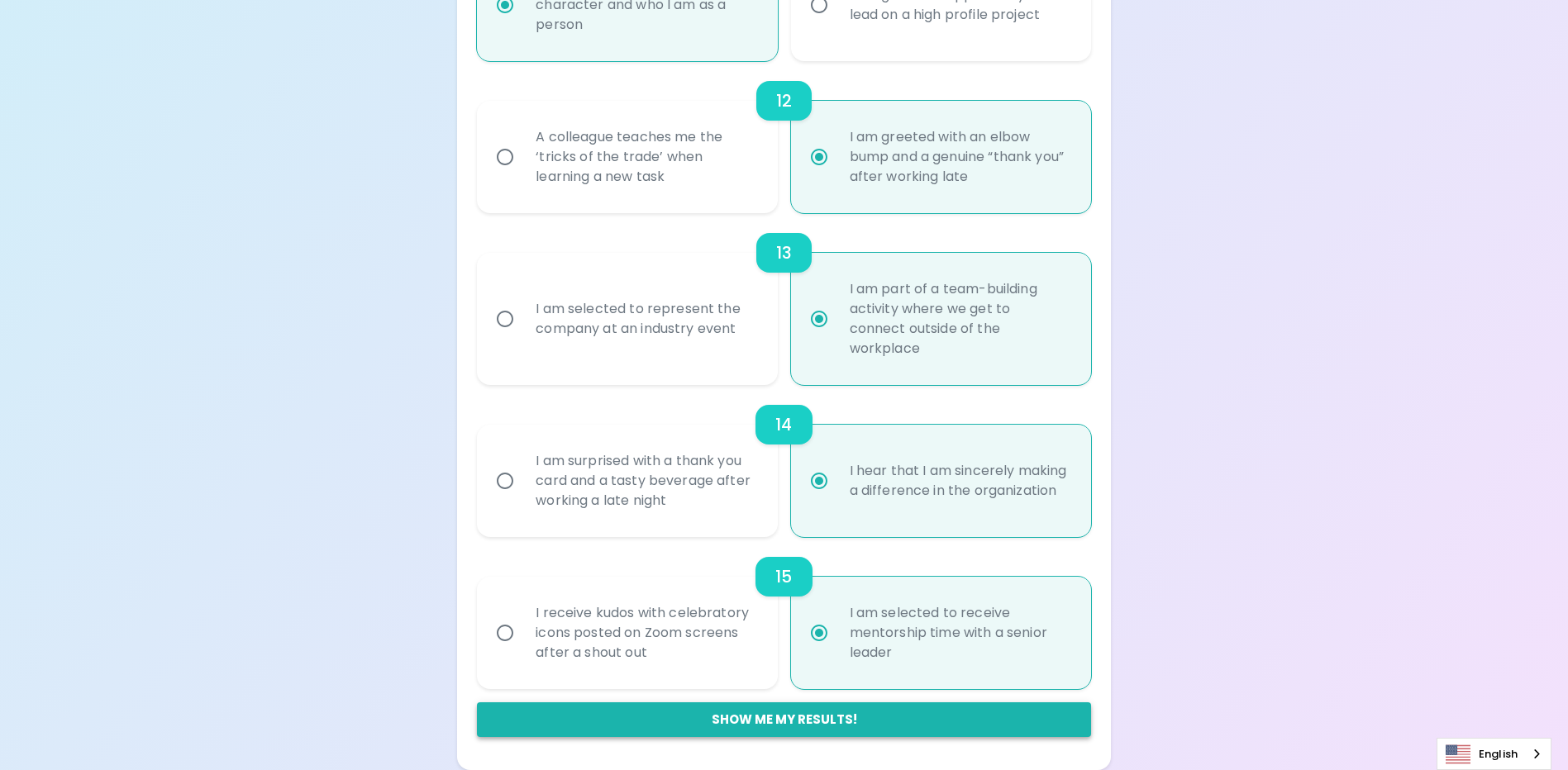
radio input "true"
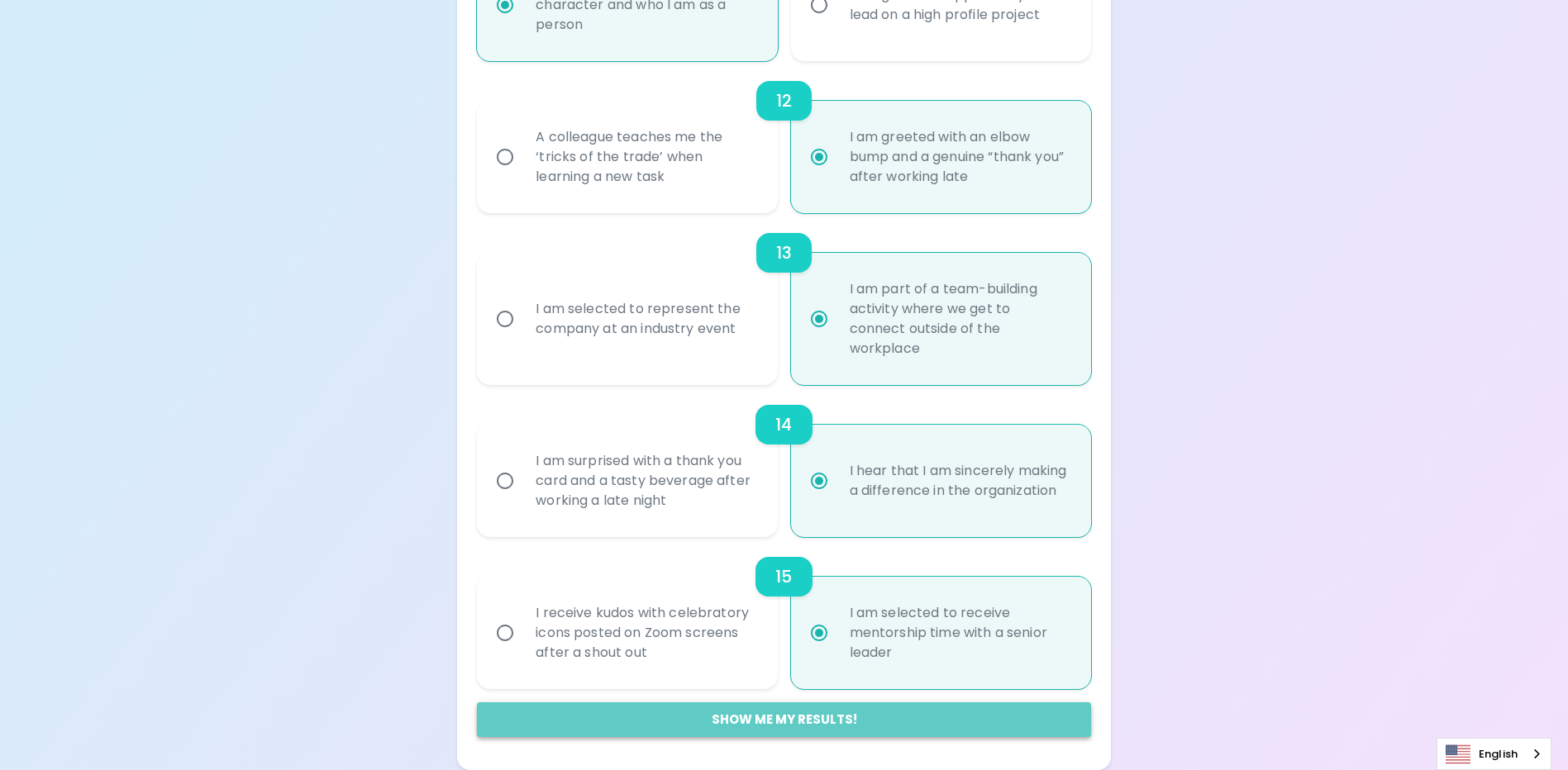
click at [805, 717] on button "Show me my results!" at bounding box center [783, 719] width 613 height 35
radio input "false"
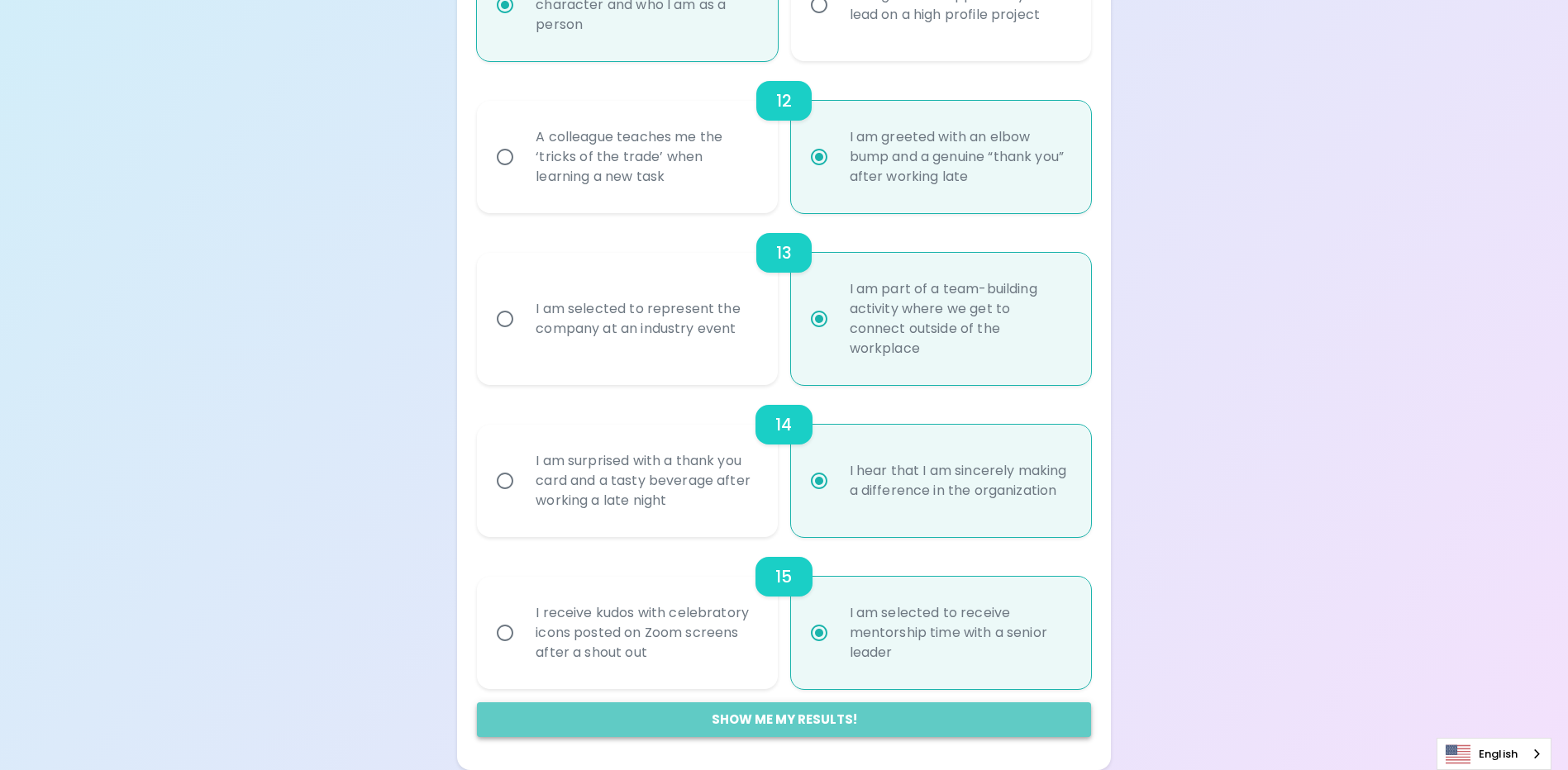
radio input "false"
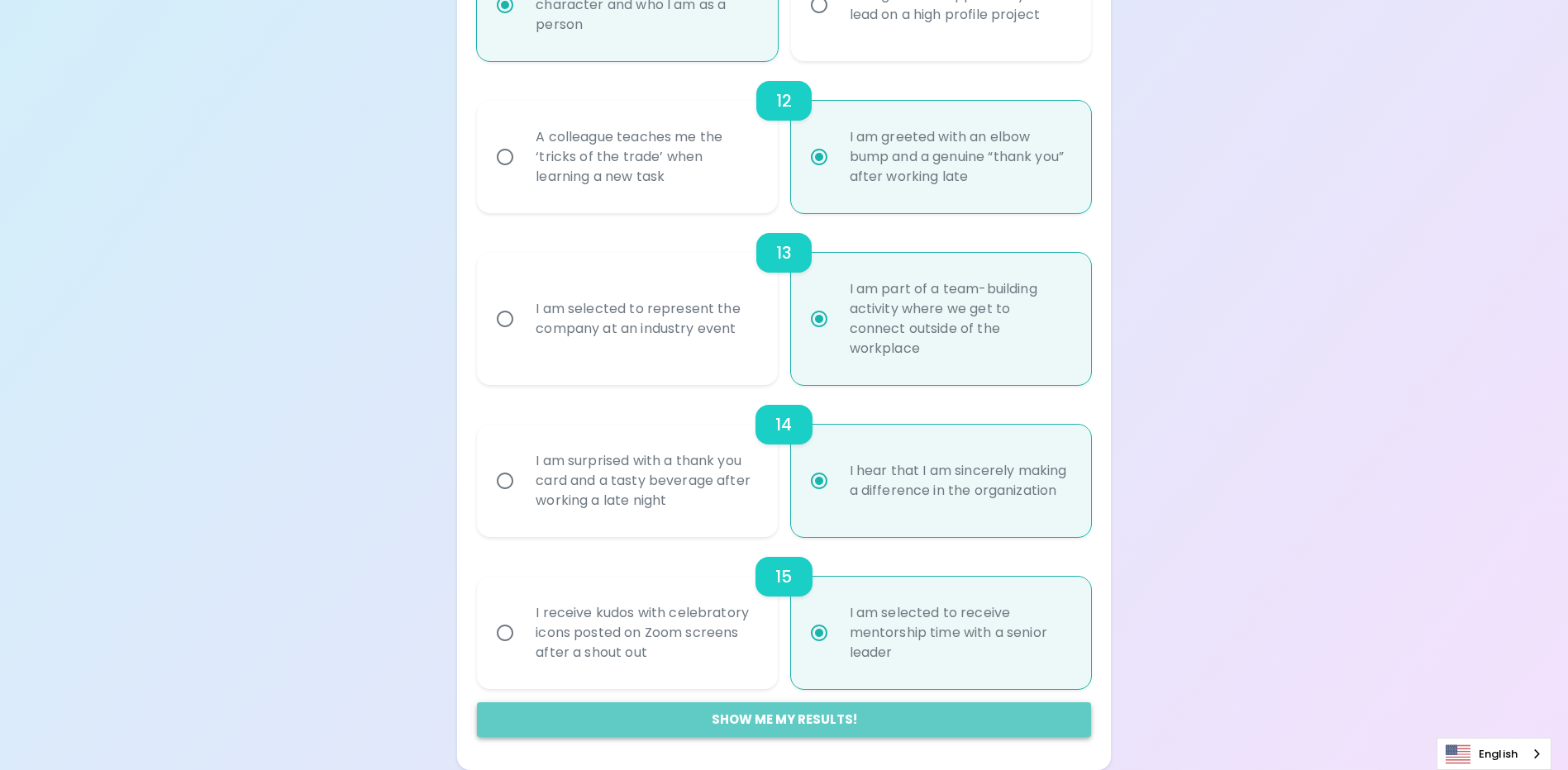
radio input "false"
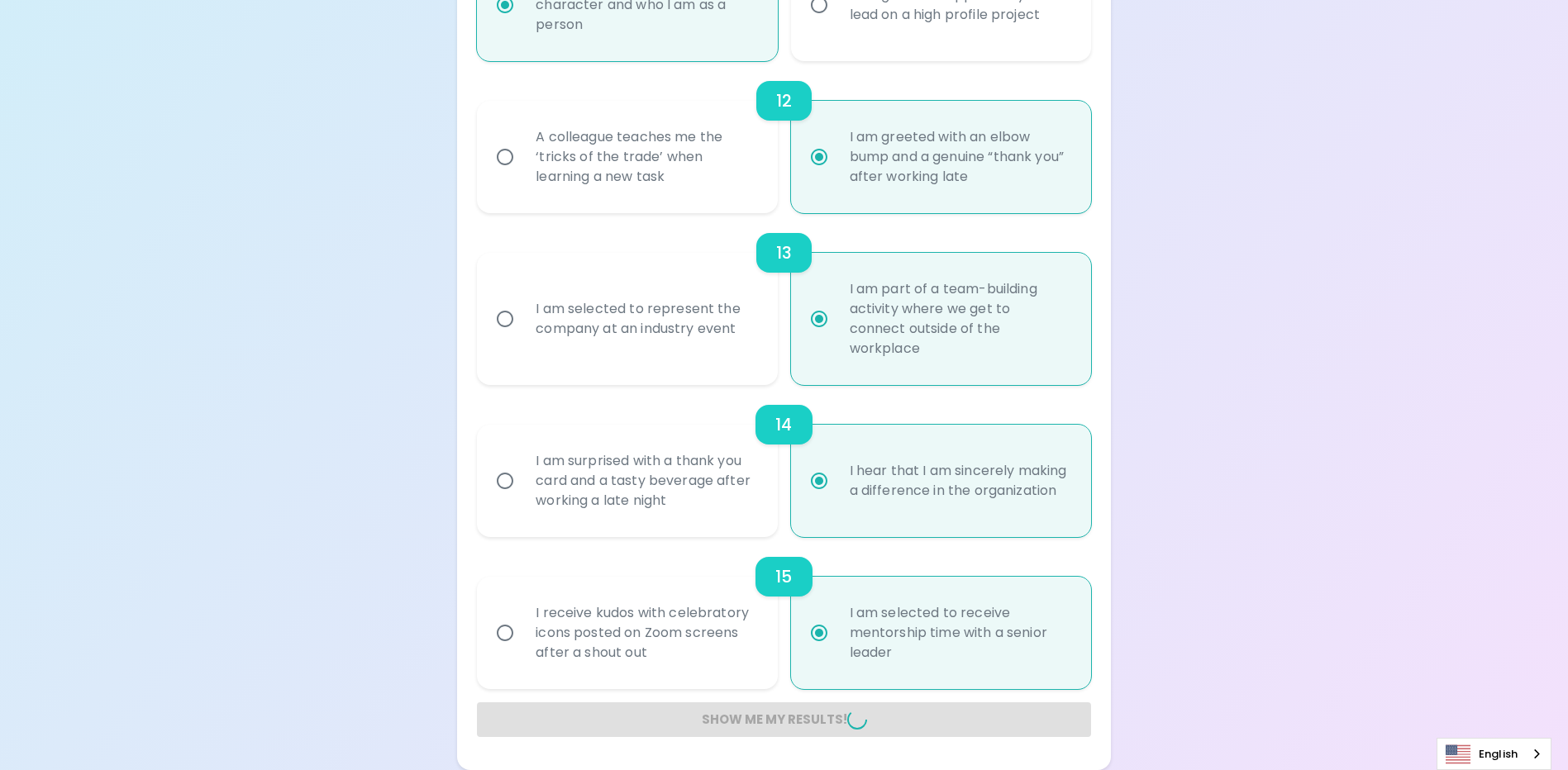
radio input "false"
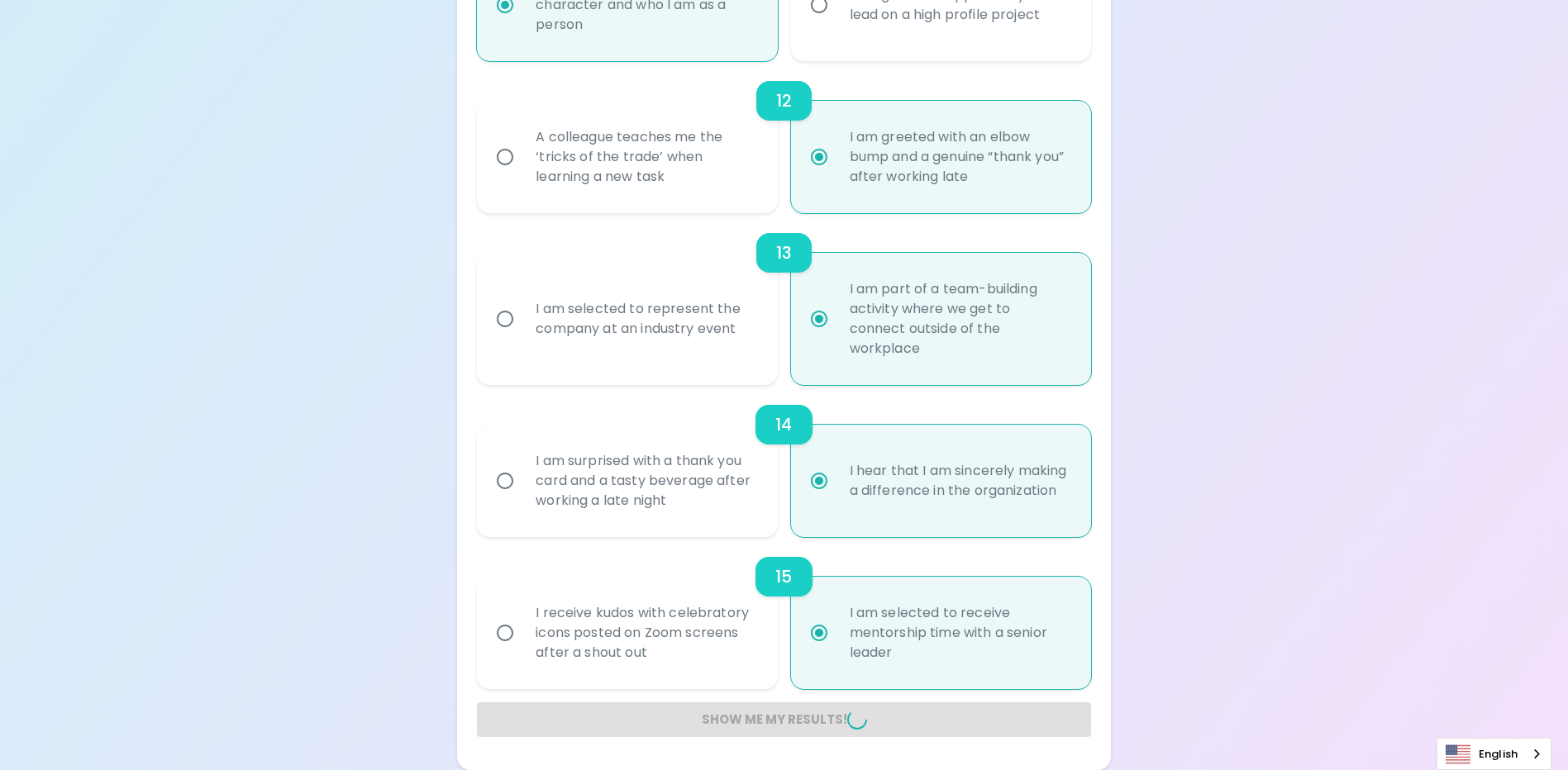
radio input "false"
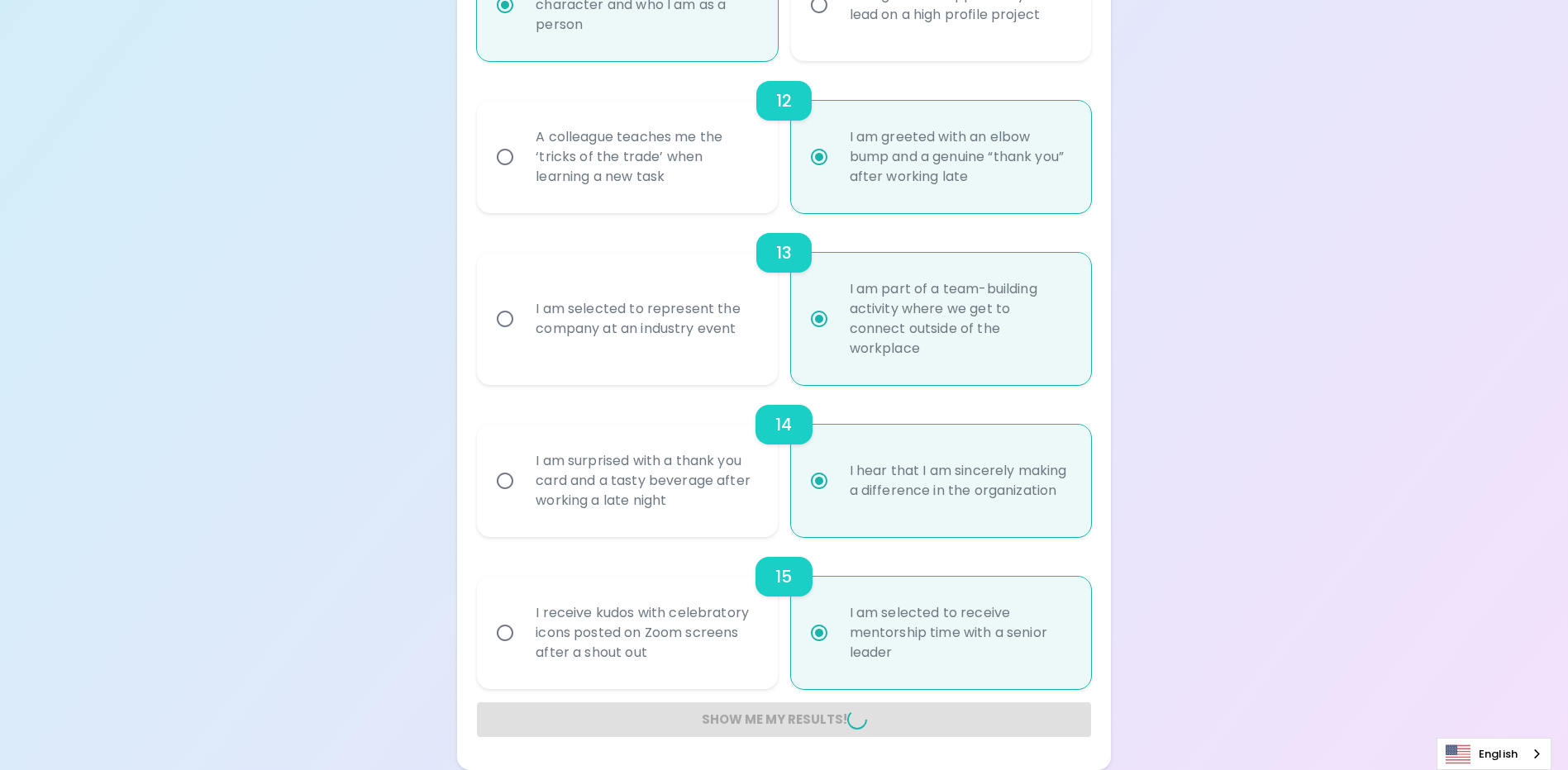
radio input "false"
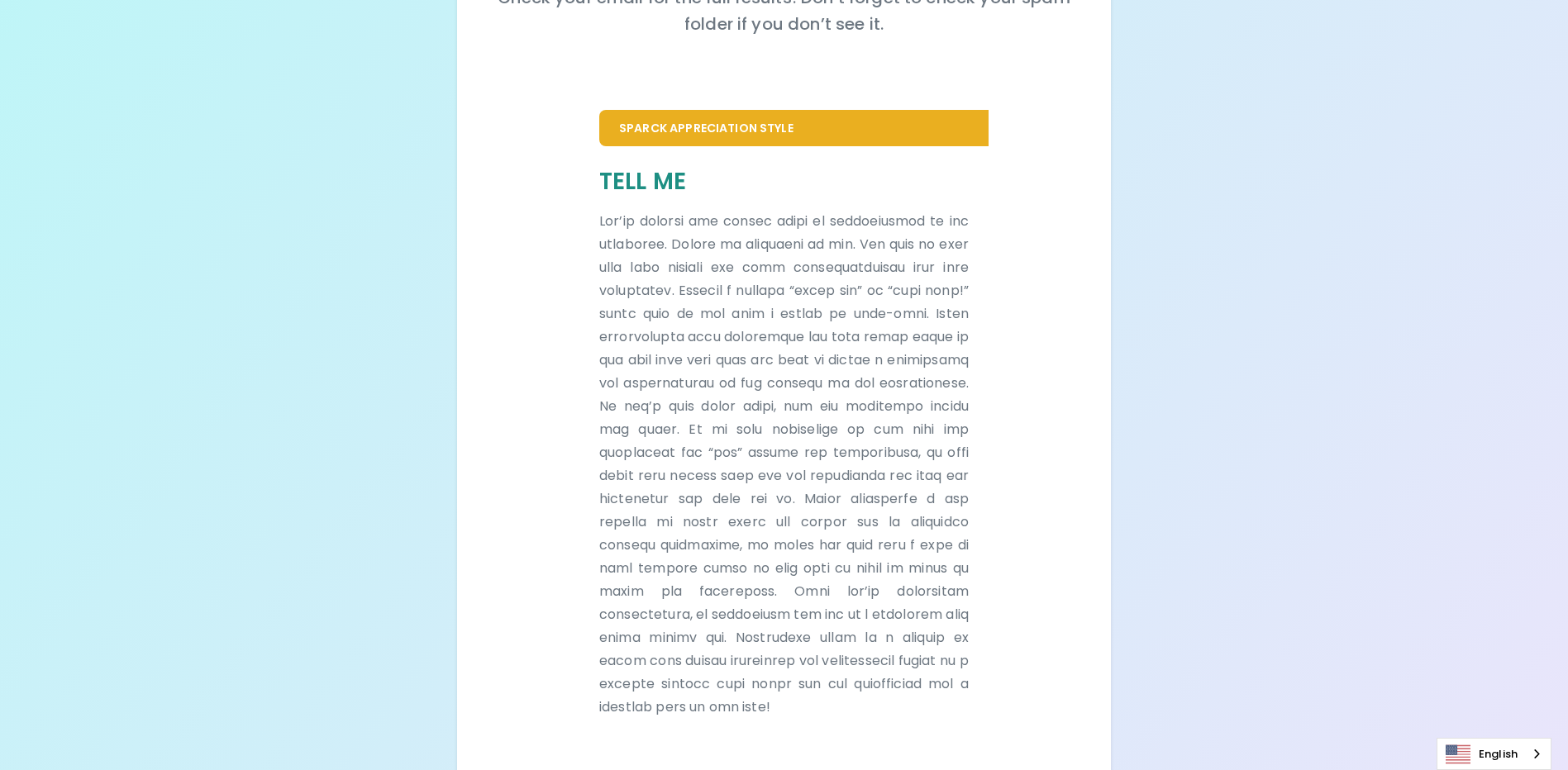
scroll to position [0, 0]
